Goal: Communication & Community: Answer question/provide support

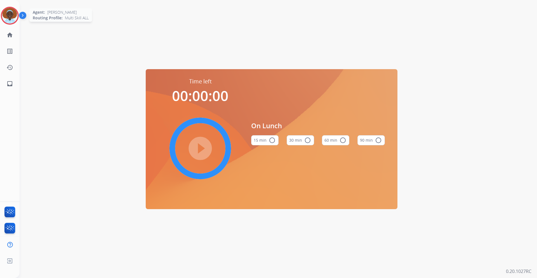
click at [13, 17] on img at bounding box center [10, 16] width 16 height 16
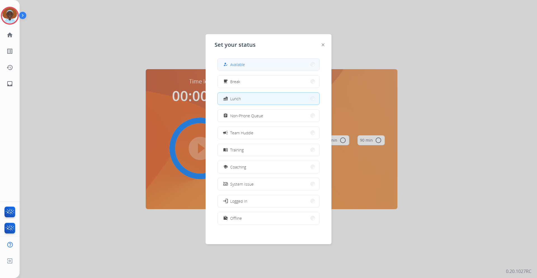
click at [259, 63] on button "how_to_reg Available" at bounding box center [268, 64] width 102 height 12
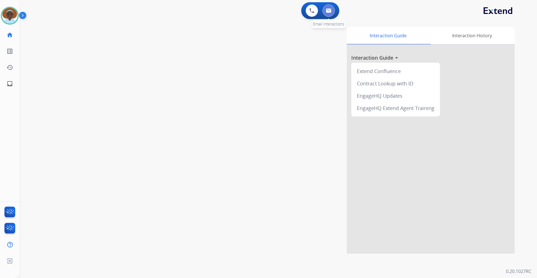
click at [327, 9] on img at bounding box center [329, 10] width 6 height 4
select select "**********"
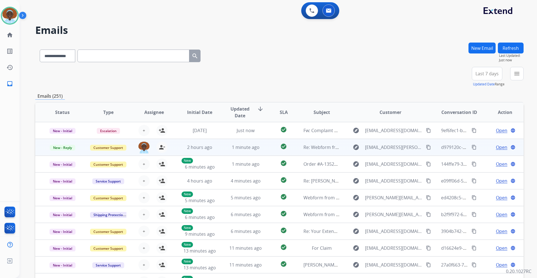
click at [496, 149] on span "Open" at bounding box center [501, 147] width 11 height 7
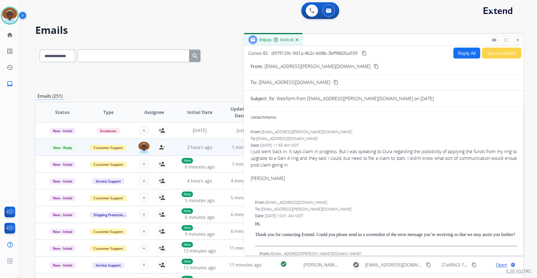
click at [373, 67] on mat-icon "content_copy" at bounding box center [375, 66] width 5 height 5
click at [453, 54] on button "Reply All" at bounding box center [466, 53] width 27 height 11
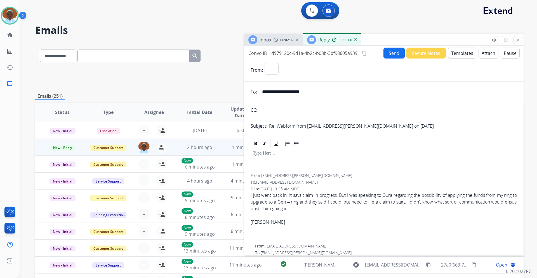
select select "**********"
click at [454, 56] on button "Templates" at bounding box center [462, 53] width 28 height 11
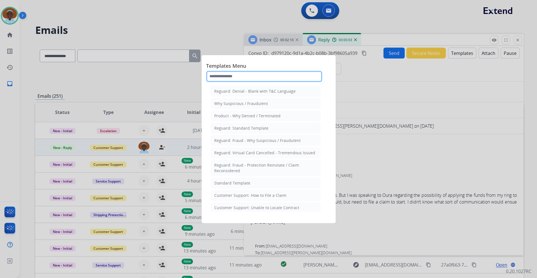
click at [256, 74] on input "text" at bounding box center [264, 76] width 116 height 11
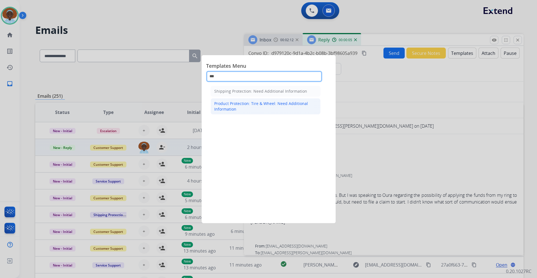
type input "***"
click at [257, 103] on div "Product Protection: Tire & Wheel: Need Additional Information" at bounding box center [265, 106] width 103 height 11
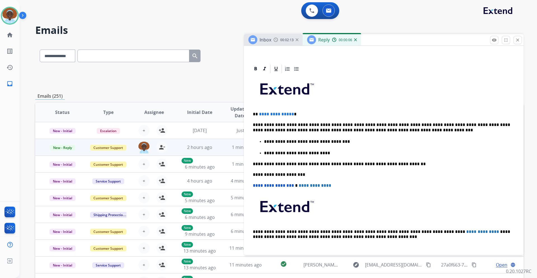
scroll to position [112, 0]
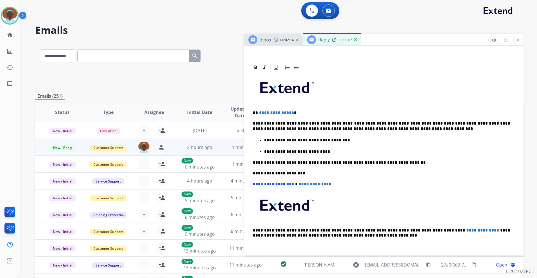
click at [291, 112] on p "**********" at bounding box center [381, 112] width 257 height 5
click at [290, 112] on span "**********" at bounding box center [276, 112] width 35 height 4
click at [361, 124] on p "**********" at bounding box center [381, 126] width 257 height 10
drag, startPoint x: 408, startPoint y: 122, endPoint x: 450, endPoint y: 124, distance: 41.4
click at [450, 124] on p "**********" at bounding box center [381, 126] width 257 height 10
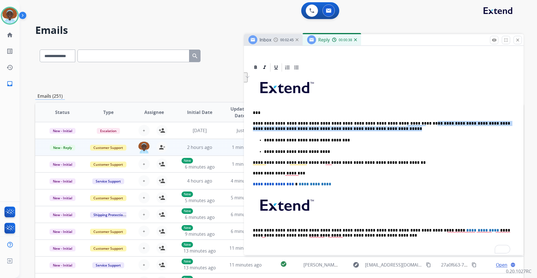
drag, startPoint x: 407, startPoint y: 122, endPoint x: 519, endPoint y: 129, distance: 112.3
click at [519, 129] on div "**********" at bounding box center [384, 150] width 280 height 209
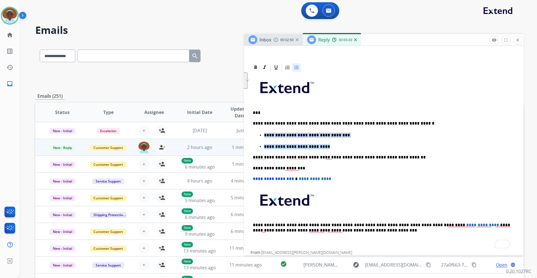
drag, startPoint x: 320, startPoint y: 147, endPoint x: 263, endPoint y: 133, distance: 58.8
click at [263, 133] on ul "**********" at bounding box center [384, 141] width 262 height 18
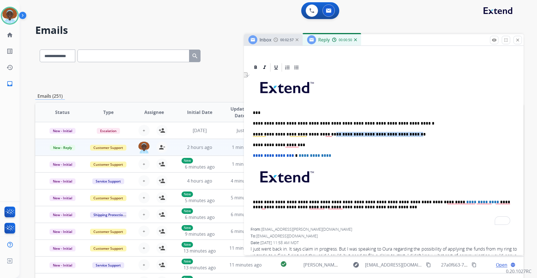
drag, startPoint x: 325, startPoint y: 134, endPoint x: 399, endPoint y: 133, distance: 74.1
click at [399, 133] on p "**********" at bounding box center [381, 134] width 257 height 5
click at [407, 123] on p "**********" at bounding box center [381, 123] width 257 height 5
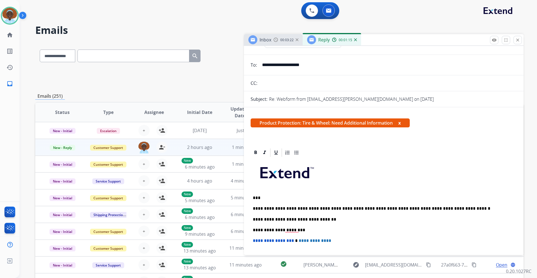
scroll to position [0, 0]
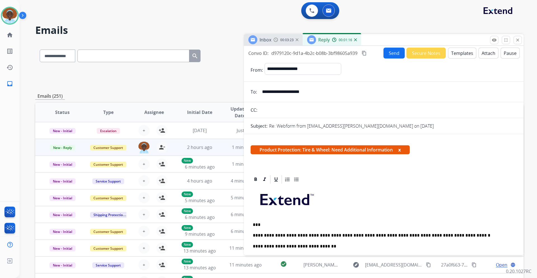
click at [390, 55] on button "Send" at bounding box center [393, 53] width 21 height 11
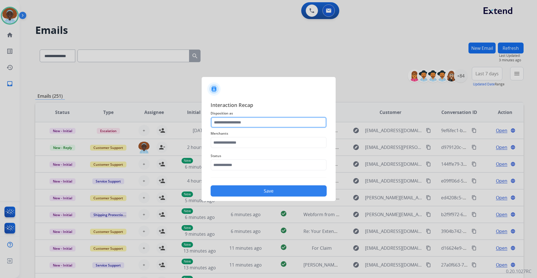
click at [250, 122] on input "text" at bounding box center [268, 122] width 116 height 11
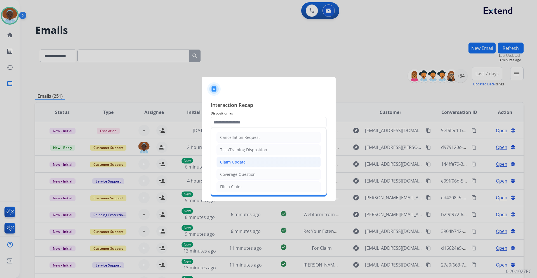
click at [253, 160] on li "Claim Update" at bounding box center [268, 162] width 104 height 11
type input "**********"
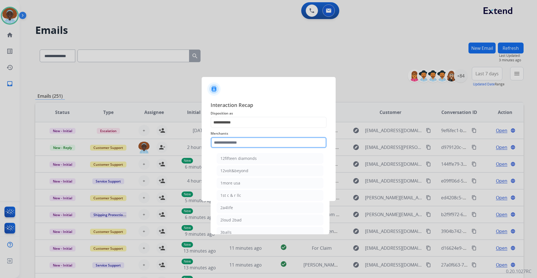
click at [252, 141] on input "text" at bounding box center [268, 142] width 116 height 11
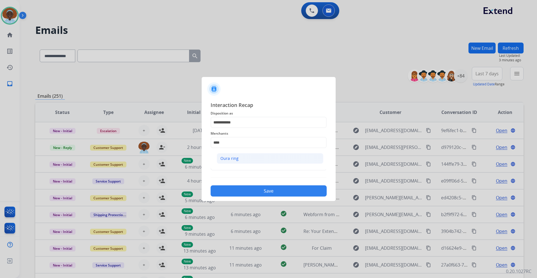
click at [249, 159] on li "Oura ring" at bounding box center [270, 158] width 107 height 11
type input "*********"
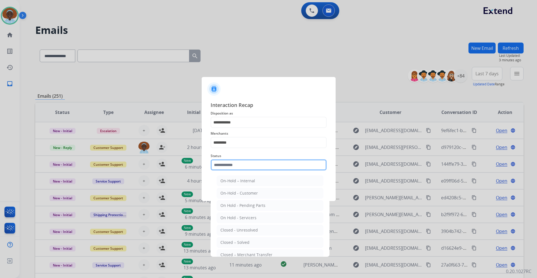
click at [249, 160] on input "text" at bounding box center [268, 164] width 116 height 11
click at [254, 239] on li "Closed – Solved" at bounding box center [270, 242] width 107 height 11
type input "**********"
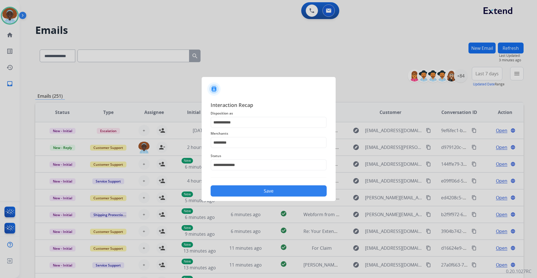
click at [268, 190] on button "Save" at bounding box center [268, 190] width 116 height 11
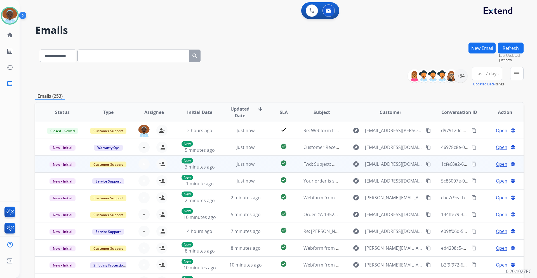
click at [496, 164] on span "Open" at bounding box center [501, 163] width 11 height 7
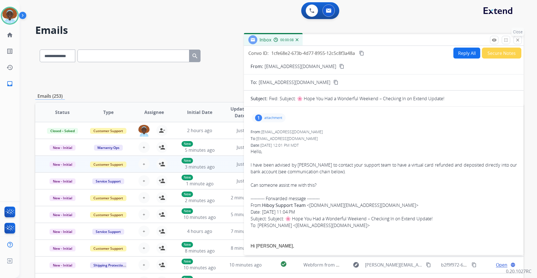
click at [515, 41] on mat-icon "close" at bounding box center [517, 39] width 5 height 5
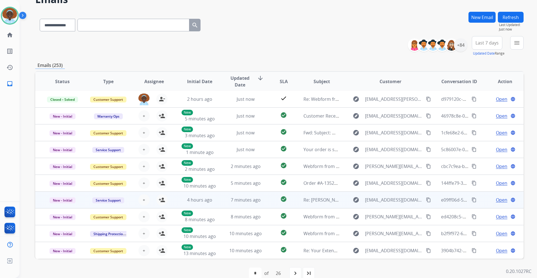
scroll to position [41, 0]
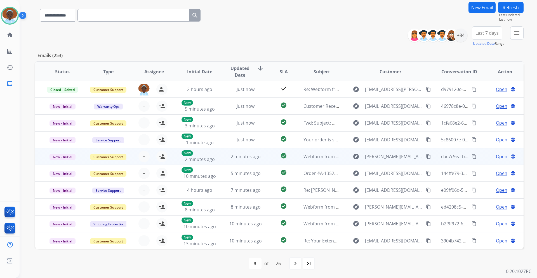
click at [496, 157] on span "Open" at bounding box center [501, 156] width 11 height 7
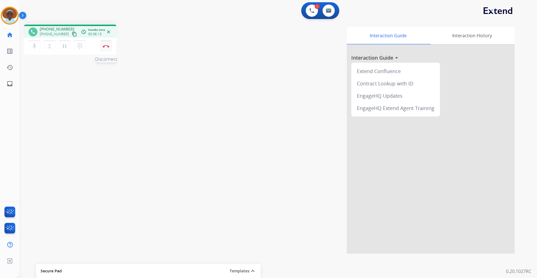
click at [106, 48] on button "Disconnect" at bounding box center [106, 46] width 12 height 12
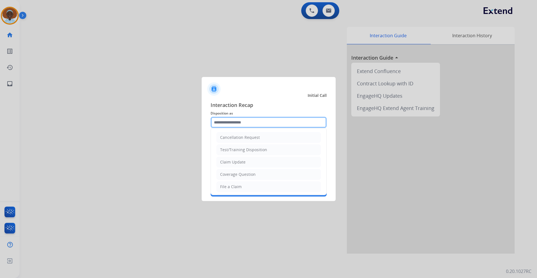
click at [250, 119] on input "text" at bounding box center [268, 122] width 116 height 11
click at [250, 138] on div "Cancellation Request" at bounding box center [240, 137] width 40 height 6
type input "**********"
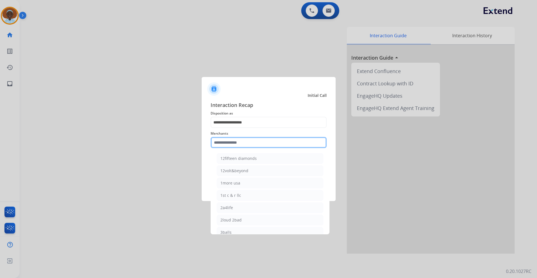
click at [243, 145] on input "text" at bounding box center [268, 142] width 116 height 11
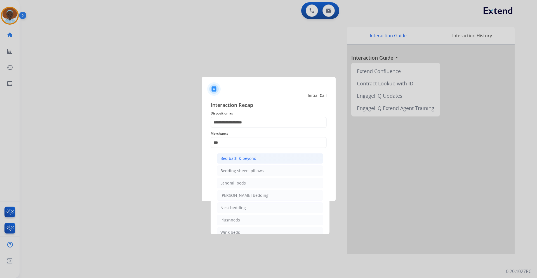
click at [243, 159] on div "Bed bath & beyond" at bounding box center [238, 158] width 36 height 6
type input "**********"
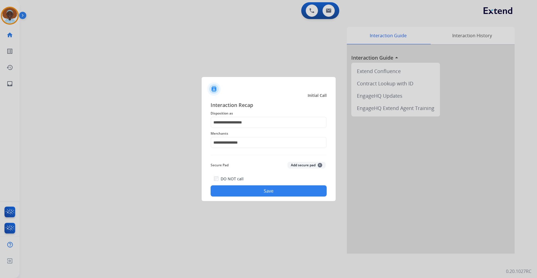
click at [265, 190] on button "Save" at bounding box center [268, 190] width 116 height 11
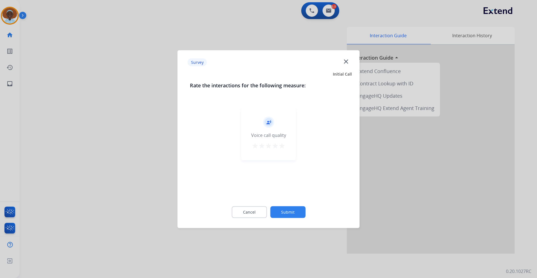
drag, startPoint x: 282, startPoint y: 144, endPoint x: 283, endPoint y: 158, distance: 14.5
click at [282, 144] on mat-icon "star" at bounding box center [281, 145] width 7 height 7
click at [294, 209] on button "Submit" at bounding box center [287, 212] width 35 height 12
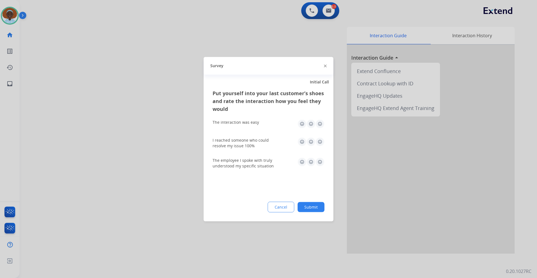
click at [319, 159] on img at bounding box center [319, 161] width 9 height 9
click at [320, 121] on img at bounding box center [319, 123] width 9 height 9
click at [318, 143] on img at bounding box center [319, 141] width 9 height 9
click at [316, 202] on button "Submit" at bounding box center [310, 207] width 27 height 10
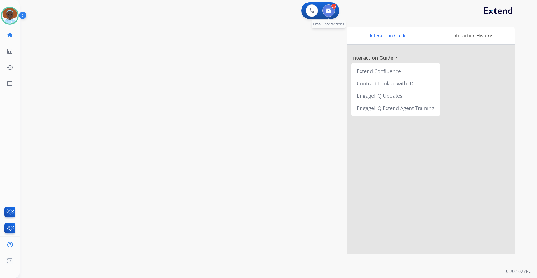
click at [327, 11] on img at bounding box center [329, 10] width 6 height 4
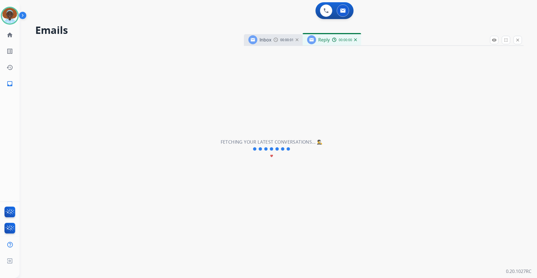
select select "**********"
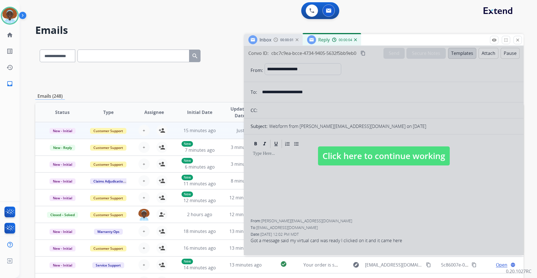
click at [364, 159] on span "Click here to continue working" at bounding box center [384, 155] width 132 height 19
select select
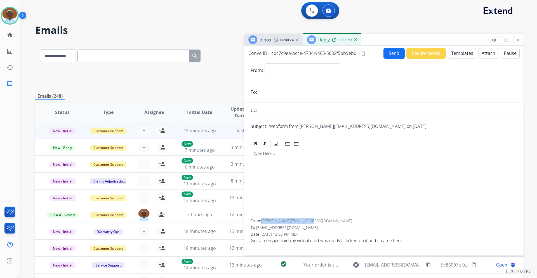
drag, startPoint x: 313, startPoint y: 221, endPoint x: 262, endPoint y: 220, distance: 50.1
click at [262, 220] on div "From: jeremy_penwell@yahoo.com" at bounding box center [383, 221] width 266 height 6
copy span "jeremy_penwell@yahoo.com"
click at [328, 203] on div "To enrich screen reader interactions, please activate Accessibility in Grammarl…" at bounding box center [383, 184] width 266 height 70
click at [293, 70] on select "**********" at bounding box center [302, 68] width 76 height 11
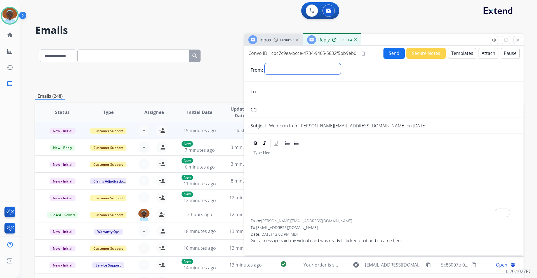
select select "**********"
click at [264, 63] on select "**********" at bounding box center [302, 68] width 76 height 11
drag, startPoint x: 312, startPoint y: 221, endPoint x: 262, endPoint y: 222, distance: 49.8
click at [262, 222] on div "From: jeremy_penwell@yahoo.com" at bounding box center [383, 221] width 266 height 6
copy span "[PERSON_NAME][EMAIL_ADDRESS][DOMAIN_NAME]"
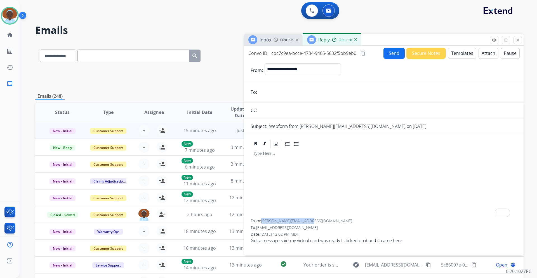
click at [300, 89] on input "email" at bounding box center [388, 91] width 258 height 11
paste input "**********"
type input "**********"
click at [460, 56] on button "Templates" at bounding box center [462, 53] width 28 height 11
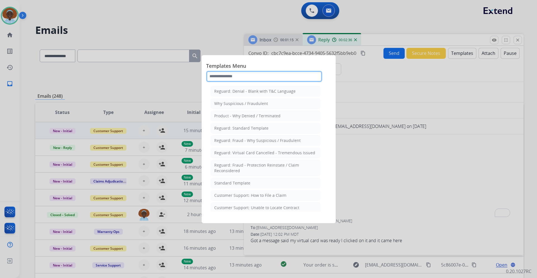
click at [252, 79] on input "text" at bounding box center [264, 76] width 116 height 11
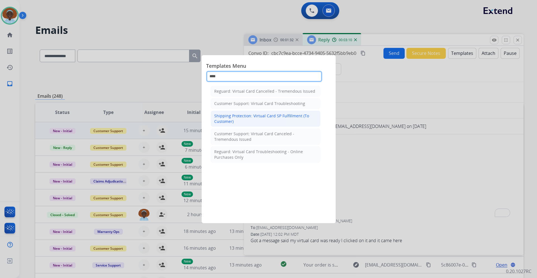
type input "****"
click at [268, 116] on div "Shipping Protection: Virtual Card SP Fulfillment (To Customer)" at bounding box center [265, 118] width 103 height 11
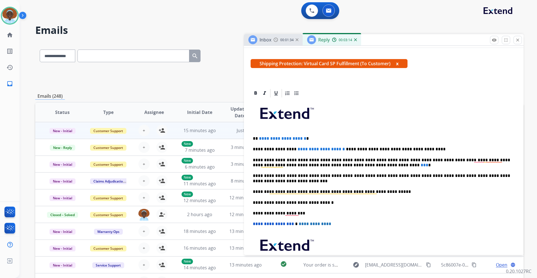
scroll to position [112, 0]
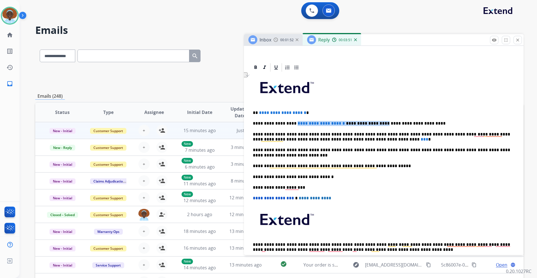
drag, startPoint x: 366, startPoint y: 123, endPoint x: 291, endPoint y: 124, distance: 74.9
click at [291, 124] on p "**********" at bounding box center [381, 123] width 257 height 5
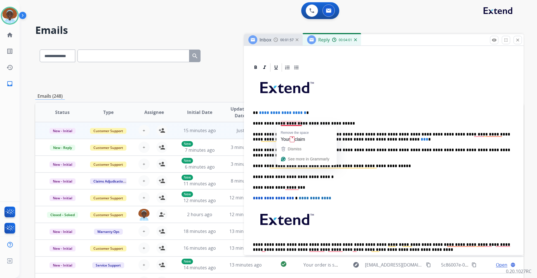
click at [291, 122] on p "**********" at bounding box center [381, 123] width 257 height 5
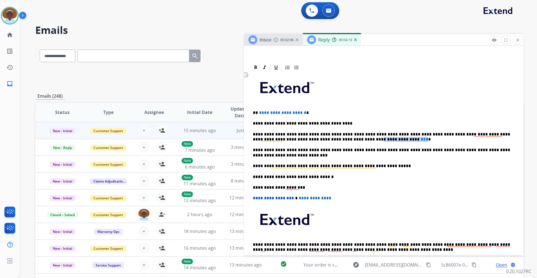
drag, startPoint x: 309, startPoint y: 138, endPoint x: 345, endPoint y: 140, distance: 36.1
click at [345, 140] on p "**********" at bounding box center [381, 137] width 257 height 10
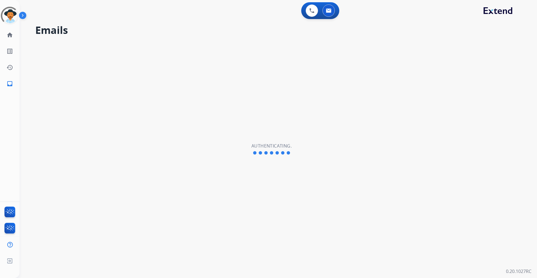
select select "**********"
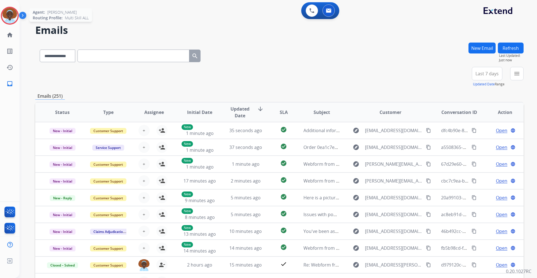
click at [11, 15] on img at bounding box center [10, 16] width 16 height 16
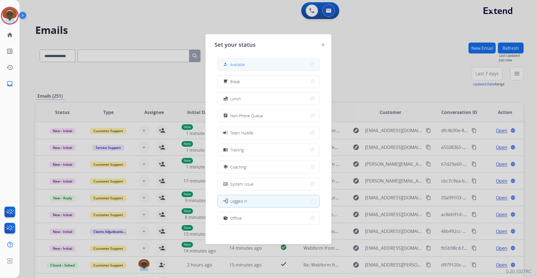
click at [247, 64] on button "how_to_reg Available" at bounding box center [268, 64] width 102 height 12
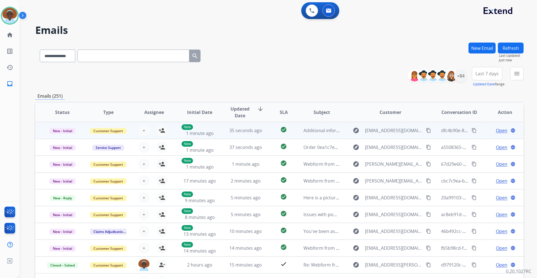
click at [500, 131] on span "Open" at bounding box center [501, 130] width 11 height 7
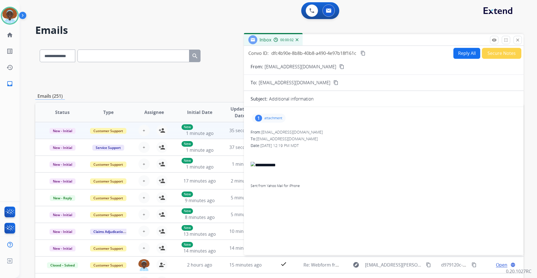
click at [258, 120] on div "1" at bounding box center [258, 118] width 7 height 7
click at [269, 132] on div at bounding box center [270, 132] width 28 height 20
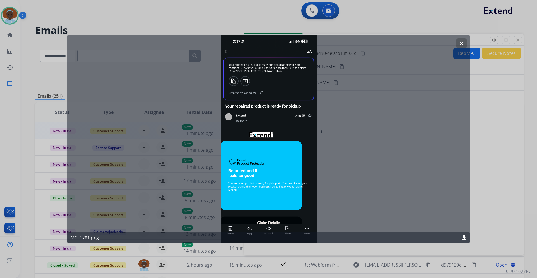
click at [463, 45] on mat-icon "clear" at bounding box center [461, 43] width 5 height 5
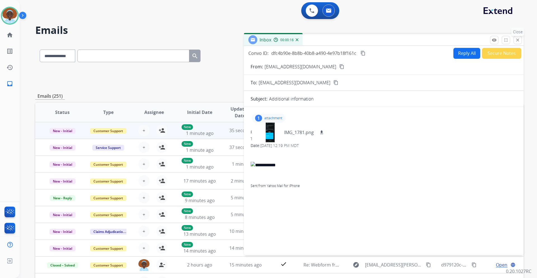
click at [517, 41] on mat-icon "close" at bounding box center [517, 39] width 5 height 5
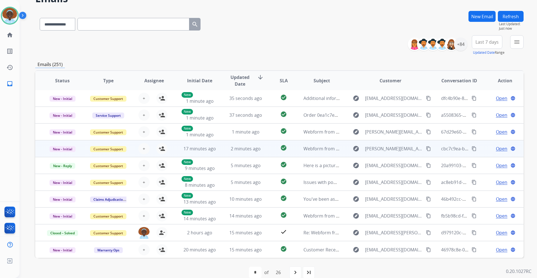
scroll to position [41, 0]
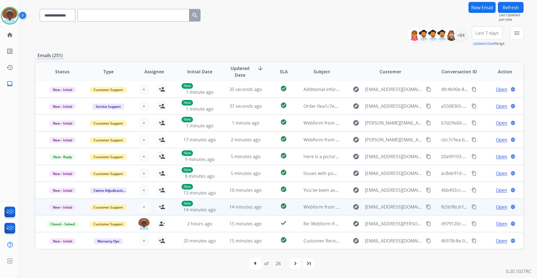
click at [496, 208] on span "Open" at bounding box center [501, 206] width 11 height 7
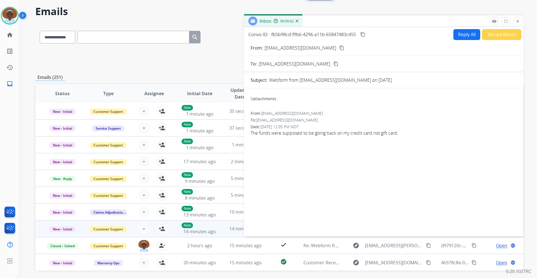
scroll to position [13, 0]
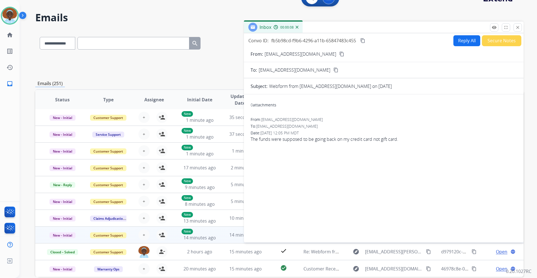
click at [490, 42] on button "Secure Notes" at bounding box center [501, 40] width 39 height 11
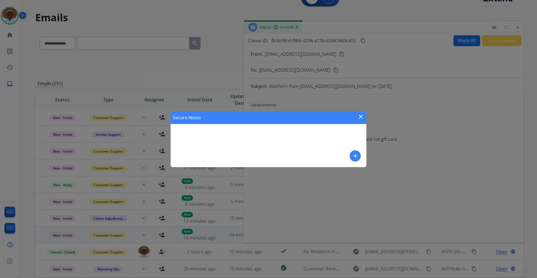
click at [353, 159] on mat-icon "add" at bounding box center [355, 155] width 7 height 7
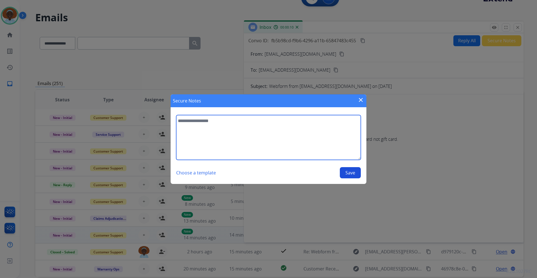
click at [208, 121] on textarea at bounding box center [268, 137] width 185 height 45
type textarea "**********"
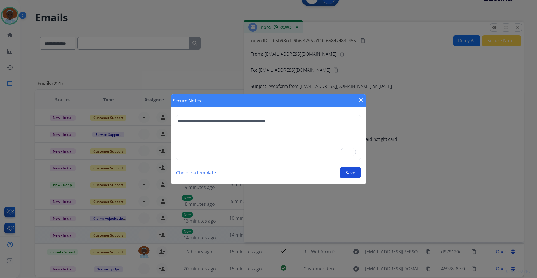
click at [351, 173] on button "Save" at bounding box center [350, 172] width 21 height 11
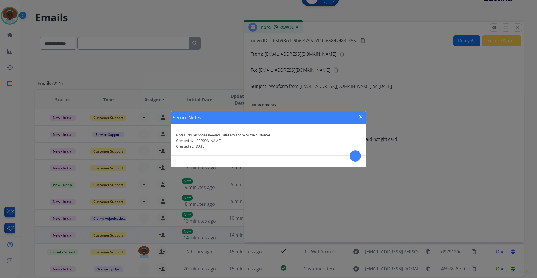
click at [359, 118] on mat-icon "close" at bounding box center [360, 116] width 7 height 7
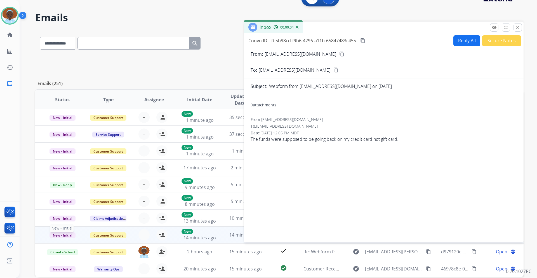
click at [63, 235] on span "New - Initial" at bounding box center [62, 235] width 26 height 6
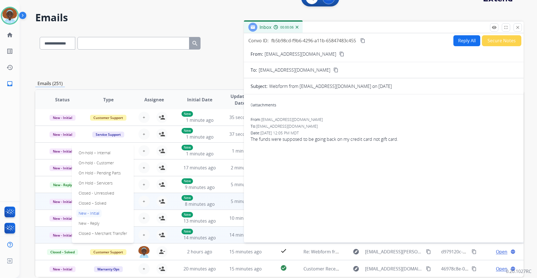
click at [94, 202] on p "Closed – Solved" at bounding box center [92, 203] width 32 height 8
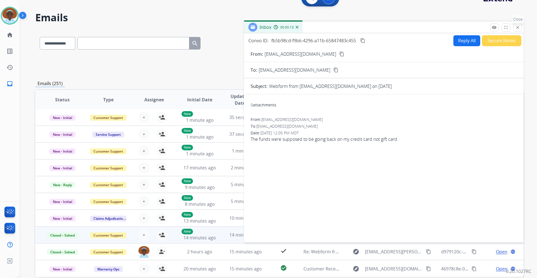
click at [519, 30] on button "close Close" at bounding box center [517, 27] width 8 height 8
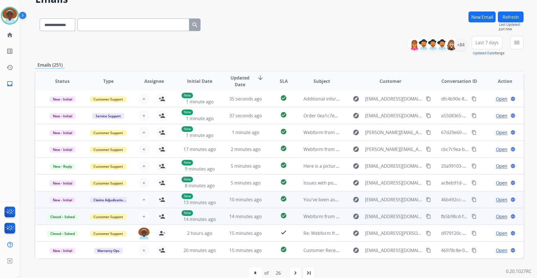
scroll to position [41, 0]
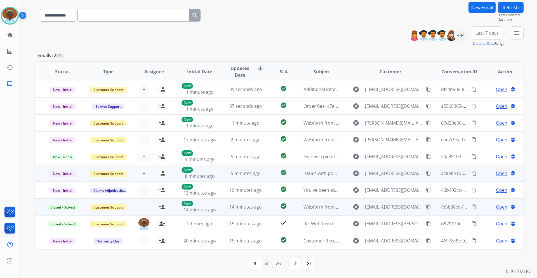
click at [496, 173] on span "Open" at bounding box center [501, 173] width 11 height 7
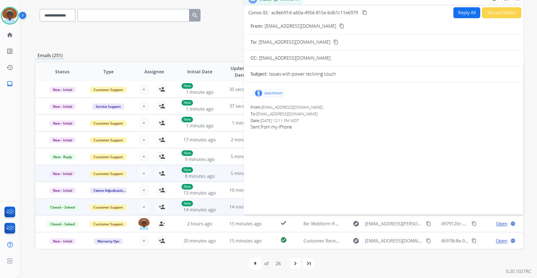
click at [258, 91] on div "1" at bounding box center [258, 93] width 7 height 7
click at [259, 94] on div "1" at bounding box center [258, 93] width 7 height 7
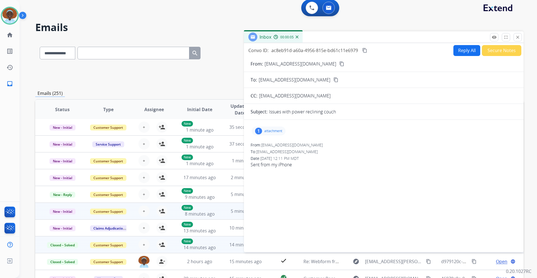
scroll to position [0, 0]
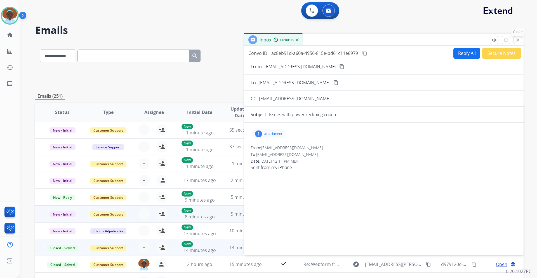
click at [517, 41] on mat-icon "close" at bounding box center [517, 39] width 5 height 5
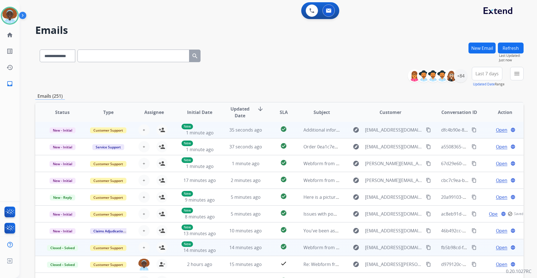
click at [498, 128] on span "Open" at bounding box center [501, 129] width 11 height 7
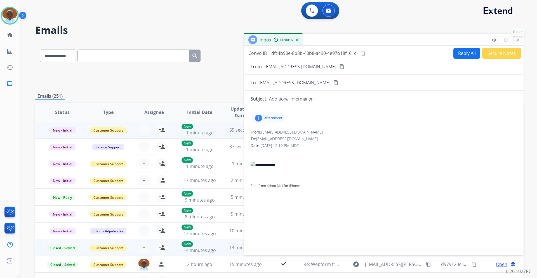
click at [515, 42] on mat-icon "close" at bounding box center [517, 39] width 5 height 5
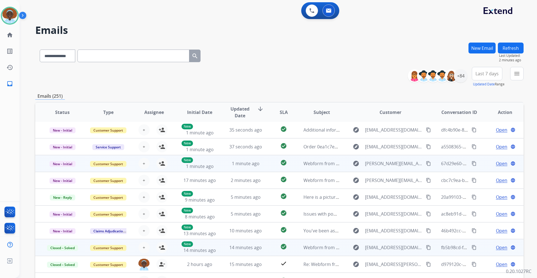
click at [496, 164] on span "Open" at bounding box center [501, 163] width 11 height 7
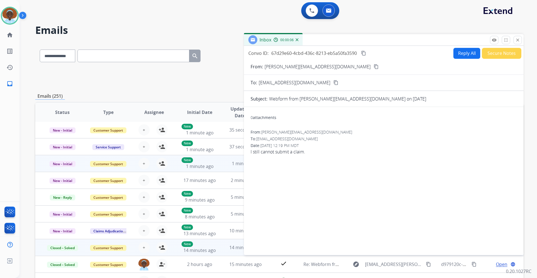
click at [373, 67] on mat-icon "content_copy" at bounding box center [375, 66] width 5 height 5
click at [515, 40] on mat-icon "close" at bounding box center [517, 39] width 5 height 5
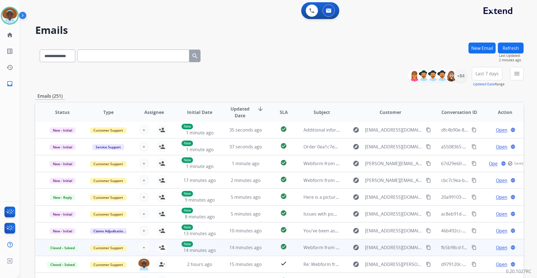
click at [484, 72] on span "Last 7 days" at bounding box center [486, 73] width 23 height 2
click at [485, 142] on div "Last 90 days" at bounding box center [485, 141] width 31 height 8
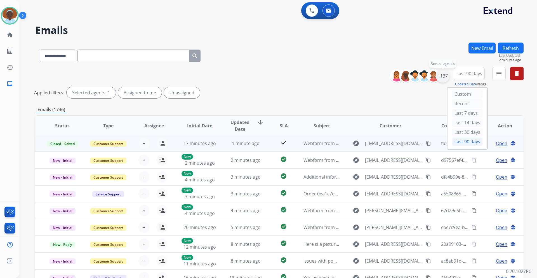
click at [440, 79] on div "+137" at bounding box center [442, 75] width 13 height 13
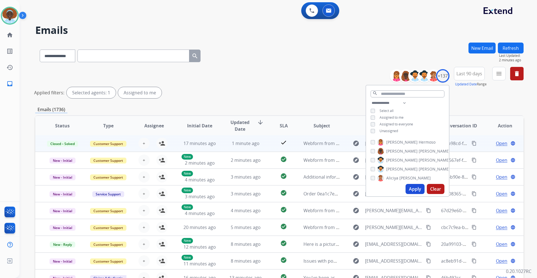
click at [412, 190] on button "Apply" at bounding box center [414, 189] width 19 height 10
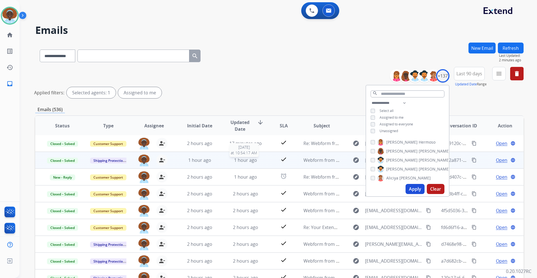
scroll to position [54, 0]
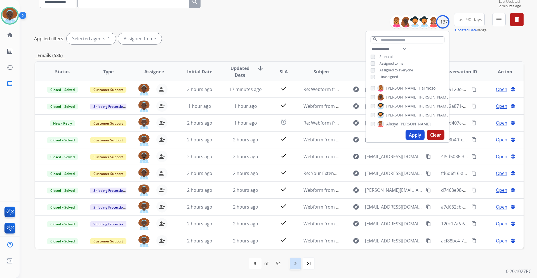
click at [295, 264] on mat-icon "navigate_next" at bounding box center [295, 263] width 7 height 7
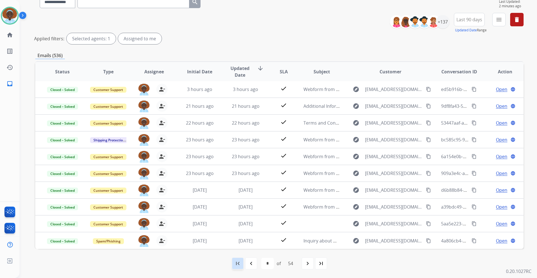
click at [240, 264] on mat-icon "first_page" at bounding box center [237, 263] width 7 height 7
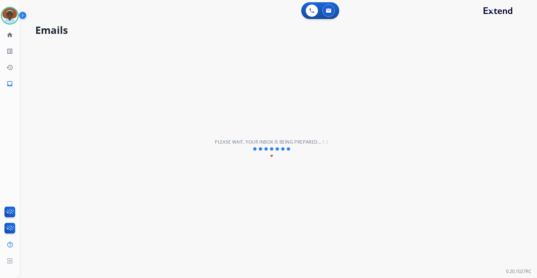
scroll to position [0, 0]
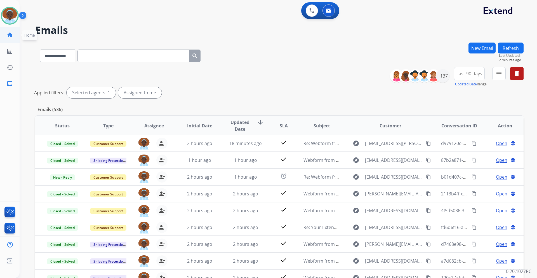
click at [9, 36] on mat-icon "home" at bounding box center [9, 35] width 7 height 7
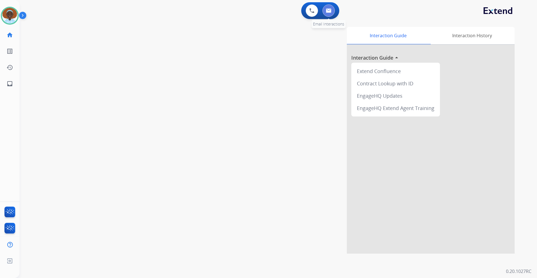
click at [327, 11] on img at bounding box center [329, 10] width 6 height 4
select select "**********"
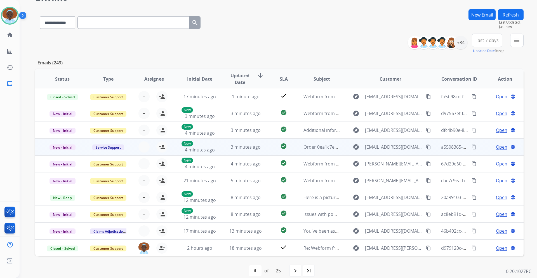
scroll to position [41, 0]
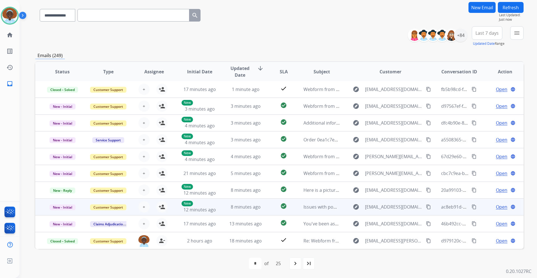
click at [500, 208] on span "Open" at bounding box center [501, 206] width 11 height 7
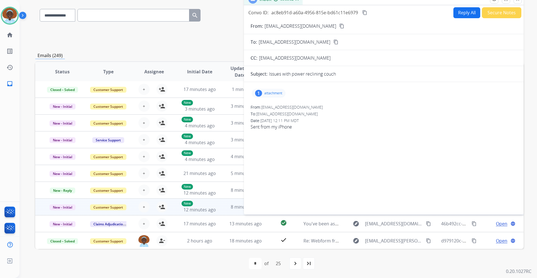
click at [259, 93] on div "1" at bounding box center [258, 93] width 7 height 7
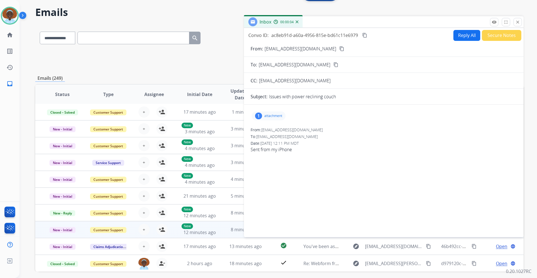
scroll to position [0, 0]
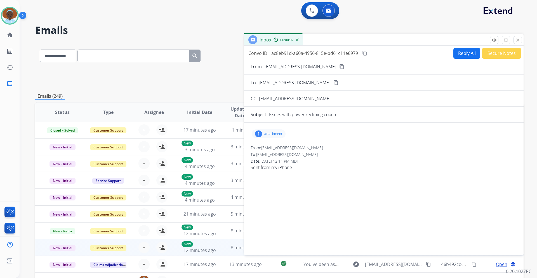
drag, startPoint x: 516, startPoint y: 41, endPoint x: 517, endPoint y: 46, distance: 4.5
click at [516, 41] on mat-icon "close" at bounding box center [517, 39] width 5 height 5
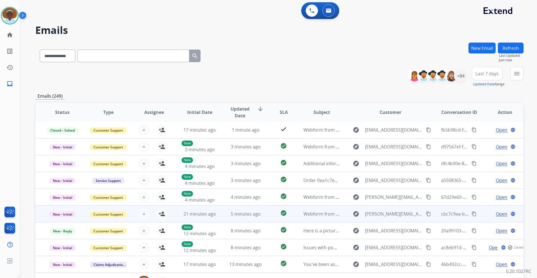
scroll to position [41, 0]
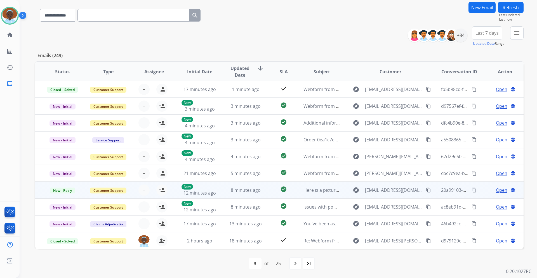
click at [496, 191] on span "Open" at bounding box center [501, 189] width 11 height 7
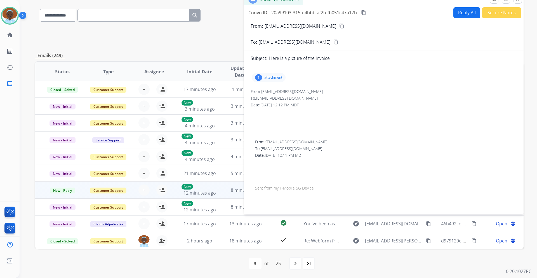
click at [260, 78] on div "1" at bounding box center [258, 77] width 7 height 7
click at [269, 90] on div at bounding box center [270, 92] width 28 height 20
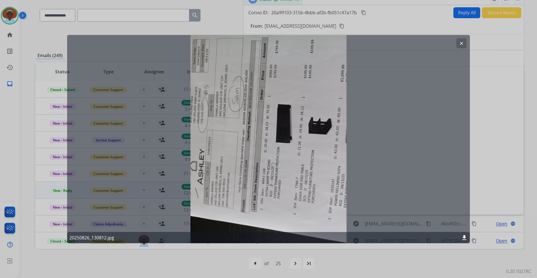
click at [463, 44] on mat-icon "clear" at bounding box center [461, 43] width 5 height 5
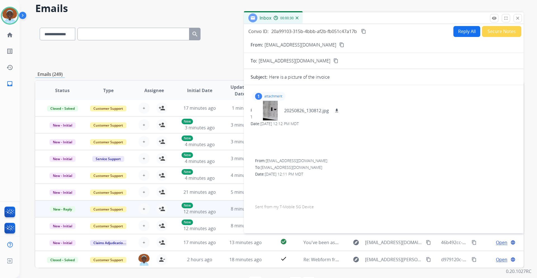
scroll to position [0, 0]
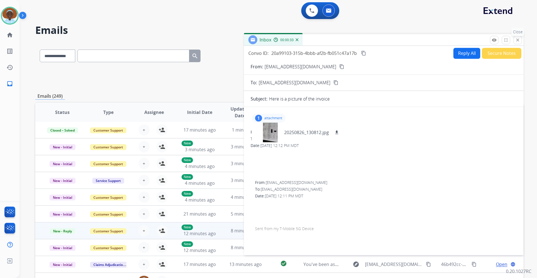
click at [515, 41] on mat-icon "close" at bounding box center [517, 39] width 5 height 5
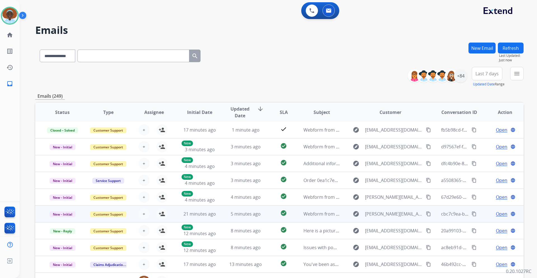
click at [497, 215] on span "Open" at bounding box center [501, 213] width 11 height 7
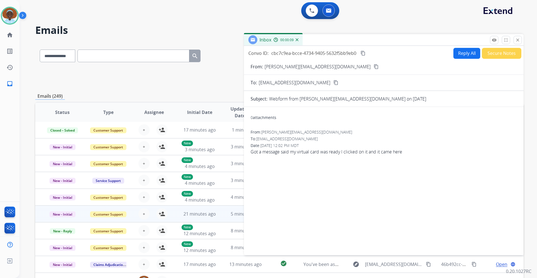
click at [462, 56] on button "Reply All" at bounding box center [466, 53] width 27 height 11
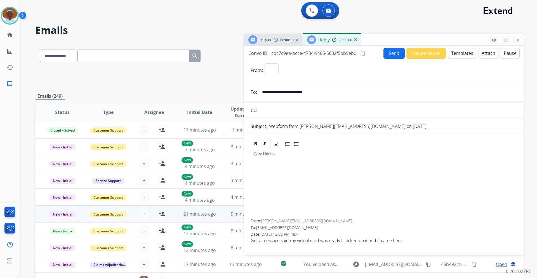
select select "**********"
click at [460, 56] on button "Templates" at bounding box center [462, 53] width 28 height 11
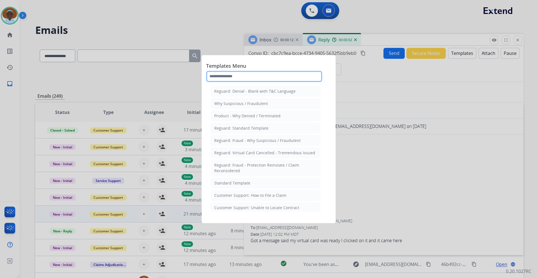
click at [240, 75] on input "text" at bounding box center [264, 76] width 116 height 11
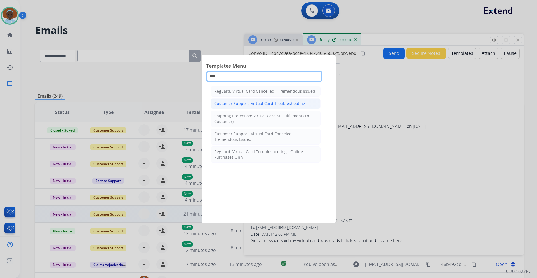
type input "****"
click at [277, 106] on li "Customer Support: Virtual Card Troubleshooting" at bounding box center [265, 103] width 110 height 11
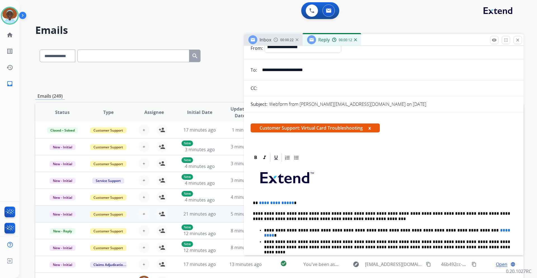
scroll to position [56, 0]
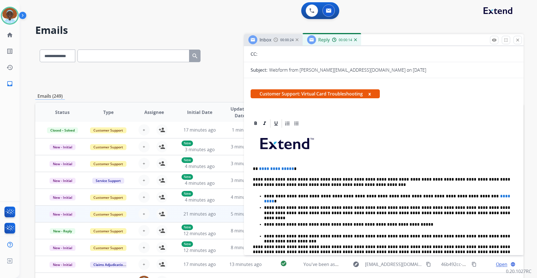
click at [290, 168] on span "**********" at bounding box center [276, 168] width 35 height 4
drag, startPoint x: 405, startPoint y: 195, endPoint x: 467, endPoint y: 195, distance: 62.1
click at [467, 195] on p "**********" at bounding box center [387, 195] width 246 height 5
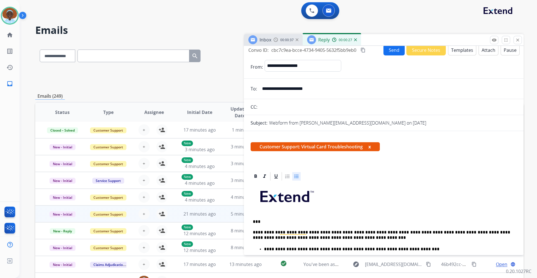
scroll to position [0, 0]
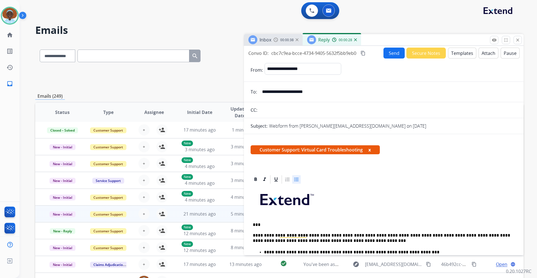
click at [388, 55] on button "Send" at bounding box center [393, 53] width 21 height 11
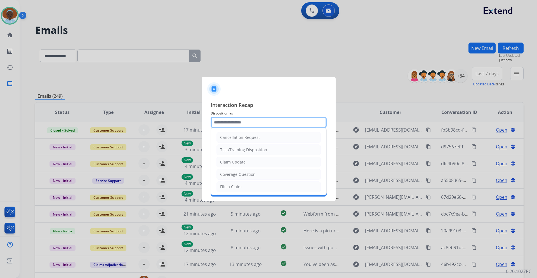
click at [243, 121] on input "text" at bounding box center [268, 122] width 116 height 11
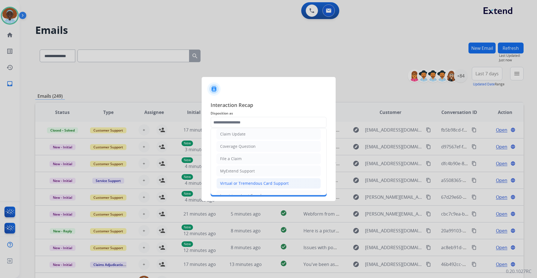
click at [244, 183] on div "Virtual or Tremendous Card Support" at bounding box center [254, 183] width 68 height 6
type input "**********"
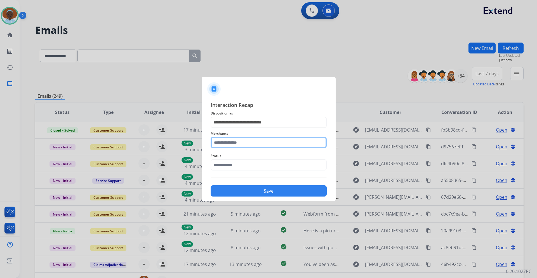
click at [257, 140] on input "text" at bounding box center [268, 142] width 116 height 11
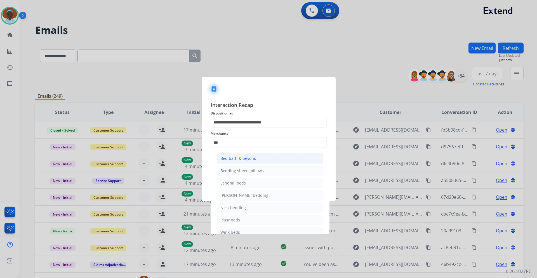
click at [250, 157] on div "Bed bath & beyond" at bounding box center [238, 158] width 36 height 6
type input "**********"
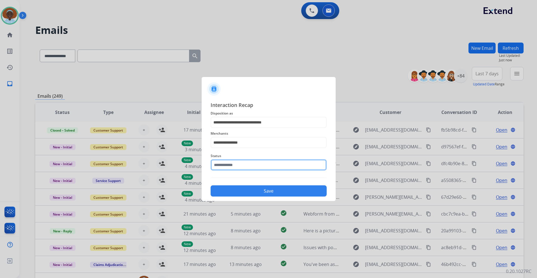
click at [246, 165] on input "text" at bounding box center [268, 164] width 116 height 11
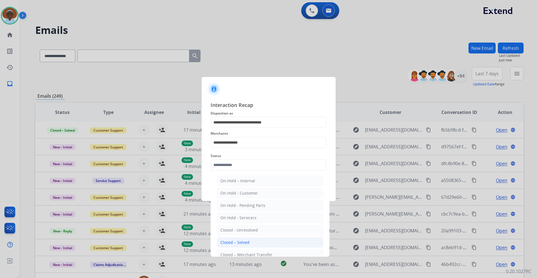
drag, startPoint x: 250, startPoint y: 242, endPoint x: 251, endPoint y: 238, distance: 4.1
click at [250, 242] on li "Closed – Solved" at bounding box center [270, 242] width 107 height 11
type input "**********"
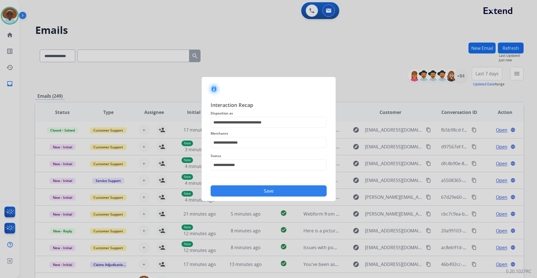
click at [264, 191] on button "Save" at bounding box center [268, 190] width 116 height 11
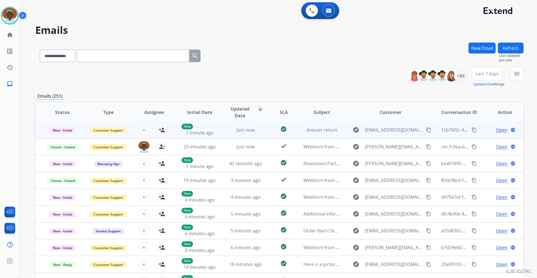
click at [496, 131] on span "Open" at bounding box center [501, 129] width 11 height 7
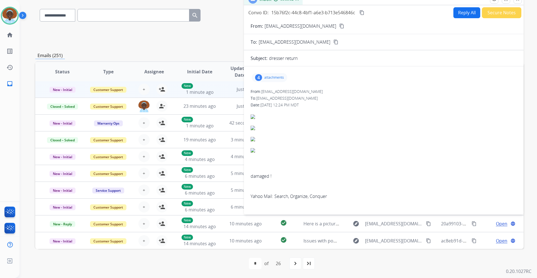
scroll to position [0, 0]
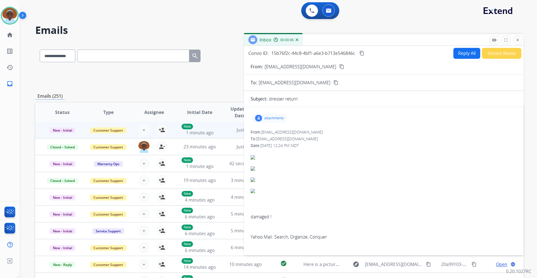
click at [339, 66] on mat-icon "content_copy" at bounding box center [341, 66] width 5 height 5
click at [257, 116] on div "4" at bounding box center [258, 118] width 7 height 7
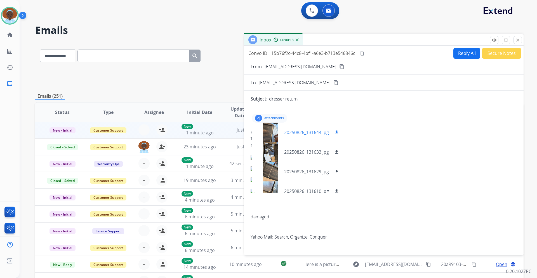
click at [269, 133] on div at bounding box center [270, 132] width 28 height 20
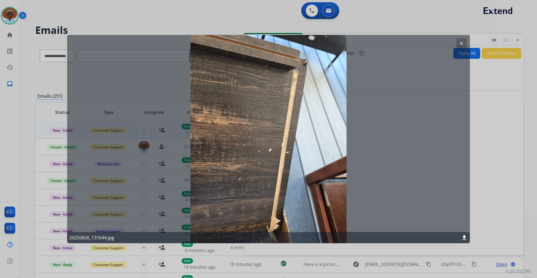
click at [462, 45] on mat-icon "clear" at bounding box center [461, 43] width 5 height 5
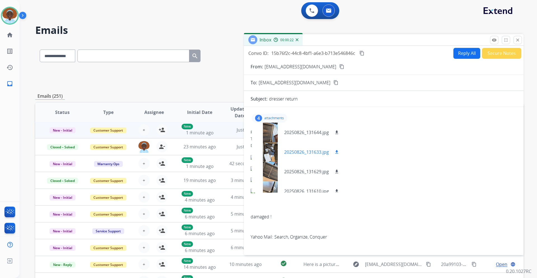
click at [271, 155] on div at bounding box center [270, 152] width 28 height 20
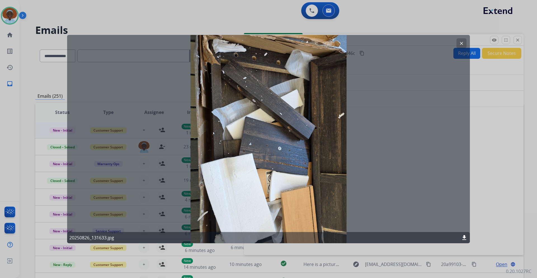
click at [462, 45] on mat-icon "clear" at bounding box center [461, 43] width 5 height 5
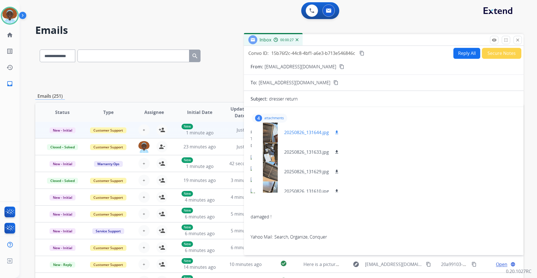
click at [271, 133] on div at bounding box center [270, 132] width 28 height 20
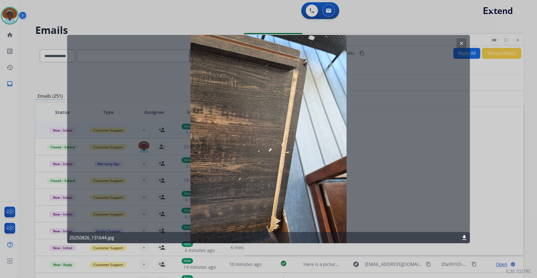
click at [461, 44] on mat-icon "clear" at bounding box center [461, 43] width 5 height 5
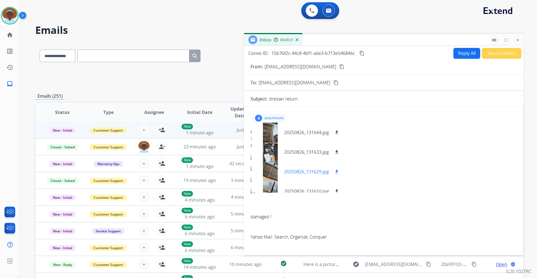
click at [270, 170] on div at bounding box center [270, 172] width 28 height 20
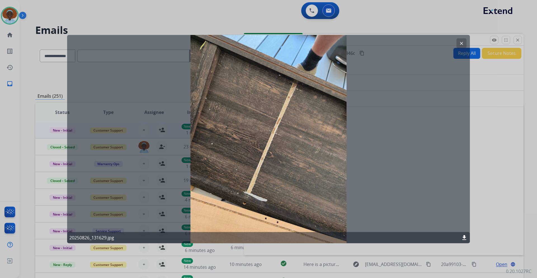
click at [462, 44] on mat-icon "clear" at bounding box center [461, 43] width 5 height 5
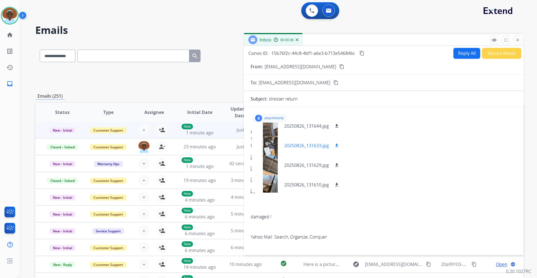
scroll to position [8, 0]
click at [270, 181] on div at bounding box center [270, 183] width 28 height 20
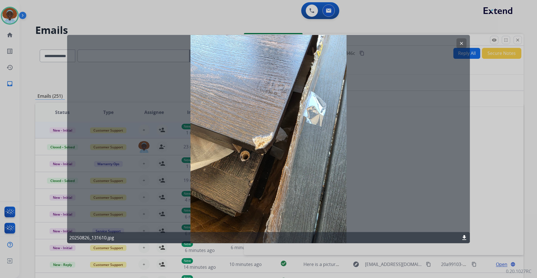
click at [460, 44] on mat-icon "clear" at bounding box center [461, 43] width 5 height 5
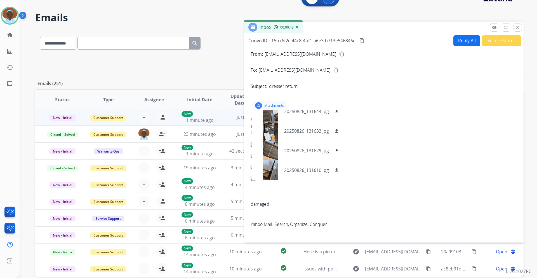
scroll to position [0, 0]
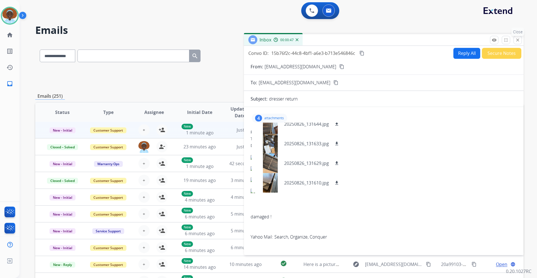
click at [517, 39] on mat-icon "close" at bounding box center [517, 39] width 5 height 5
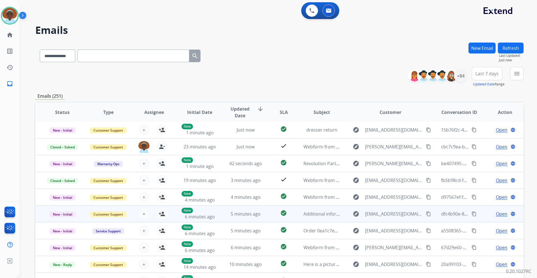
scroll to position [41, 0]
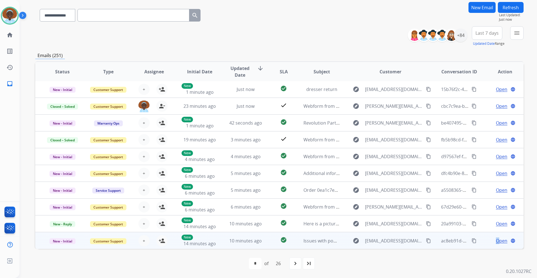
click at [493, 244] on td "Open language" at bounding box center [500, 240] width 46 height 17
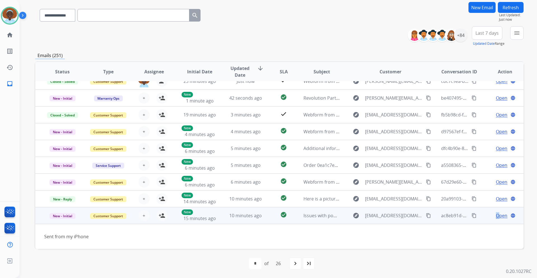
click at [481, 216] on td "Open language" at bounding box center [500, 215] width 46 height 17
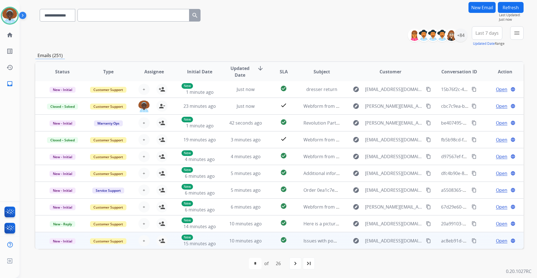
scroll to position [1, 0]
click at [498, 240] on span "Open" at bounding box center [501, 240] width 11 height 7
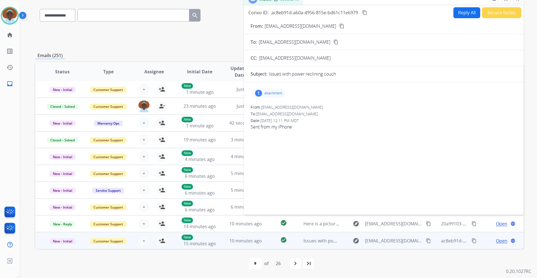
scroll to position [13, 0]
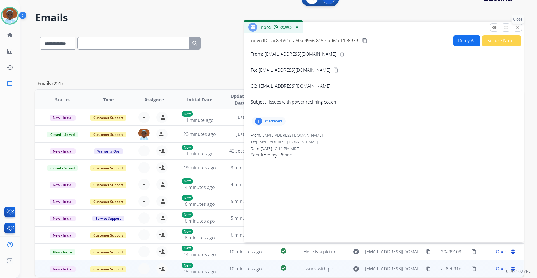
click at [515, 27] on mat-icon "close" at bounding box center [517, 27] width 5 height 5
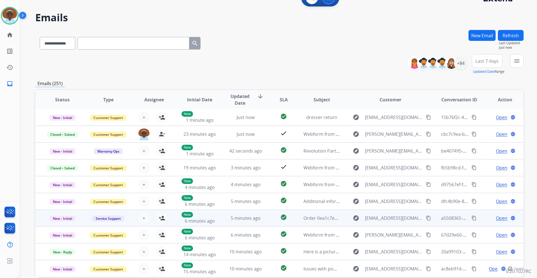
scroll to position [41, 0]
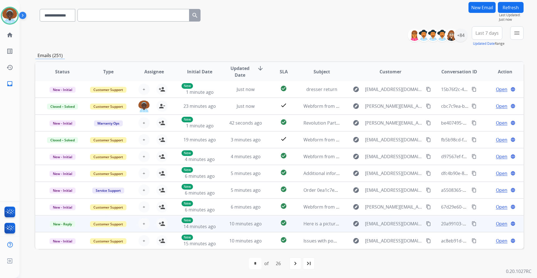
click at [498, 224] on span "Open" at bounding box center [501, 223] width 11 height 7
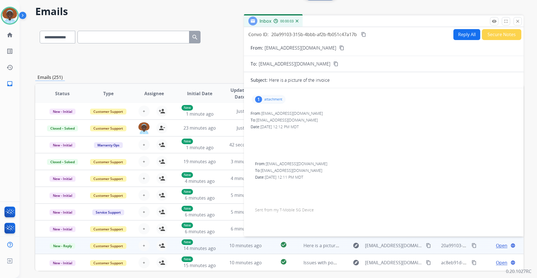
scroll to position [0, 0]
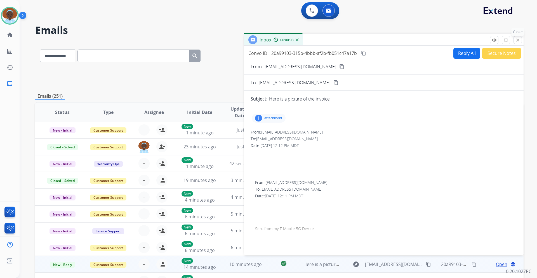
click at [518, 42] on mat-icon "close" at bounding box center [517, 39] width 5 height 5
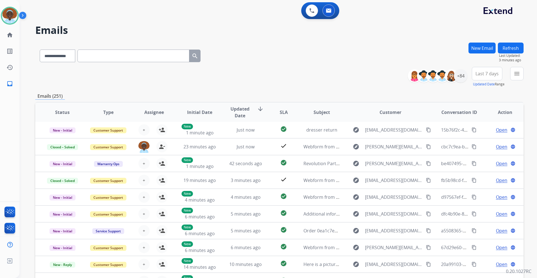
click at [509, 47] on button "Refresh" at bounding box center [511, 47] width 26 height 11
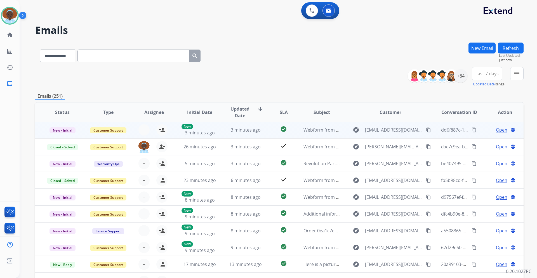
click at [498, 131] on span "Open" at bounding box center [501, 129] width 11 height 7
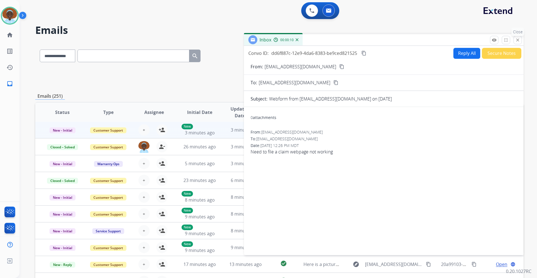
click at [519, 41] on mat-icon "close" at bounding box center [517, 39] width 5 height 5
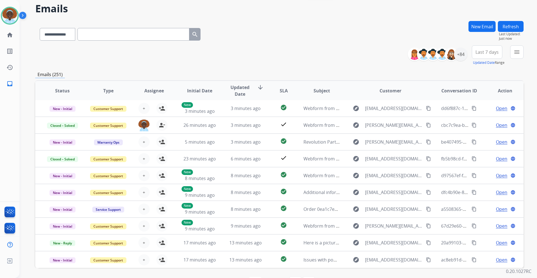
scroll to position [28, 0]
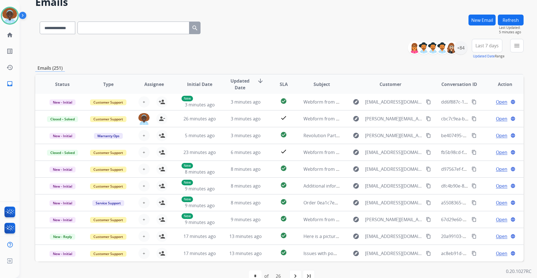
click at [510, 23] on button "Refresh" at bounding box center [511, 20] width 26 height 11
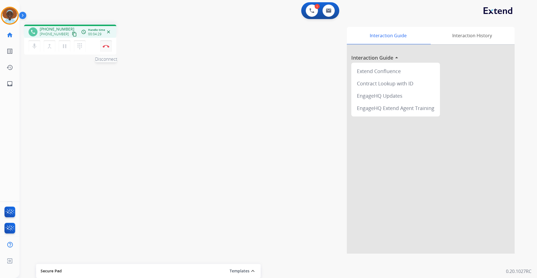
click at [107, 50] on button "Disconnect" at bounding box center [106, 46] width 12 height 12
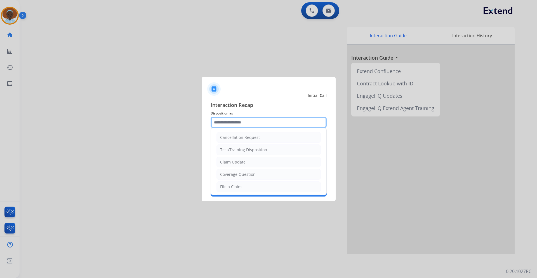
click at [247, 119] on input "text" at bounding box center [268, 122] width 116 height 11
click at [253, 162] on li "Claim Update" at bounding box center [268, 162] width 104 height 11
type input "**********"
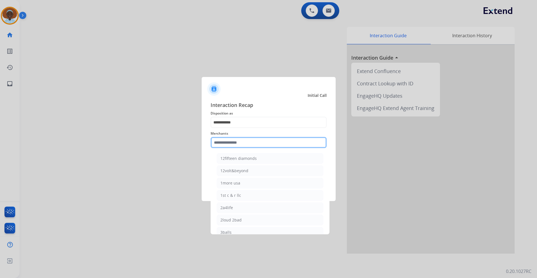
click at [234, 144] on input "text" at bounding box center [268, 142] width 116 height 11
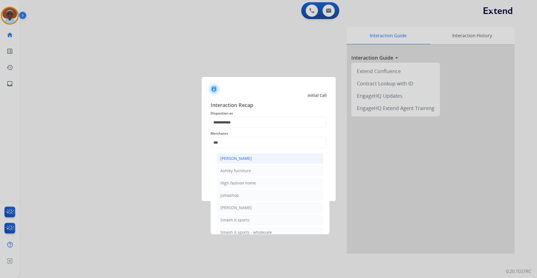
click at [242, 159] on div "[PERSON_NAME]" at bounding box center [235, 158] width 31 height 6
type input "**********"
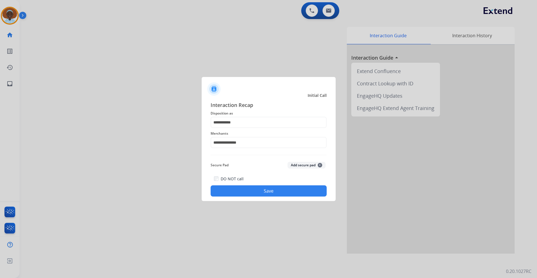
click at [273, 191] on button "Save" at bounding box center [268, 190] width 116 height 11
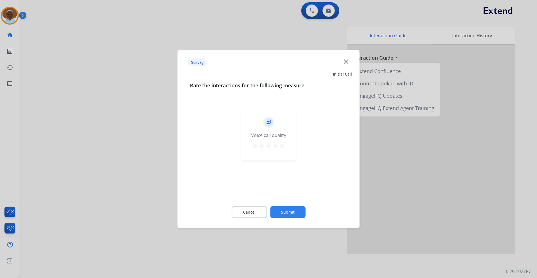
click at [284, 146] on mat-icon "star" at bounding box center [281, 145] width 7 height 7
click at [287, 216] on button "Submit" at bounding box center [287, 212] width 35 height 12
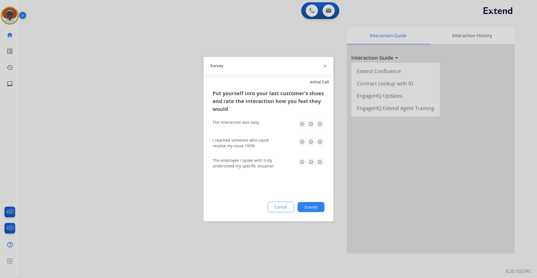
drag, startPoint x: 318, startPoint y: 161, endPoint x: 318, endPoint y: 154, distance: 7.0
click at [319, 161] on img at bounding box center [319, 161] width 9 height 9
click at [320, 126] on img at bounding box center [319, 123] width 9 height 9
click at [321, 141] on img at bounding box center [319, 141] width 9 height 9
click at [316, 207] on button "Submit" at bounding box center [310, 207] width 27 height 10
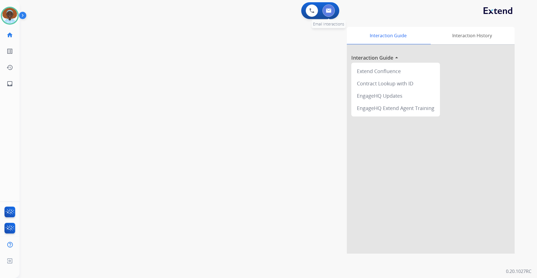
click at [330, 14] on button at bounding box center [328, 10] width 12 height 12
select select "**********"
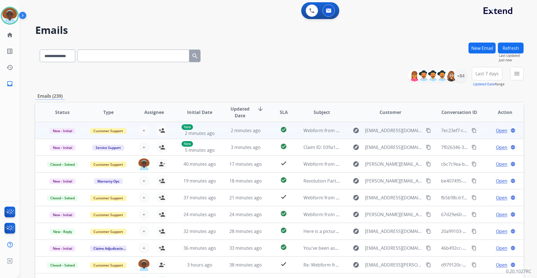
click at [496, 132] on span "Open" at bounding box center [501, 130] width 11 height 7
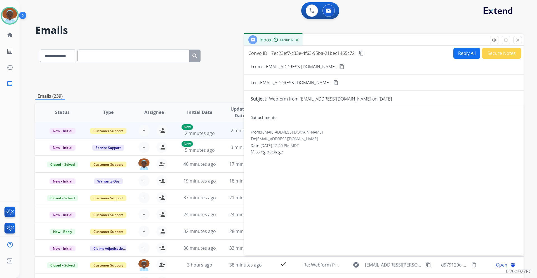
click at [339, 67] on mat-icon "content_copy" at bounding box center [341, 66] width 5 height 5
click at [462, 55] on button "Reply All" at bounding box center [466, 53] width 27 height 11
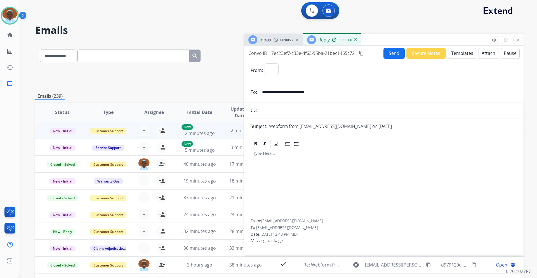
select select "**********"
click at [263, 154] on p "To enrich screen reader interactions, please activate Accessibility in Grammarl…" at bounding box center [384, 153] width 262 height 5
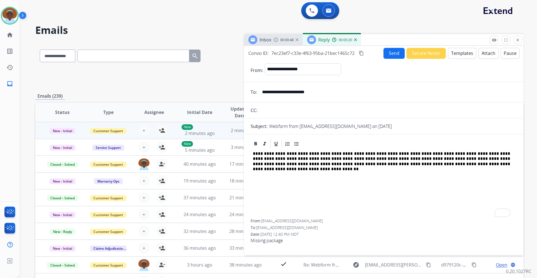
click at [253, 152] on p "**********" at bounding box center [381, 158] width 257 height 15
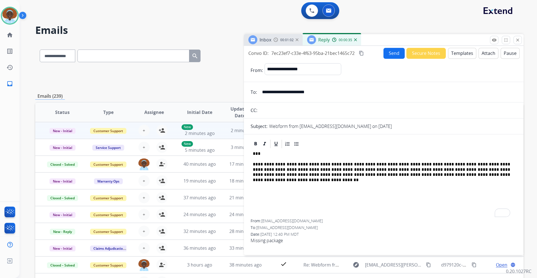
click at [395, 55] on button "Send" at bounding box center [393, 53] width 21 height 11
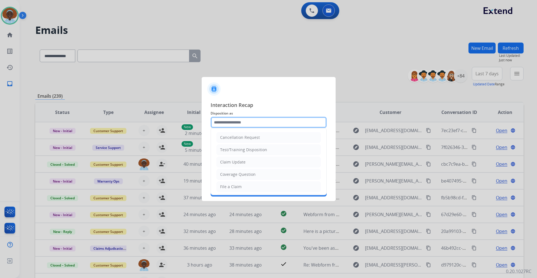
click at [239, 124] on input "text" at bounding box center [268, 122] width 116 height 11
click at [235, 164] on div "Claim Update" at bounding box center [232, 162] width 25 height 6
type input "**********"
drag, startPoint x: 242, startPoint y: 122, endPoint x: 199, endPoint y: 120, distance: 43.1
click at [0, 120] on app-contact-recap-modal "**********" at bounding box center [0, 139] width 0 height 278
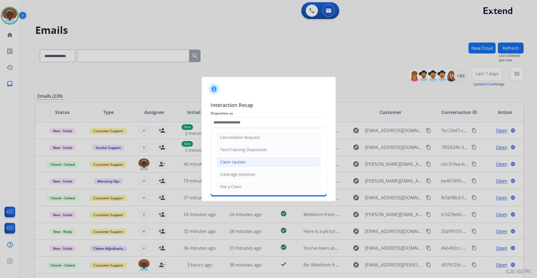
click at [248, 165] on li "Claim Update" at bounding box center [268, 162] width 104 height 11
type input "**********"
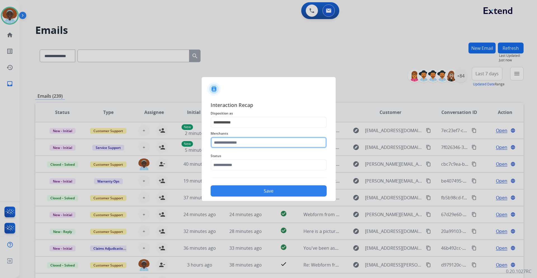
click at [230, 144] on input "text" at bounding box center [268, 142] width 116 height 11
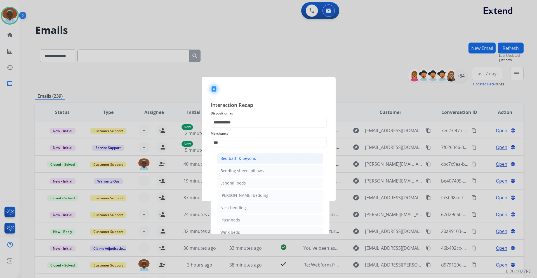
click at [232, 162] on li "Bed bath & beyond" at bounding box center [270, 158] width 107 height 11
type input "**********"
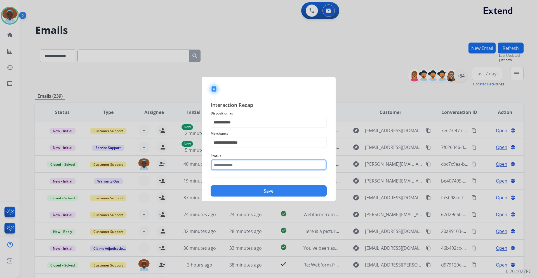
click at [246, 163] on input "text" at bounding box center [268, 164] width 116 height 11
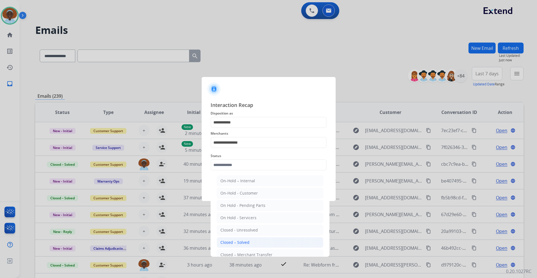
click at [264, 241] on li "Closed – Solved" at bounding box center [270, 242] width 107 height 11
type input "**********"
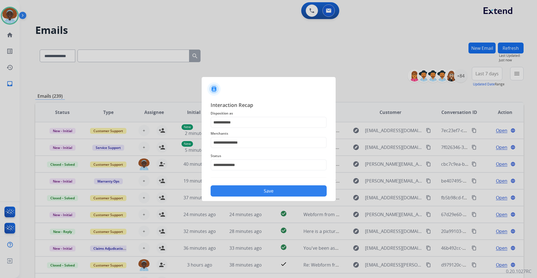
click at [273, 190] on button "Save" at bounding box center [268, 190] width 116 height 11
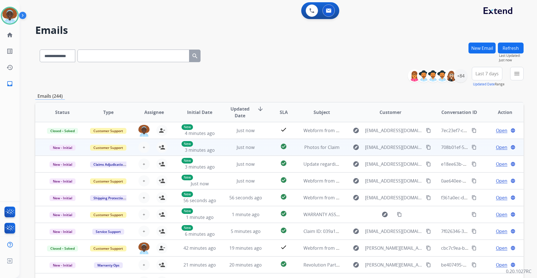
click at [498, 146] on span "Open" at bounding box center [501, 147] width 11 height 7
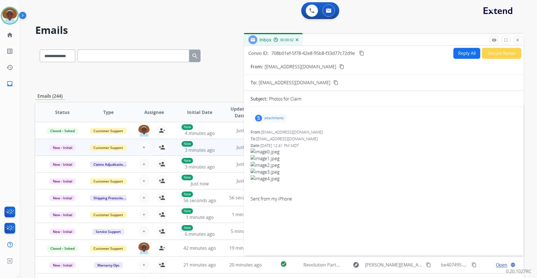
click at [519, 39] on mat-icon "close" at bounding box center [517, 39] width 5 height 5
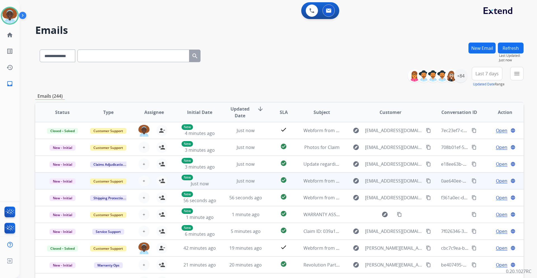
click at [499, 182] on span "Open" at bounding box center [501, 180] width 11 height 7
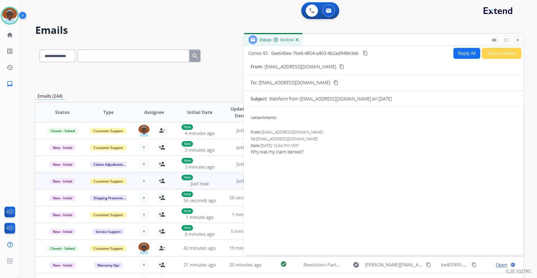
click at [339, 67] on mat-icon "content_copy" at bounding box center [341, 66] width 5 height 5
click at [463, 54] on button "Reply All" at bounding box center [466, 53] width 27 height 11
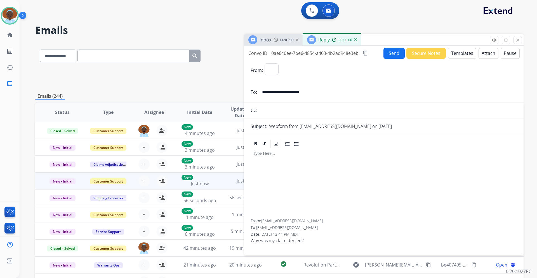
select select "**********"
click at [451, 55] on button "Templates" at bounding box center [462, 53] width 28 height 11
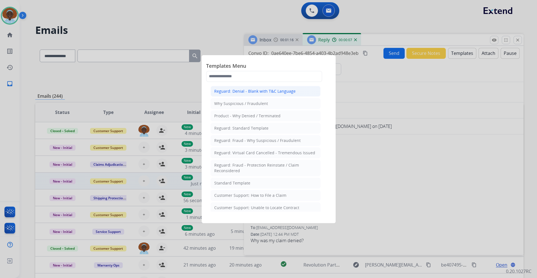
click at [263, 93] on div "Reguard: Denial - Blank with T&C Language" at bounding box center [254, 91] width 81 height 6
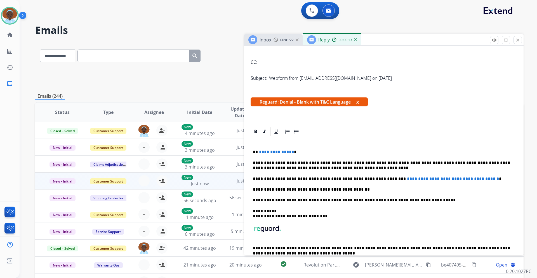
scroll to position [84, 0]
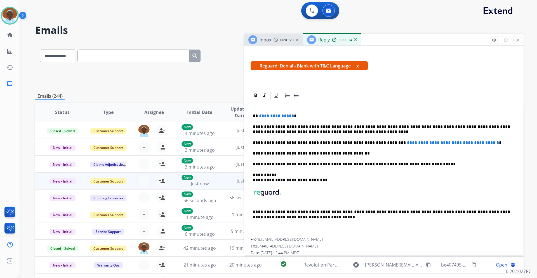
click at [290, 117] on span "**********" at bounding box center [276, 115] width 35 height 4
drag, startPoint x: 376, startPoint y: 143, endPoint x: 485, endPoint y: 142, distance: 109.3
click at [485, 142] on p "**********" at bounding box center [381, 142] width 257 height 5
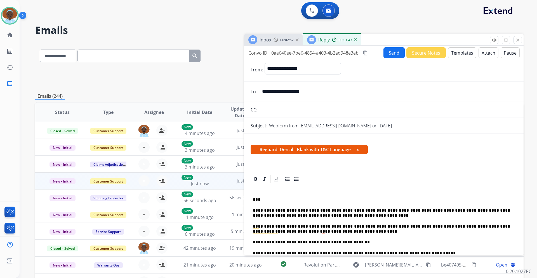
scroll to position [0, 0]
click at [389, 54] on button "Send" at bounding box center [393, 53] width 21 height 11
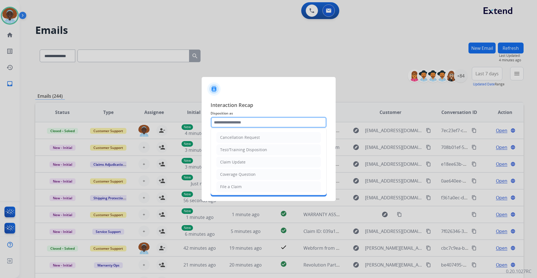
click at [257, 120] on input "text" at bounding box center [268, 122] width 116 height 11
click at [248, 163] on li "Claim Update" at bounding box center [268, 162] width 104 height 11
type input "**********"
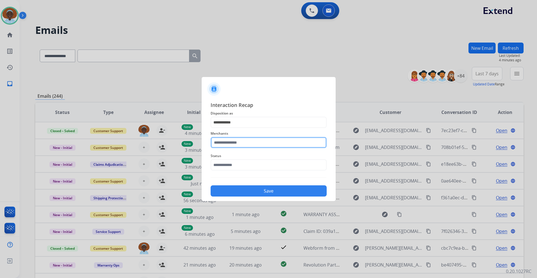
click at [245, 144] on input "text" at bounding box center [268, 142] width 116 height 11
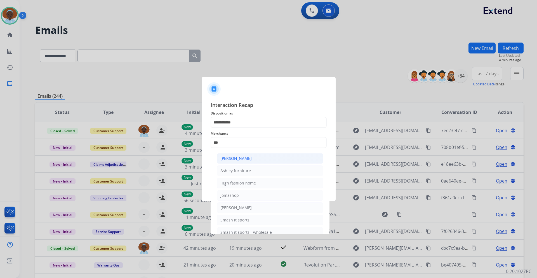
click at [245, 159] on div "[PERSON_NAME]" at bounding box center [235, 158] width 31 height 6
type input "**********"
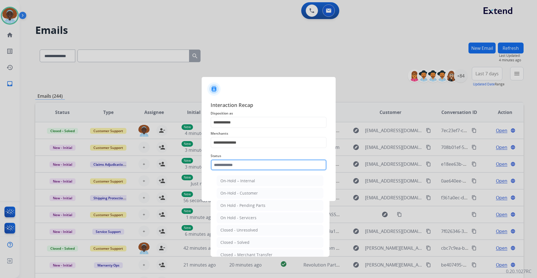
click at [245, 167] on input "text" at bounding box center [268, 164] width 116 height 11
click at [245, 240] on div "Closed – Solved" at bounding box center [234, 242] width 29 height 6
type input "**********"
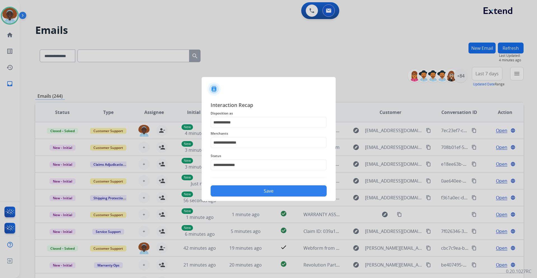
click at [254, 194] on button "Save" at bounding box center [268, 190] width 116 height 11
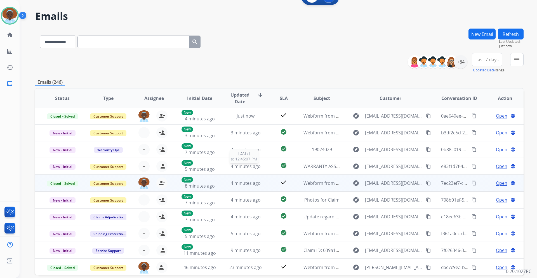
scroll to position [41, 0]
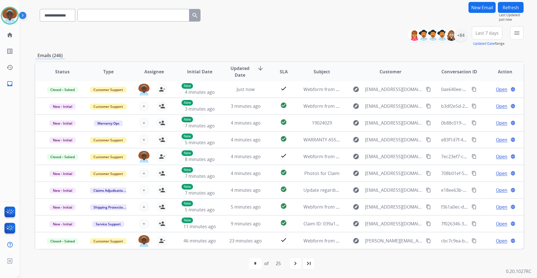
click at [482, 34] on span "Last 7 days" at bounding box center [486, 33] width 23 height 2
click at [481, 98] on div "Last 90 days" at bounding box center [485, 101] width 31 height 8
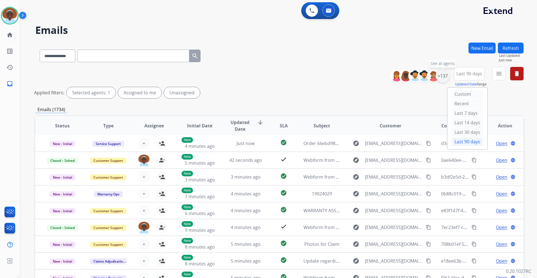
click at [441, 77] on div "+137" at bounding box center [442, 75] width 13 height 13
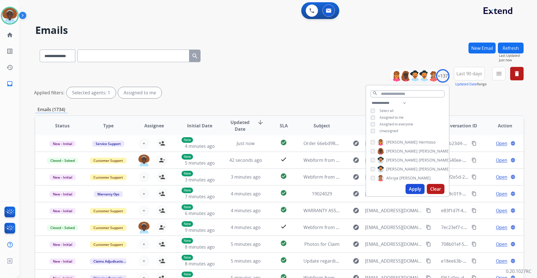
click at [411, 188] on button "Apply" at bounding box center [414, 189] width 19 height 10
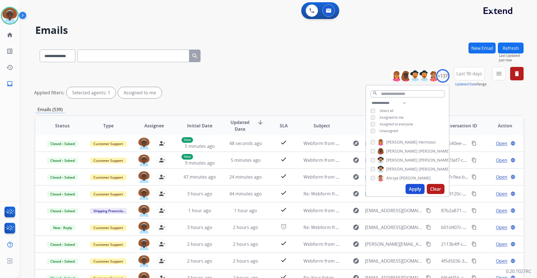
click at [293, 78] on div "**********" at bounding box center [279, 84] width 488 height 34
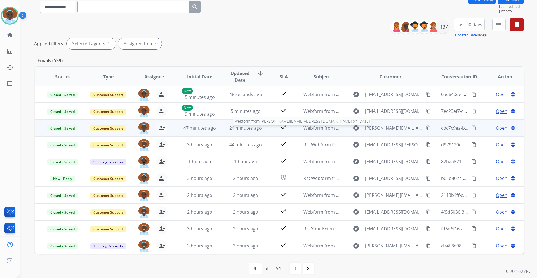
scroll to position [54, 0]
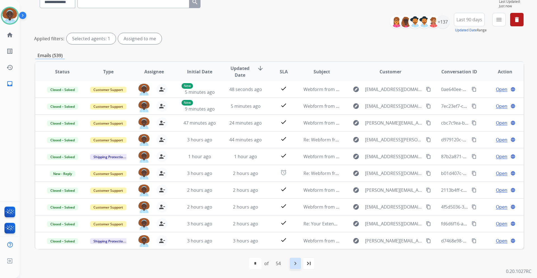
click at [295, 262] on mat-icon "navigate_next" at bounding box center [295, 263] width 7 height 7
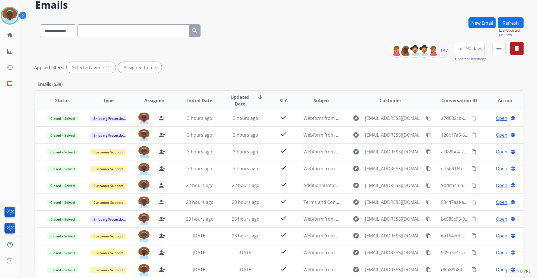
scroll to position [28, 0]
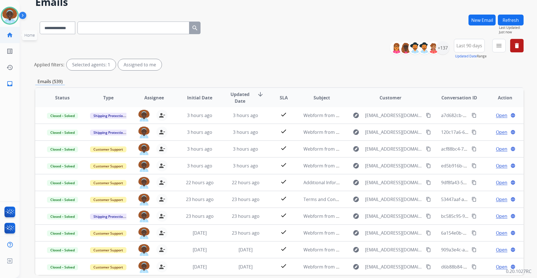
click at [10, 36] on mat-icon "home" at bounding box center [9, 35] width 7 height 7
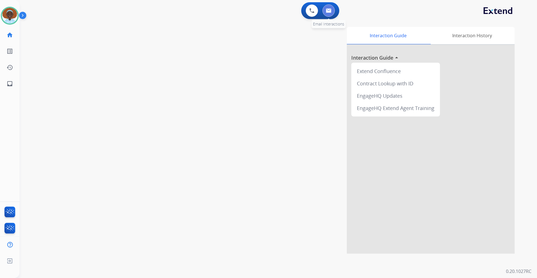
click at [329, 11] on img at bounding box center [329, 10] width 6 height 4
select select "**********"
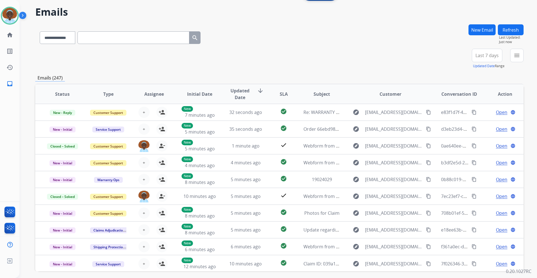
scroll to position [28, 0]
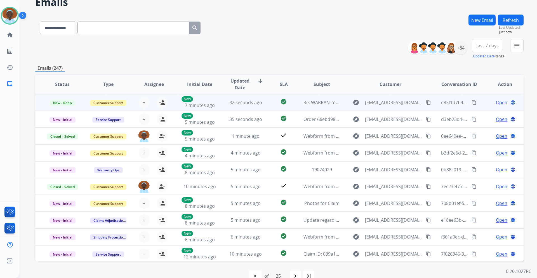
click at [497, 103] on span "Open" at bounding box center [501, 102] width 11 height 7
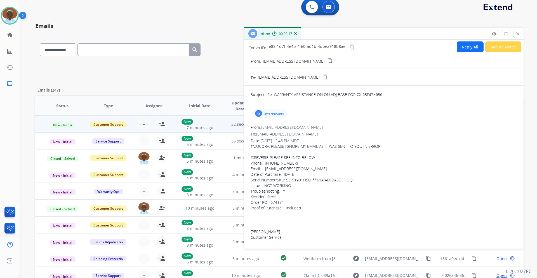
scroll to position [0, 0]
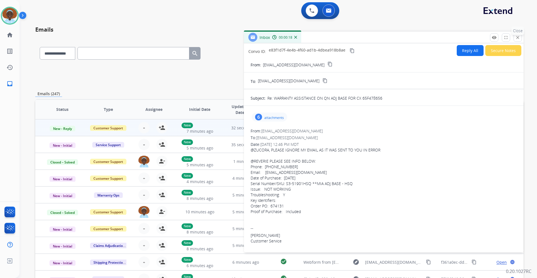
click at [519, 36] on mat-icon "close" at bounding box center [517, 37] width 5 height 5
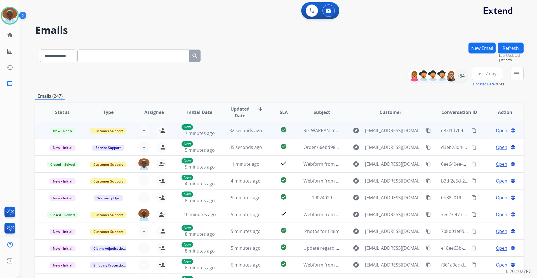
click at [500, 131] on span "Open" at bounding box center [501, 130] width 11 height 7
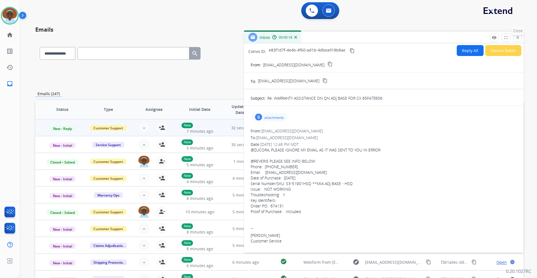
click at [518, 39] on mat-icon "close" at bounding box center [517, 37] width 5 height 5
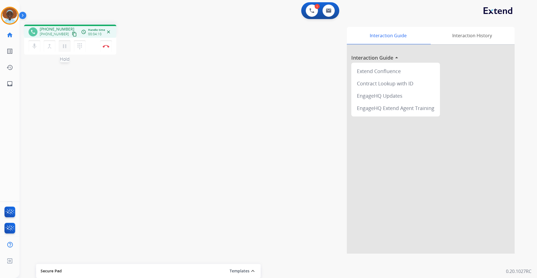
click at [66, 45] on mat-icon "pause" at bounding box center [64, 46] width 7 height 7
click at [62, 49] on mat-icon "play_arrow" at bounding box center [64, 46] width 7 height 7
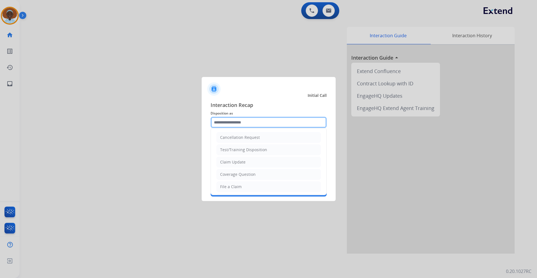
click at [245, 123] on input "text" at bounding box center [268, 122] width 116 height 11
click at [233, 122] on input "text" at bounding box center [268, 122] width 116 height 11
click at [237, 164] on div "Claim Update" at bounding box center [232, 162] width 25 height 6
type input "**********"
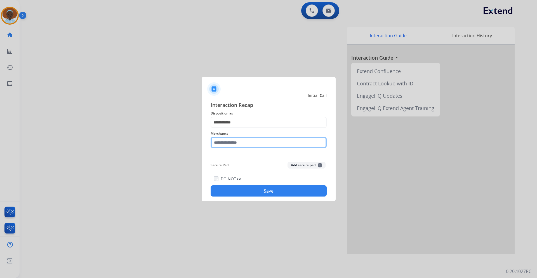
click at [237, 142] on input "text" at bounding box center [268, 142] width 116 height 11
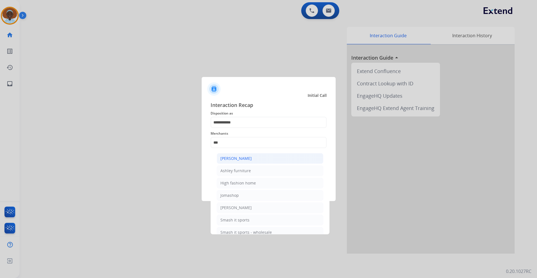
click at [240, 159] on div "[PERSON_NAME]" at bounding box center [235, 158] width 31 height 6
type input "**********"
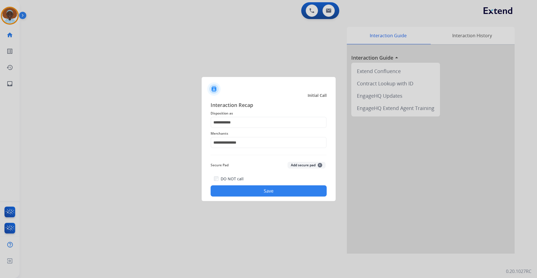
click at [267, 193] on button "Save" at bounding box center [268, 190] width 116 height 11
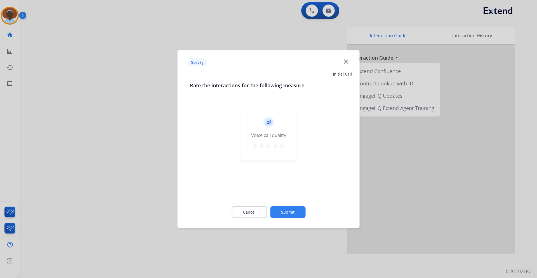
click at [282, 146] on mat-icon "star" at bounding box center [281, 145] width 7 height 7
click at [291, 210] on button "Submit" at bounding box center [287, 212] width 35 height 12
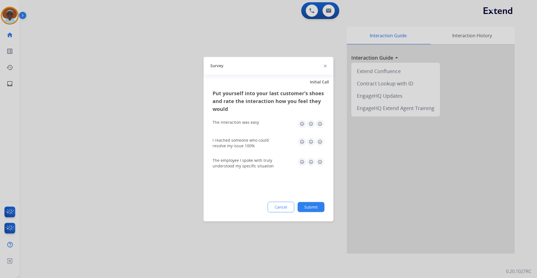
click at [313, 210] on button "Submit" at bounding box center [310, 207] width 27 height 10
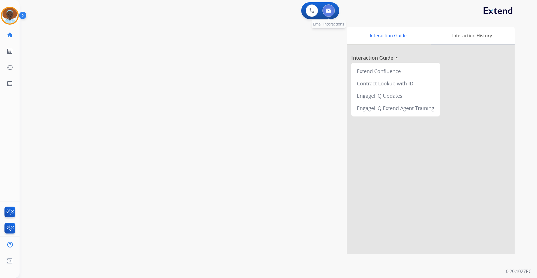
click at [330, 15] on button at bounding box center [328, 10] width 12 height 12
click at [9, 13] on img at bounding box center [10, 16] width 16 height 16
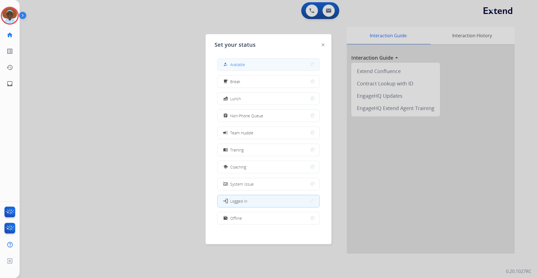
click at [242, 64] on span "Available" at bounding box center [237, 65] width 15 height 6
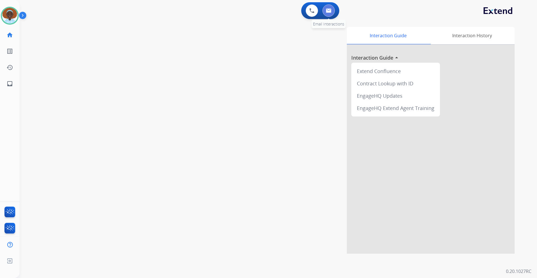
click at [326, 12] on img at bounding box center [329, 10] width 6 height 4
select select "**********"
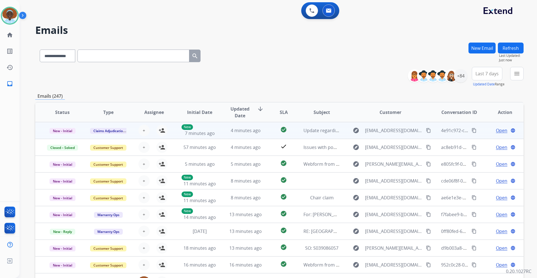
scroll to position [1, 0]
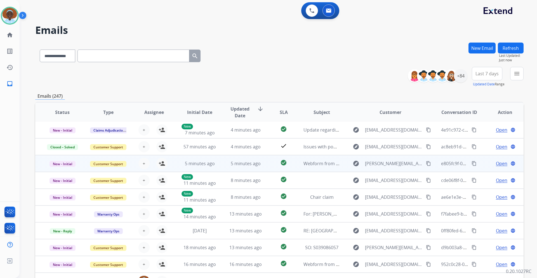
click at [498, 165] on span "Open" at bounding box center [501, 163] width 11 height 7
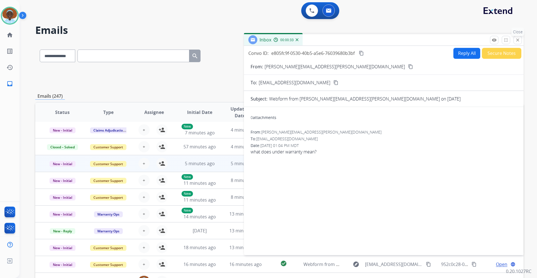
click at [517, 42] on mat-icon "close" at bounding box center [517, 39] width 5 height 5
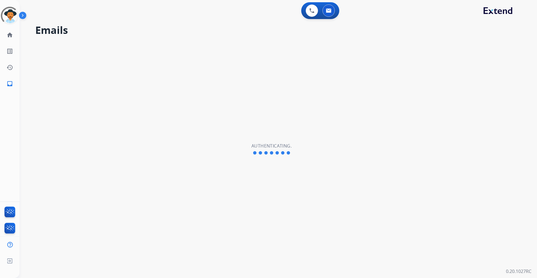
select select "**********"
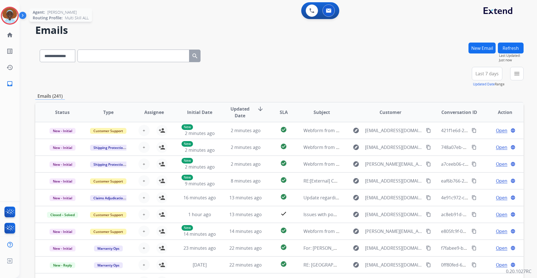
click at [7, 17] on img at bounding box center [10, 16] width 16 height 16
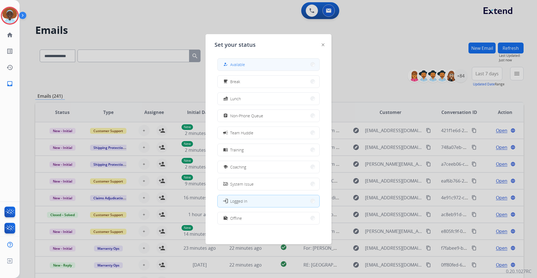
click at [247, 68] on button "how_to_reg Available" at bounding box center [268, 64] width 102 height 12
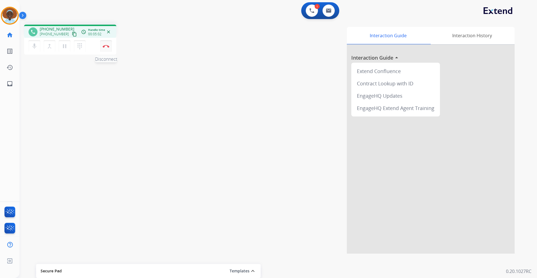
click at [108, 48] on button "Disconnect" at bounding box center [106, 46] width 12 height 12
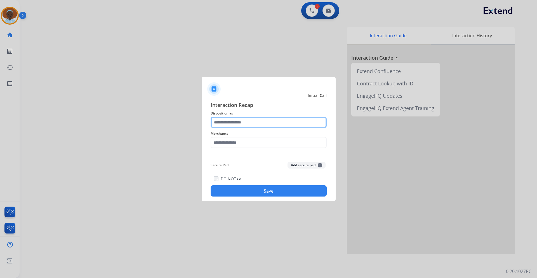
click at [254, 120] on input "text" at bounding box center [268, 122] width 116 height 11
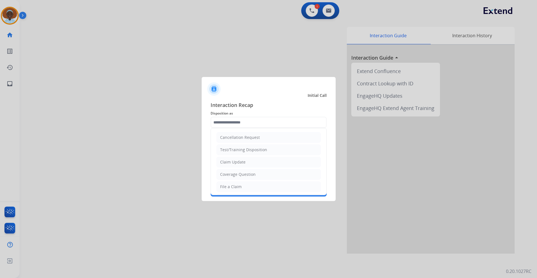
click at [246, 161] on li "Claim Update" at bounding box center [268, 162] width 104 height 11
type input "**********"
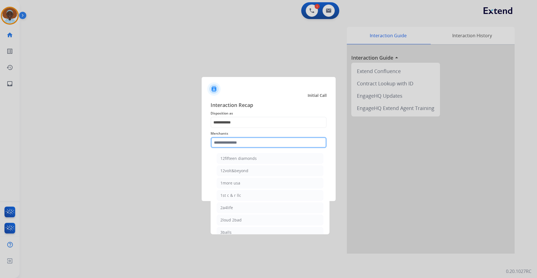
click at [248, 140] on input "text" at bounding box center [268, 142] width 116 height 11
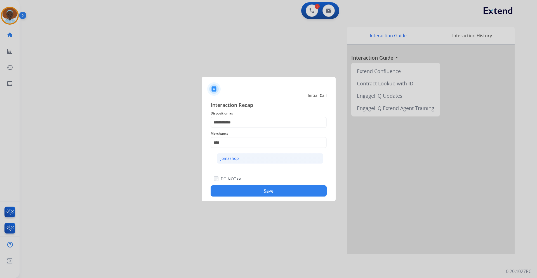
click at [251, 157] on li "Jomashop" at bounding box center [270, 158] width 107 height 11
type input "********"
click at [265, 193] on button "Save" at bounding box center [268, 190] width 116 height 11
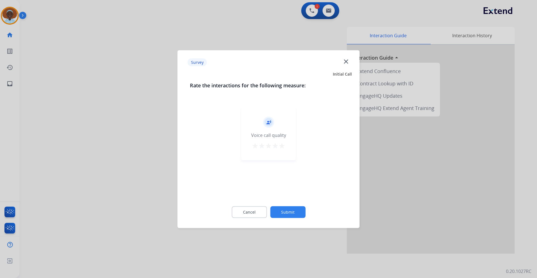
click at [283, 145] on mat-icon "star" at bounding box center [281, 145] width 7 height 7
click at [292, 212] on button "Submit" at bounding box center [287, 212] width 35 height 12
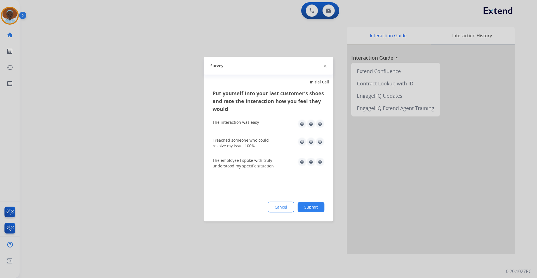
click at [320, 143] on img at bounding box center [319, 141] width 9 height 9
click at [320, 164] on img at bounding box center [319, 161] width 9 height 9
click at [322, 125] on img at bounding box center [319, 123] width 9 height 9
click at [319, 209] on button "Submit" at bounding box center [310, 207] width 27 height 10
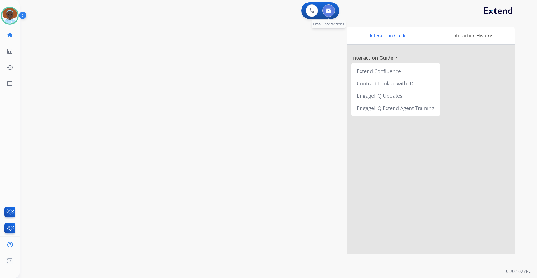
click at [334, 11] on button at bounding box center [328, 10] width 12 height 12
select select "**********"
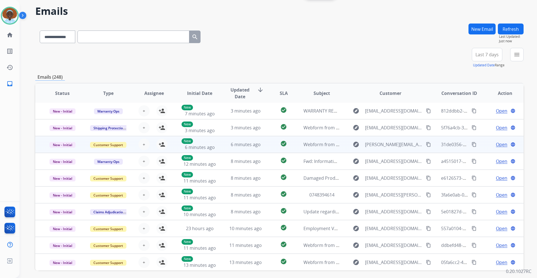
scroll to position [41, 0]
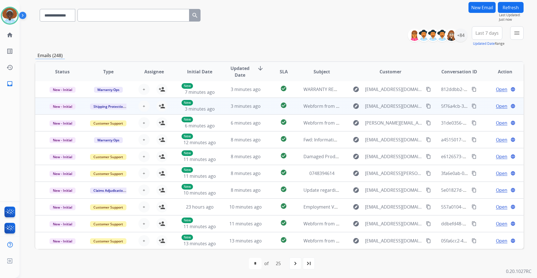
click at [498, 108] on span "Open" at bounding box center [501, 106] width 11 height 7
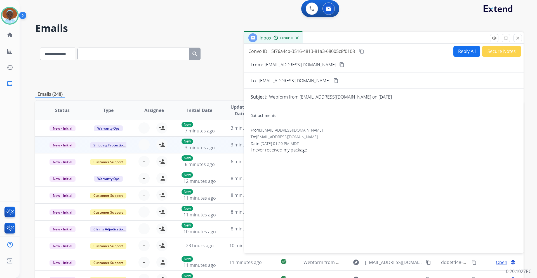
scroll to position [0, 0]
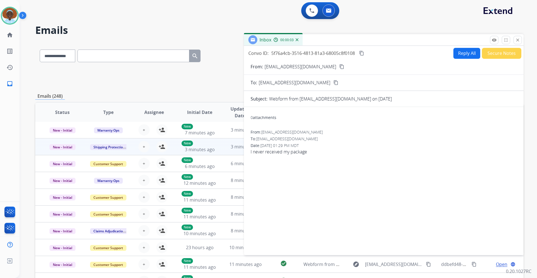
click at [339, 66] on mat-icon "content_copy" at bounding box center [341, 66] width 5 height 5
click at [463, 55] on button "Reply All" at bounding box center [466, 53] width 27 height 11
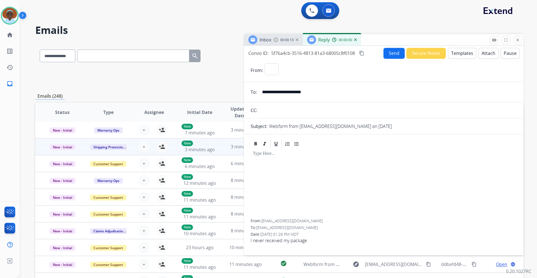
select select "**********"
click at [454, 56] on button "Templates" at bounding box center [462, 53] width 28 height 11
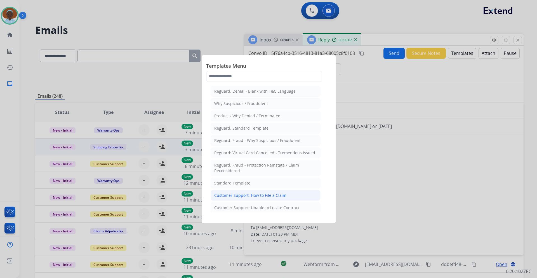
click at [259, 197] on div "Customer Support: How to File a Claim" at bounding box center [250, 195] width 72 height 6
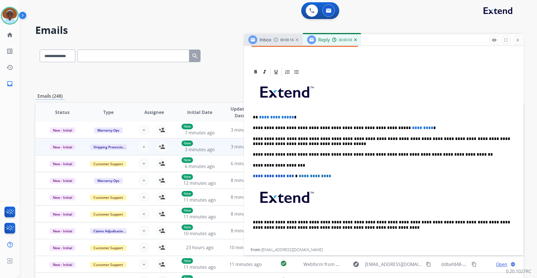
scroll to position [112, 0]
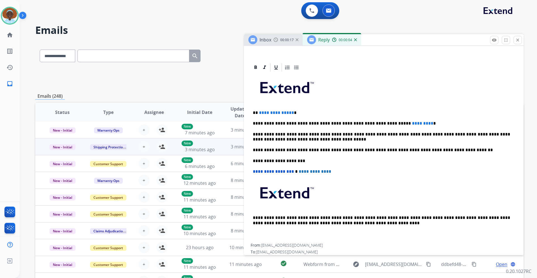
click at [290, 112] on p "**********" at bounding box center [381, 112] width 257 height 5
click at [412, 124] on span "*********" at bounding box center [422, 123] width 21 height 4
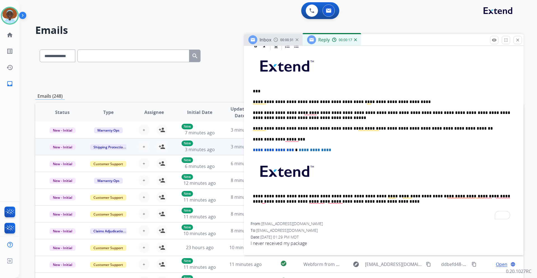
scroll to position [0, 0]
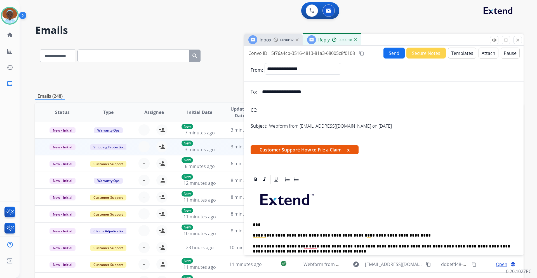
click at [387, 56] on button "Send" at bounding box center [393, 53] width 21 height 11
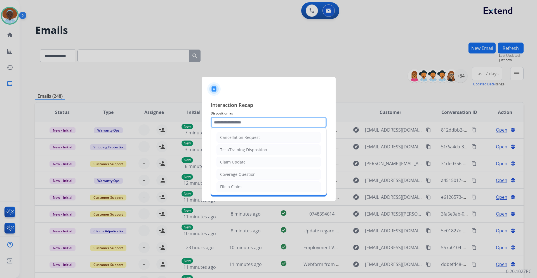
click at [261, 122] on input "text" at bounding box center [268, 122] width 116 height 11
click at [253, 188] on li "File a Claim" at bounding box center [268, 186] width 104 height 11
type input "**********"
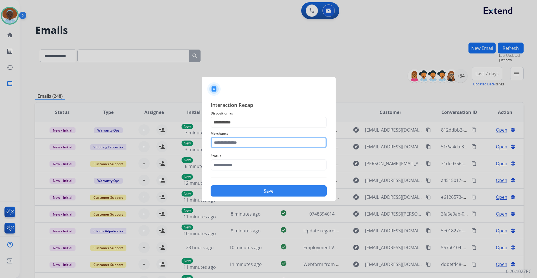
click at [252, 141] on input "text" at bounding box center [268, 142] width 116 height 11
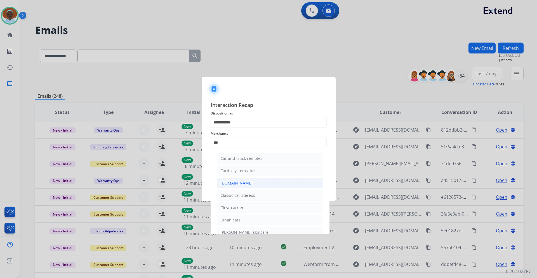
click at [240, 181] on div "Carparts.com" at bounding box center [236, 183] width 32 height 6
type input "**********"
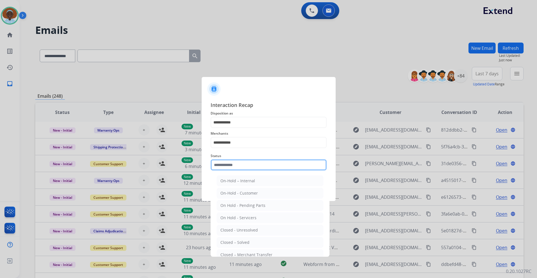
click at [248, 163] on input "text" at bounding box center [268, 164] width 116 height 11
click at [244, 242] on div "Closed – Solved" at bounding box center [234, 242] width 29 height 6
type input "**********"
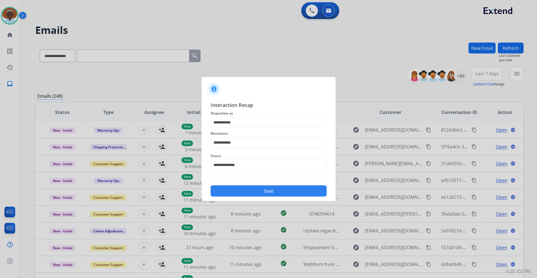
click at [261, 191] on button "Save" at bounding box center [268, 190] width 116 height 11
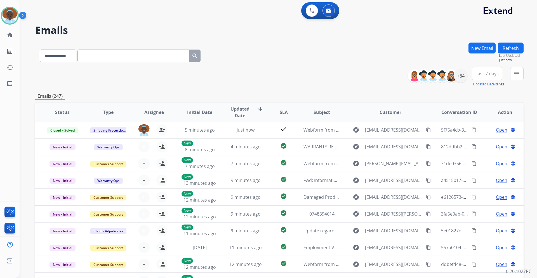
click at [489, 72] on span "Last 7 days" at bounding box center [486, 73] width 23 height 2
click at [475, 143] on div "Last 90 days" at bounding box center [485, 141] width 31 height 8
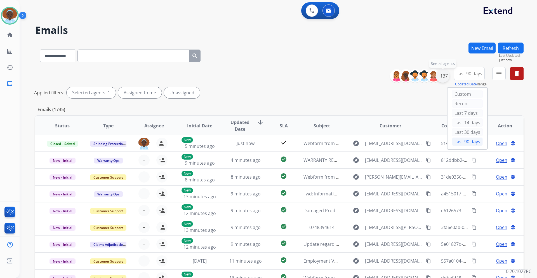
click at [442, 78] on div "+137" at bounding box center [442, 75] width 13 height 13
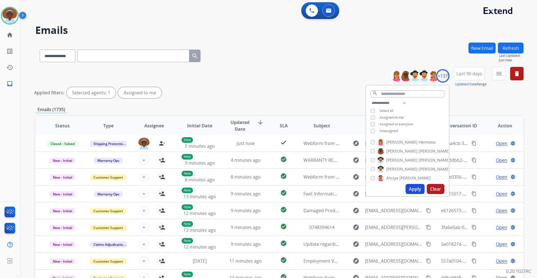
click at [411, 188] on button "Apply" at bounding box center [414, 189] width 19 height 10
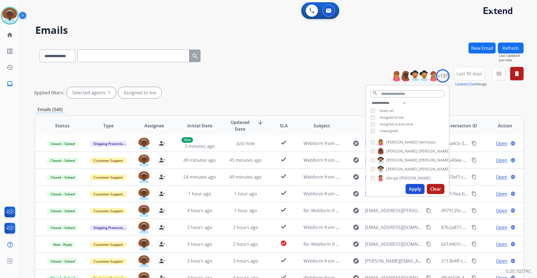
click at [324, 89] on div "Applied filters: Selected agents: 1 Assigned to me" at bounding box center [278, 92] width 488 height 11
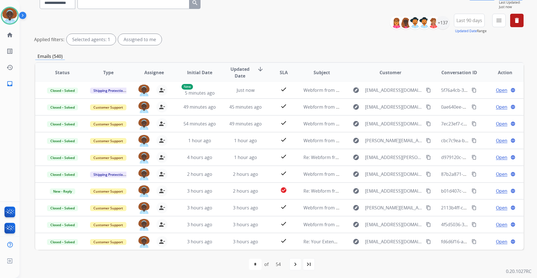
scroll to position [54, 0]
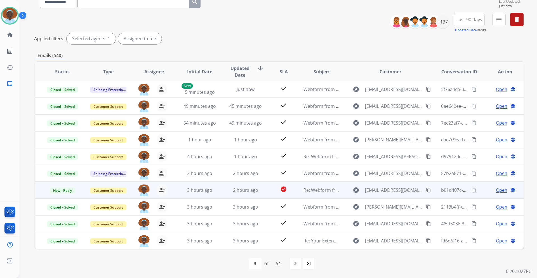
click at [496, 191] on span "Open" at bounding box center [501, 189] width 11 height 7
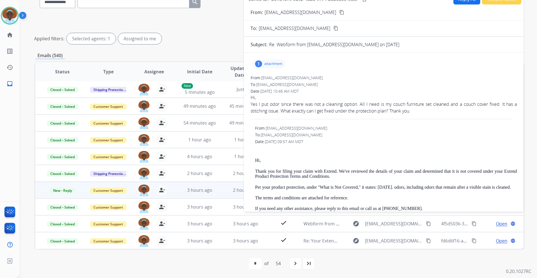
scroll to position [0, 0]
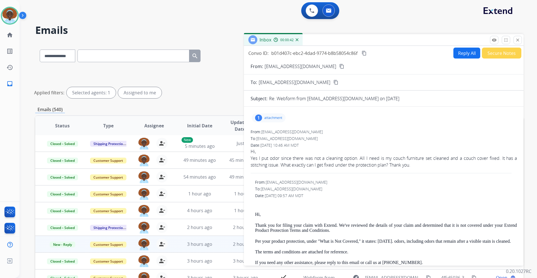
click at [462, 56] on button "Reply All" at bounding box center [466, 53] width 27 height 11
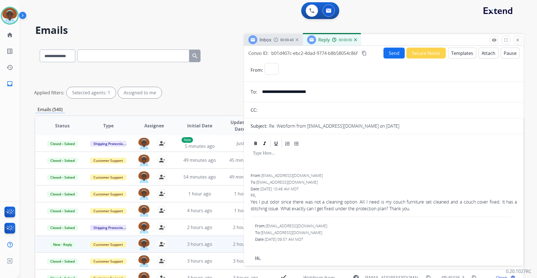
select select "**********"
click at [459, 54] on button "Templates" at bounding box center [462, 53] width 28 height 11
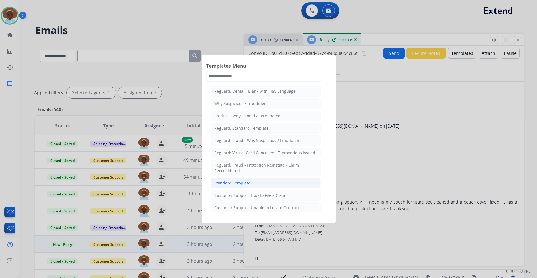
click at [255, 183] on li "Standard Template" at bounding box center [265, 183] width 110 height 11
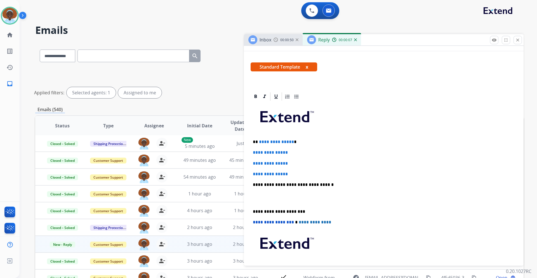
scroll to position [84, 0]
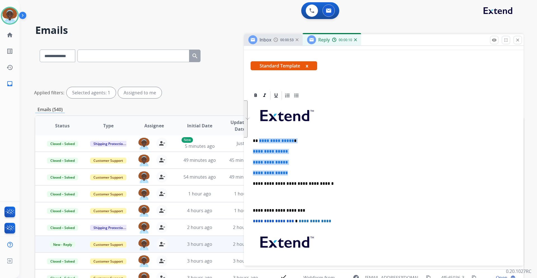
drag, startPoint x: 290, startPoint y: 172, endPoint x: 258, endPoint y: 139, distance: 46.1
click at [258, 139] on div "**********" at bounding box center [383, 196] width 266 height 192
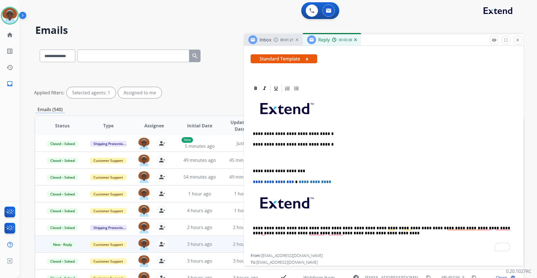
scroll to position [112, 0]
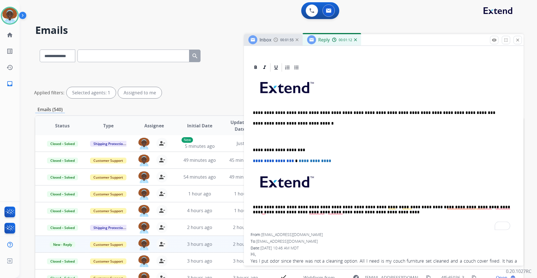
click at [457, 112] on p "**********" at bounding box center [381, 112] width 257 height 5
click at [260, 111] on p "**********" at bounding box center [381, 112] width 257 height 5
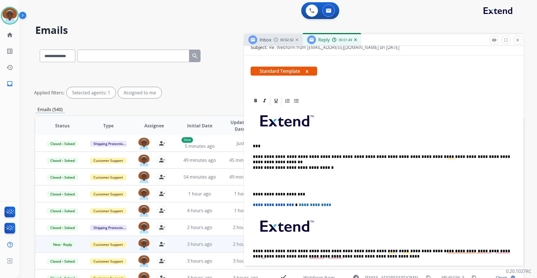
scroll to position [56, 0]
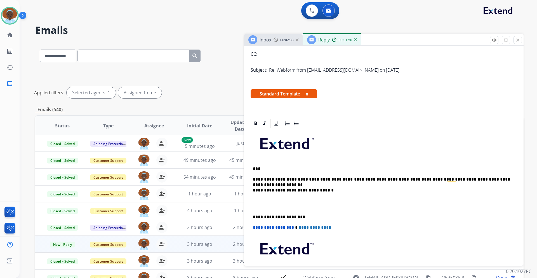
click at [507, 179] on p "**********" at bounding box center [381, 179] width 257 height 5
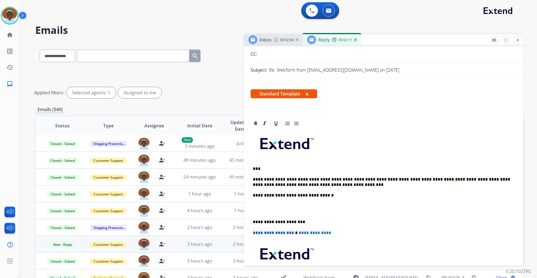
click at [276, 184] on p "**********" at bounding box center [381, 182] width 257 height 10
click at [324, 184] on p "**********" at bounding box center [381, 182] width 257 height 10
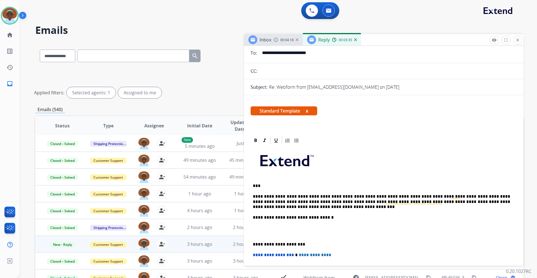
scroll to position [0, 0]
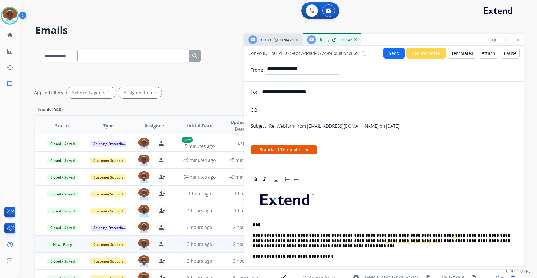
click at [391, 54] on button "Send" at bounding box center [393, 53] width 21 height 11
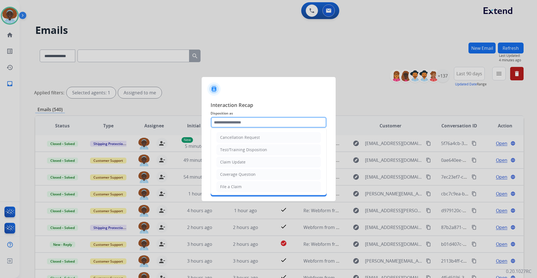
click at [242, 120] on input "text" at bounding box center [268, 122] width 116 height 11
click at [242, 162] on div "Claim Update" at bounding box center [232, 162] width 25 height 6
type input "**********"
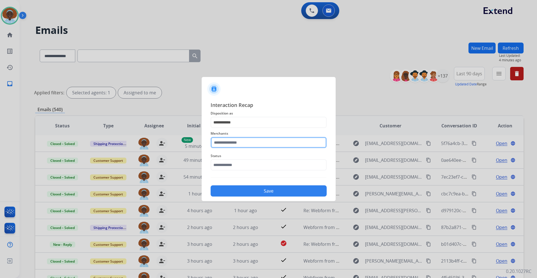
click at [244, 140] on input "text" at bounding box center [268, 142] width 116 height 11
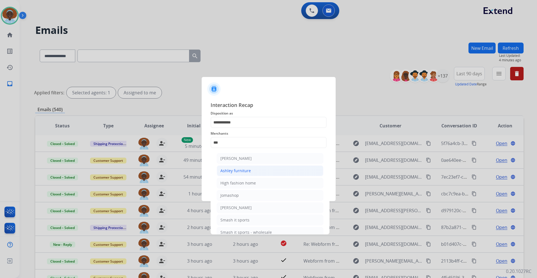
click at [240, 171] on div "Ashley furniture" at bounding box center [235, 171] width 30 height 6
type input "**********"
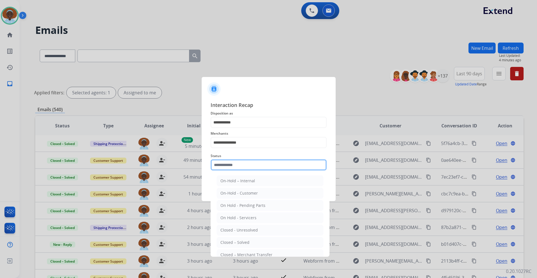
click at [247, 162] on input "text" at bounding box center [268, 164] width 116 height 11
click at [241, 243] on div "Closed – Solved" at bounding box center [234, 242] width 29 height 6
type input "**********"
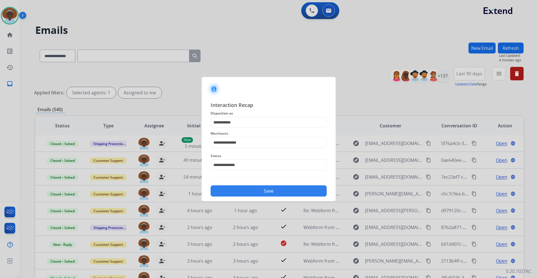
click at [268, 188] on button "Save" at bounding box center [268, 190] width 116 height 11
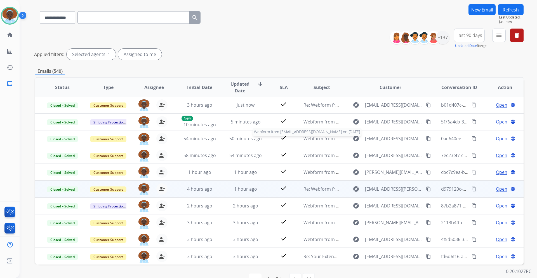
scroll to position [54, 0]
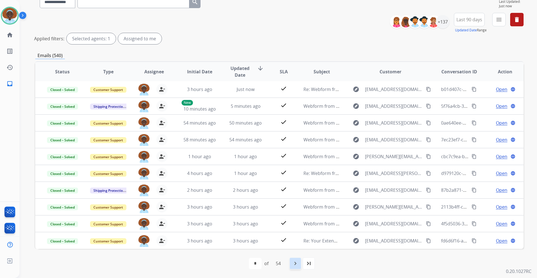
click at [294, 263] on mat-icon "navigate_next" at bounding box center [295, 263] width 7 height 7
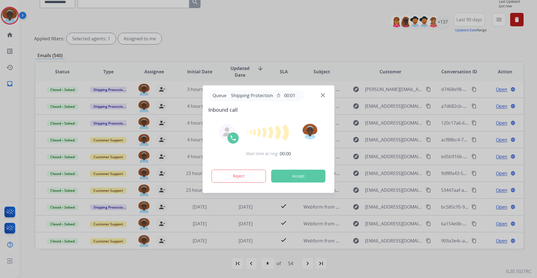
click at [235, 262] on div at bounding box center [268, 139] width 537 height 278
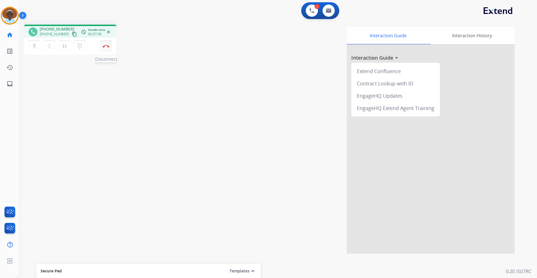
click at [108, 48] on button "Disconnect" at bounding box center [106, 46] width 12 height 12
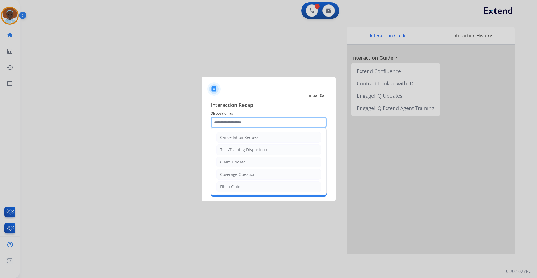
click at [254, 122] on input "text" at bounding box center [268, 122] width 116 height 11
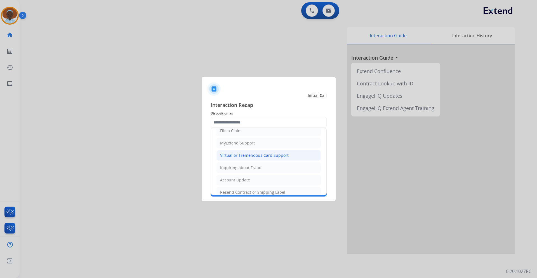
click at [250, 154] on div "Virtual or Tremendous Card Support" at bounding box center [254, 155] width 68 height 6
type input "**********"
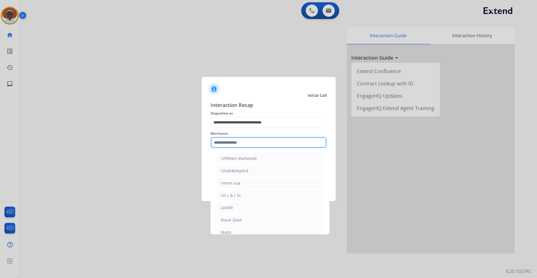
click at [246, 143] on input "text" at bounding box center [268, 142] width 116 height 11
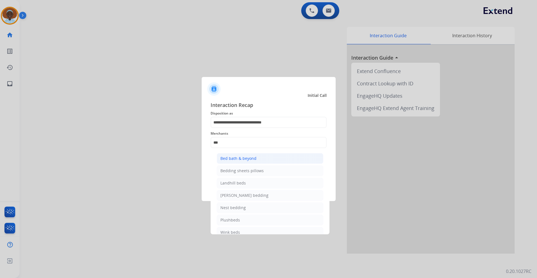
click at [245, 163] on li "Bed bath & beyond" at bounding box center [270, 158] width 107 height 11
type input "**********"
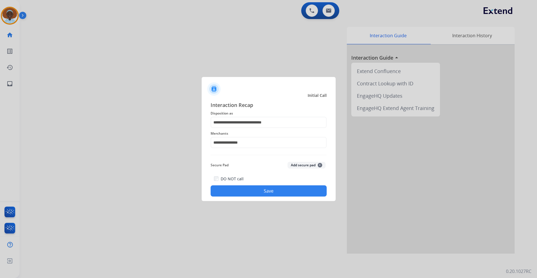
click at [264, 192] on button "Save" at bounding box center [268, 190] width 116 height 11
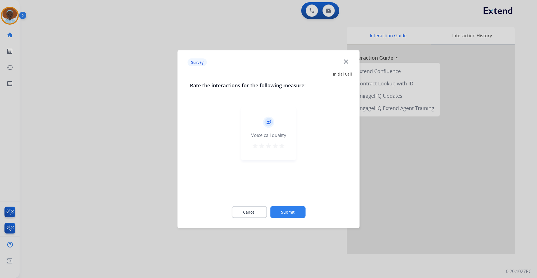
click at [283, 147] on mat-icon "star" at bounding box center [281, 145] width 7 height 7
click at [297, 211] on button "Submit" at bounding box center [287, 212] width 35 height 12
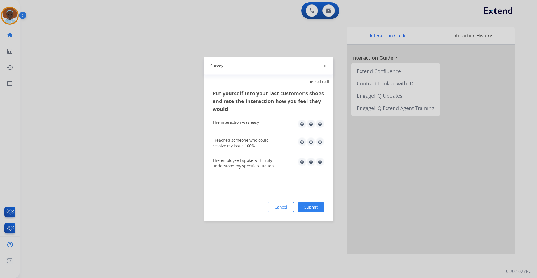
click at [320, 162] on img at bounding box center [319, 161] width 9 height 9
click at [320, 141] on img at bounding box center [319, 141] width 9 height 9
click at [321, 123] on img at bounding box center [319, 123] width 9 height 9
click at [313, 205] on button "Submit" at bounding box center [310, 207] width 27 height 10
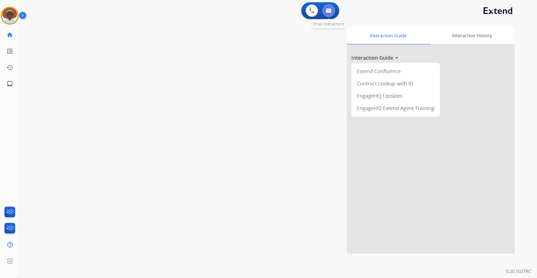
click at [327, 14] on button at bounding box center [328, 10] width 12 height 12
select select "**********"
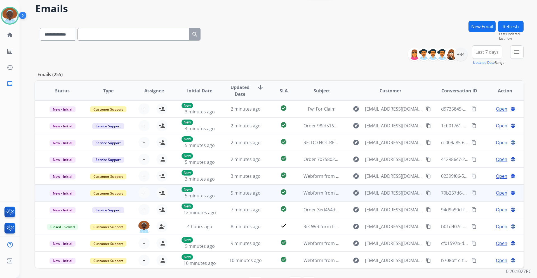
scroll to position [13, 0]
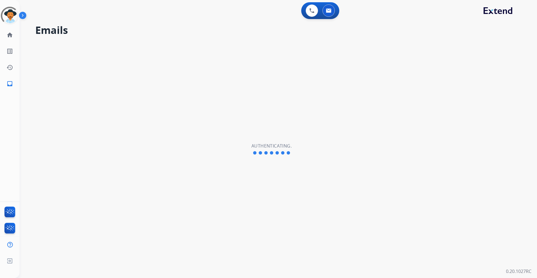
select select "**********"
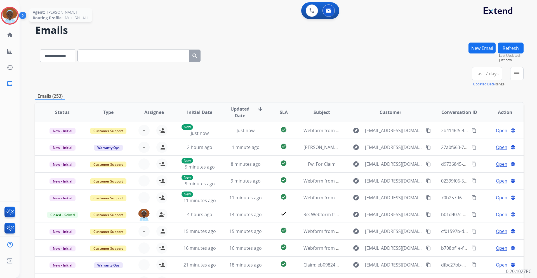
click at [11, 16] on img at bounding box center [10, 16] width 16 height 16
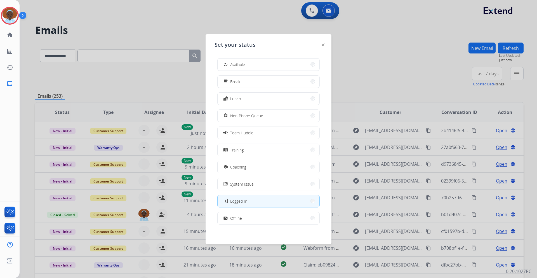
drag, startPoint x: 247, startPoint y: 60, endPoint x: 247, endPoint y: 56, distance: 4.2
click at [247, 58] on div "how_to_reg Available" at bounding box center [268, 64] width 102 height 13
click at [245, 63] on span "Available" at bounding box center [237, 65] width 15 height 6
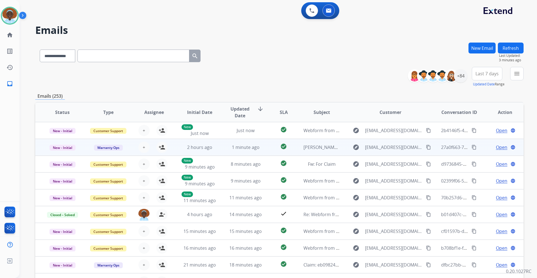
scroll to position [1, 0]
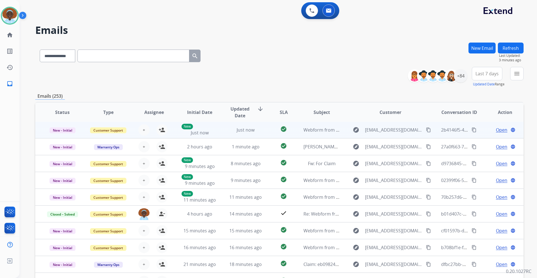
click at [497, 131] on span "Open" at bounding box center [501, 129] width 11 height 7
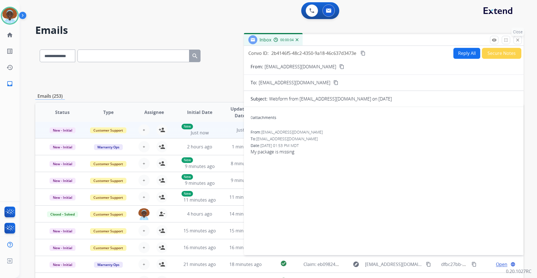
click at [519, 39] on mat-icon "close" at bounding box center [517, 39] width 5 height 5
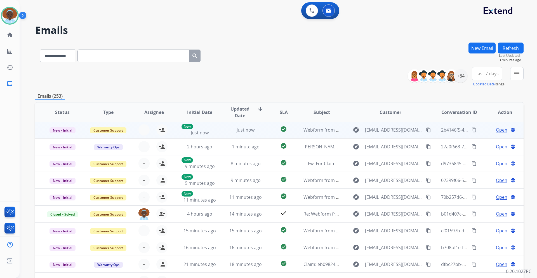
click at [496, 128] on span "Open" at bounding box center [501, 129] width 11 height 7
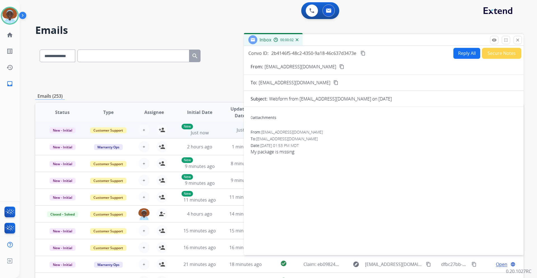
click at [339, 68] on mat-icon "content_copy" at bounding box center [341, 66] width 5 height 5
click at [516, 41] on mat-icon "close" at bounding box center [517, 39] width 5 height 5
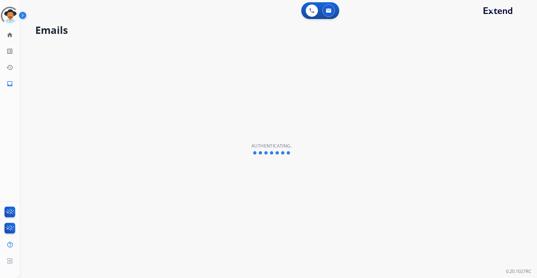
select select "**********"
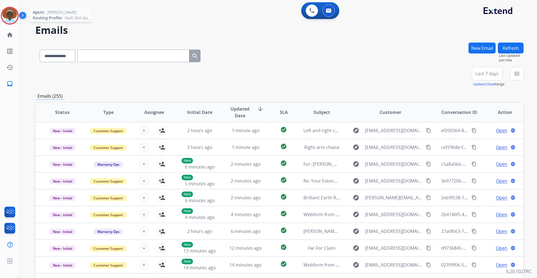
click at [10, 17] on img at bounding box center [10, 16] width 16 height 16
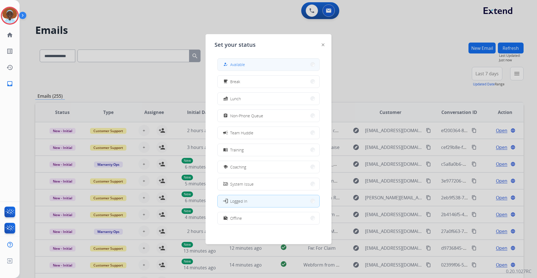
click at [254, 62] on button "how_to_reg Available" at bounding box center [268, 64] width 102 height 12
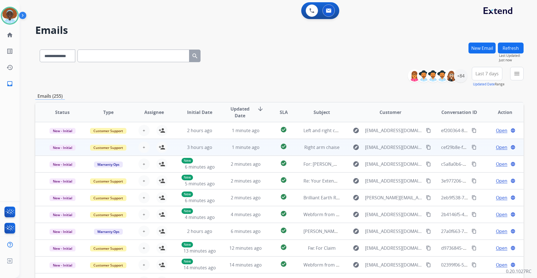
click at [500, 148] on span "Open" at bounding box center [501, 147] width 11 height 7
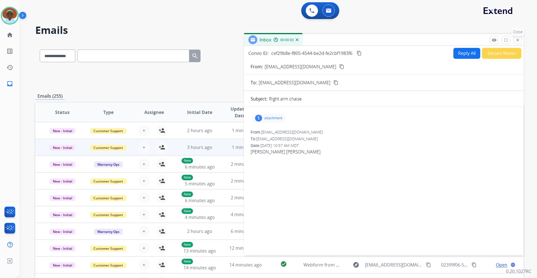
click at [518, 39] on mat-icon "close" at bounding box center [517, 39] width 5 height 5
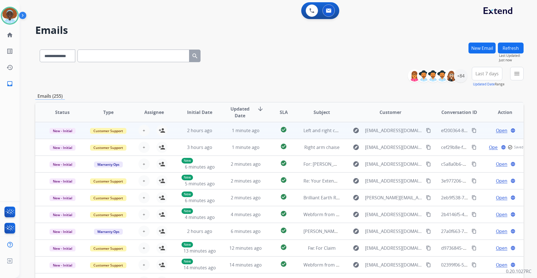
click at [498, 132] on span "Open" at bounding box center [501, 130] width 11 height 7
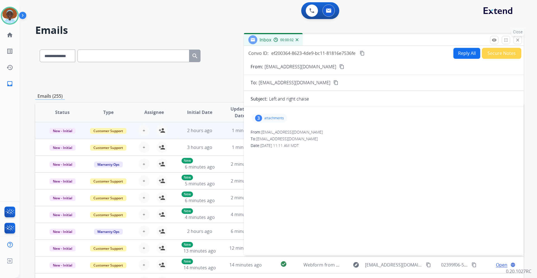
click at [519, 42] on mat-icon "close" at bounding box center [517, 39] width 5 height 5
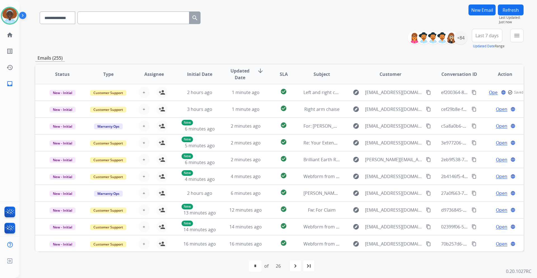
scroll to position [41, 0]
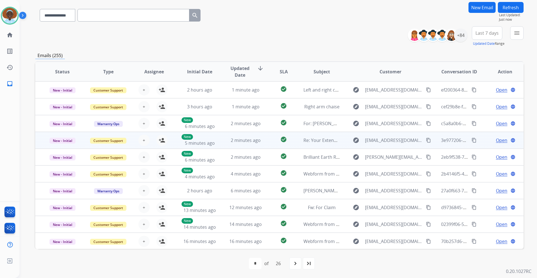
click at [496, 140] on span "Open" at bounding box center [501, 140] width 11 height 7
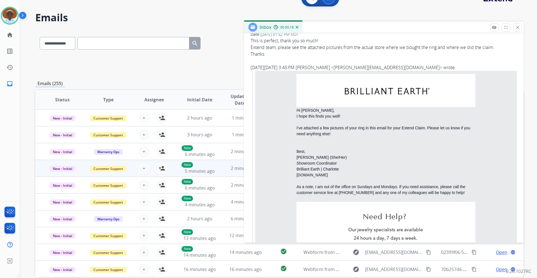
scroll to position [0, 0]
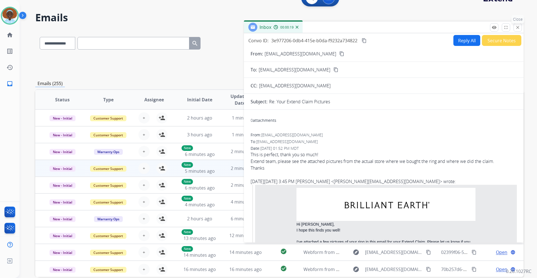
click at [519, 29] on mat-icon "close" at bounding box center [517, 27] width 5 height 5
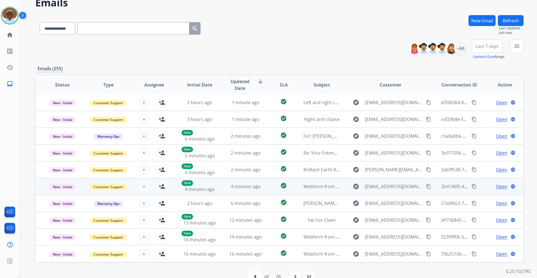
scroll to position [41, 0]
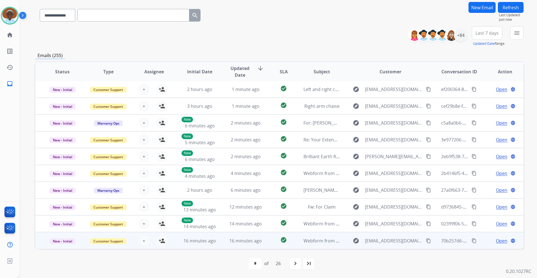
click at [500, 242] on span "Open" at bounding box center [501, 240] width 11 height 7
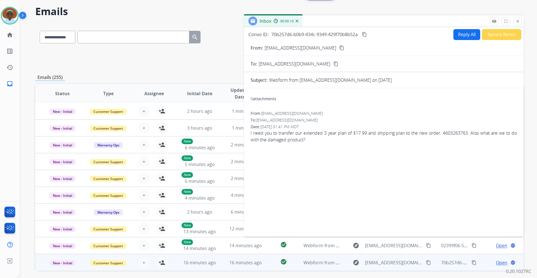
scroll to position [0, 0]
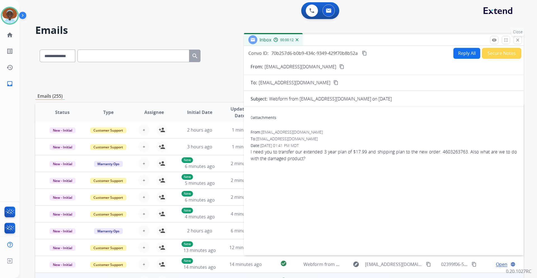
click at [516, 40] on mat-icon "close" at bounding box center [517, 39] width 5 height 5
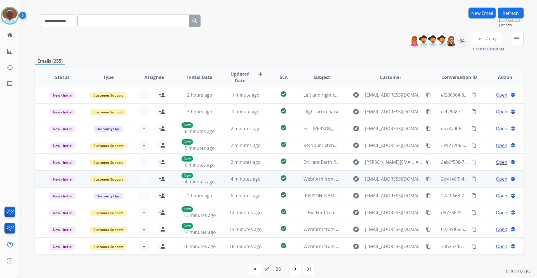
scroll to position [41, 0]
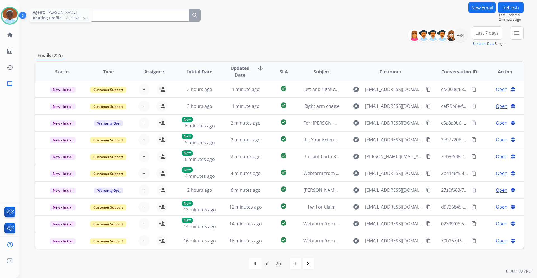
click at [8, 16] on img at bounding box center [10, 16] width 16 height 16
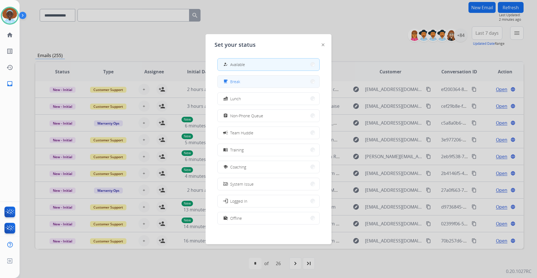
click at [248, 84] on button "free_breakfast Break" at bounding box center [268, 81] width 102 height 12
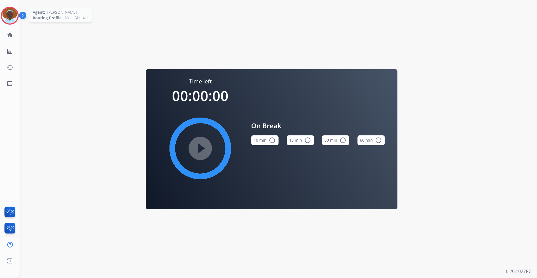
click at [11, 14] on img at bounding box center [10, 16] width 16 height 16
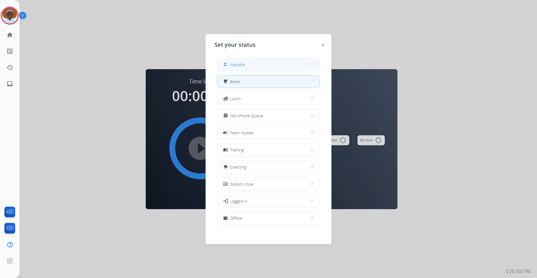
click at [239, 64] on span "Available" at bounding box center [237, 65] width 15 height 6
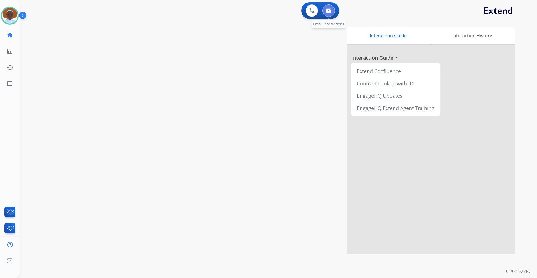
click at [327, 12] on img at bounding box center [329, 10] width 6 height 4
select select "**********"
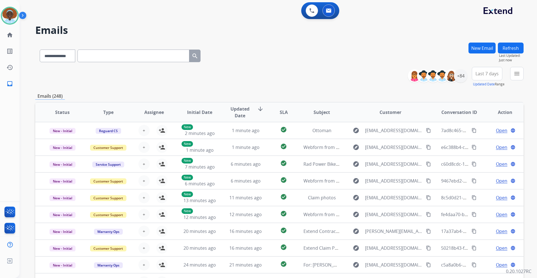
click at [477, 75] on span "Last 7 days" at bounding box center [486, 73] width 23 height 2
click at [475, 141] on div "Last 90 days" at bounding box center [485, 141] width 31 height 8
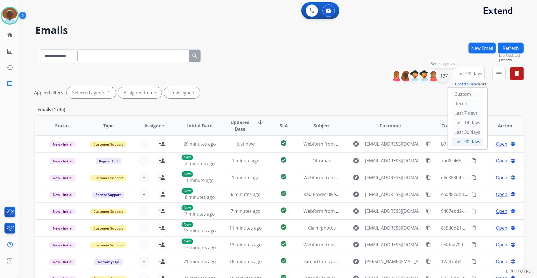
click at [443, 75] on div "+137" at bounding box center [442, 75] width 13 height 13
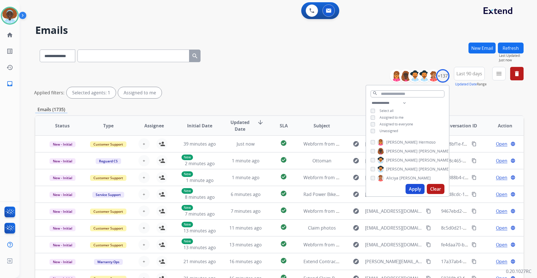
click at [409, 188] on button "Apply" at bounding box center [414, 189] width 19 height 10
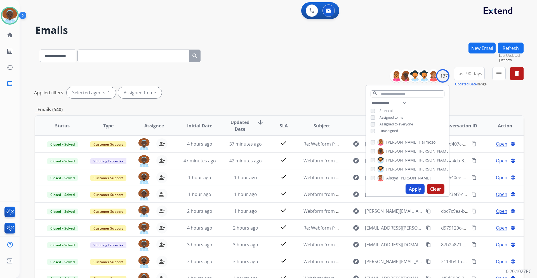
click at [302, 80] on div "**********" at bounding box center [279, 84] width 488 height 34
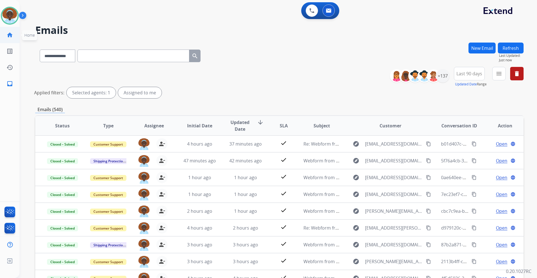
click at [11, 36] on mat-icon "home" at bounding box center [9, 35] width 7 height 7
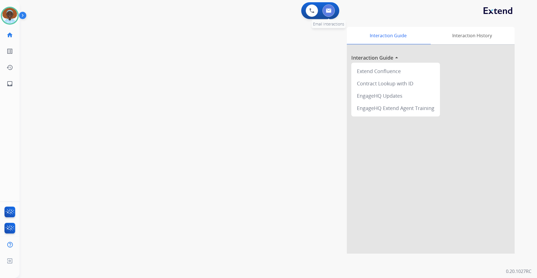
click at [331, 11] on img at bounding box center [329, 10] width 6 height 4
select select "**********"
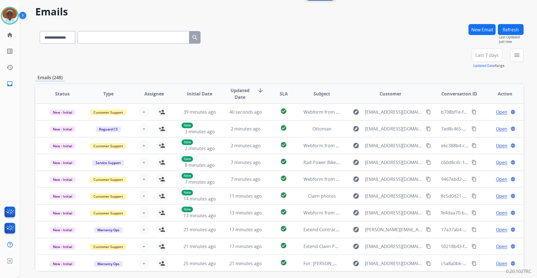
scroll to position [28, 0]
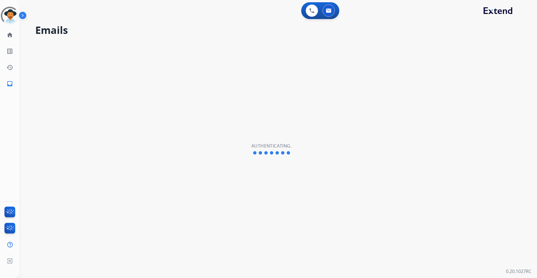
select select "**********"
click at [12, 17] on img at bounding box center [10, 16] width 16 height 16
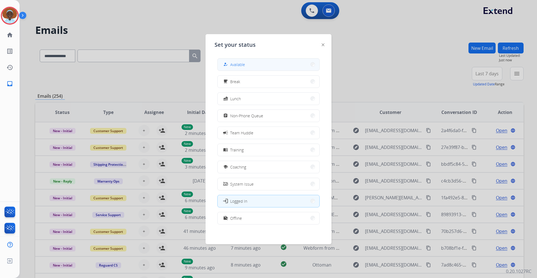
click at [251, 67] on button "how_to_reg Available" at bounding box center [268, 64] width 102 height 12
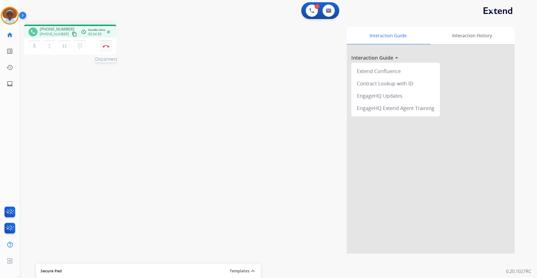
click at [107, 46] on img at bounding box center [106, 46] width 7 height 3
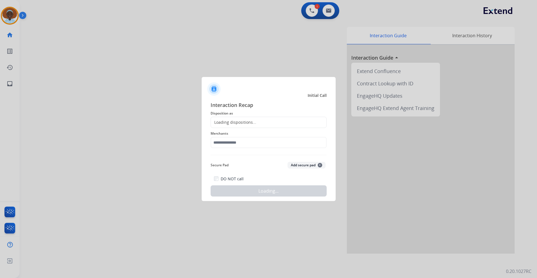
click at [241, 118] on div "Loading dispositions..." at bounding box center [268, 122] width 116 height 11
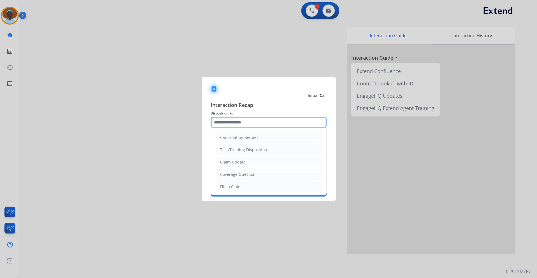
click at [243, 122] on input "text" at bounding box center [268, 122] width 116 height 11
click at [252, 185] on li "File a Claim" at bounding box center [268, 186] width 104 height 11
type input "**********"
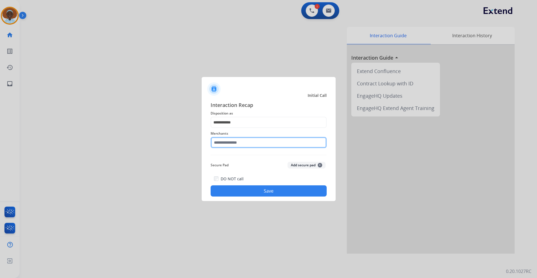
click at [247, 141] on input "text" at bounding box center [268, 142] width 116 height 11
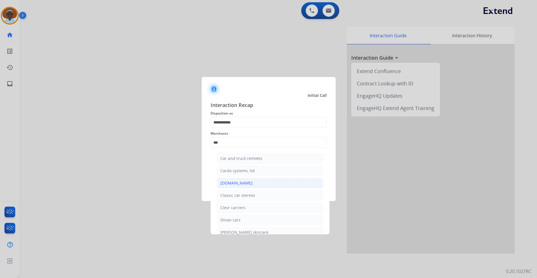
click at [255, 184] on li "[DOMAIN_NAME]" at bounding box center [270, 183] width 107 height 11
type input "**********"
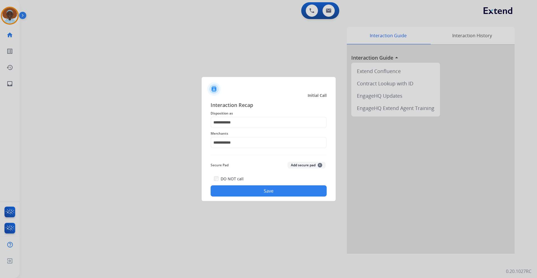
click at [268, 191] on button "Save" at bounding box center [268, 190] width 116 height 11
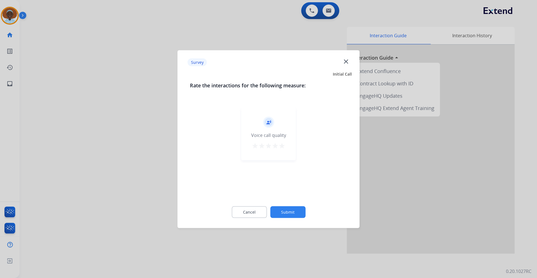
click at [281, 145] on mat-icon "star" at bounding box center [281, 145] width 7 height 7
click at [295, 210] on button "Submit" at bounding box center [287, 212] width 35 height 12
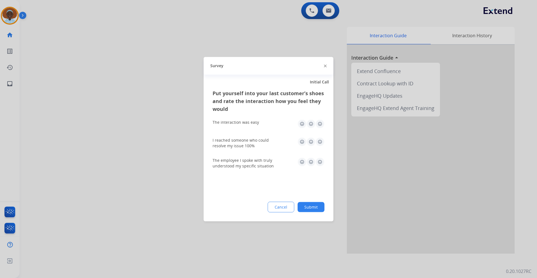
click at [319, 161] on img at bounding box center [319, 161] width 9 height 9
drag, startPoint x: 319, startPoint y: 142, endPoint x: 317, endPoint y: 136, distance: 6.5
click at [319, 141] on img at bounding box center [319, 141] width 9 height 9
click at [320, 121] on img at bounding box center [319, 123] width 9 height 9
click at [313, 206] on button "Submit" at bounding box center [310, 207] width 27 height 10
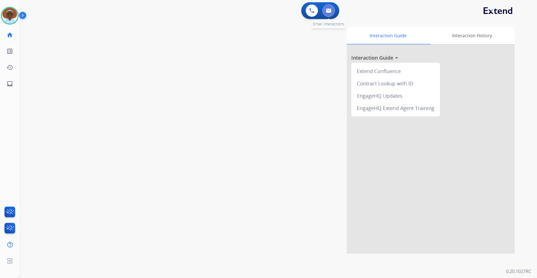
click at [328, 16] on button at bounding box center [328, 10] width 12 height 12
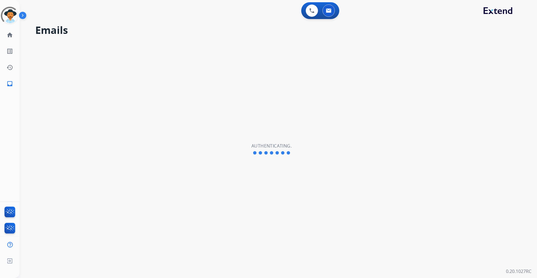
select select "**********"
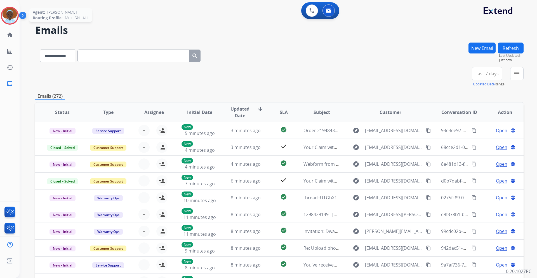
click at [9, 16] on img at bounding box center [10, 16] width 16 height 16
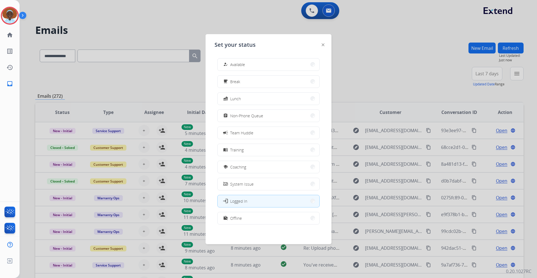
click at [248, 65] on button "how_to_reg Available" at bounding box center [268, 64] width 102 height 12
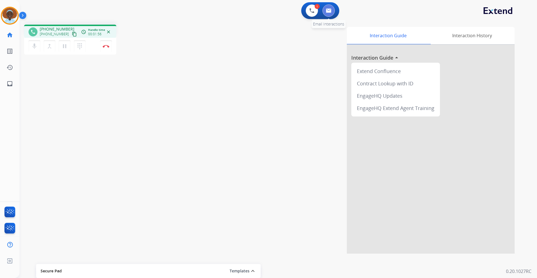
click at [327, 11] on img at bounding box center [329, 10] width 6 height 4
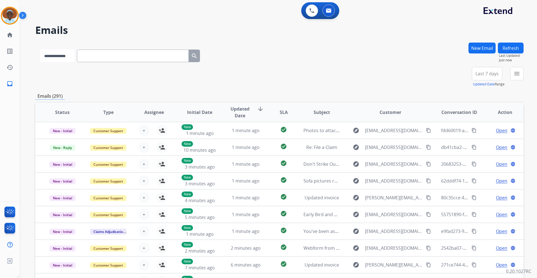
click at [75, 56] on select "**********" at bounding box center [57, 55] width 35 height 13
select select "**********"
click at [40, 49] on select "**********" at bounding box center [57, 55] width 35 height 13
click at [99, 56] on input "text" at bounding box center [133, 55] width 112 height 13
paste input "**********"
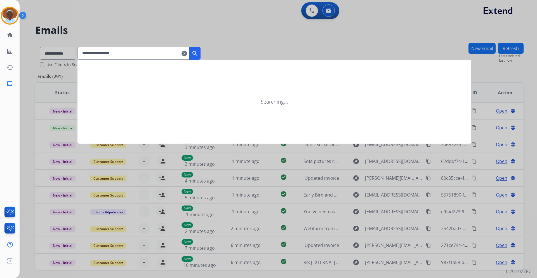
type input "**********"
click at [198, 54] on mat-icon "search" at bounding box center [194, 53] width 7 height 7
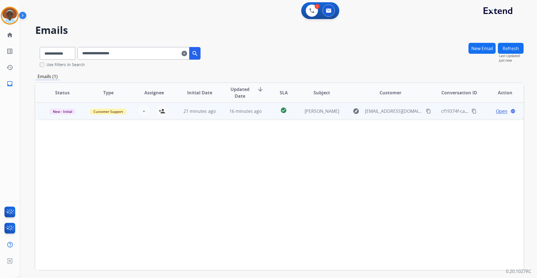
click at [496, 111] on span "Open" at bounding box center [501, 111] width 11 height 7
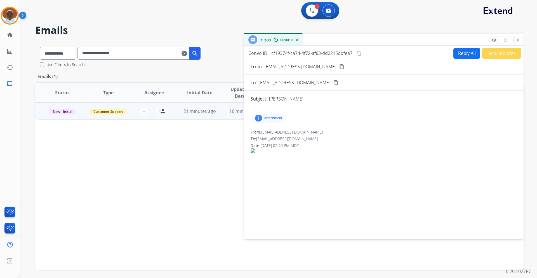
click at [261, 119] on div "1" at bounding box center [258, 118] width 7 height 7
click at [273, 134] on div at bounding box center [270, 132] width 28 height 20
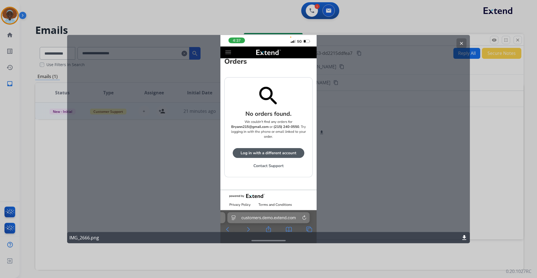
click at [463, 45] on button "clear" at bounding box center [461, 43] width 10 height 10
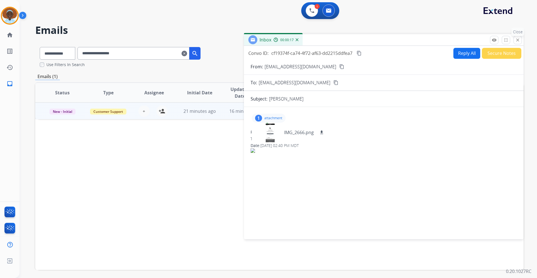
click at [518, 40] on mat-icon "close" at bounding box center [517, 39] width 5 height 5
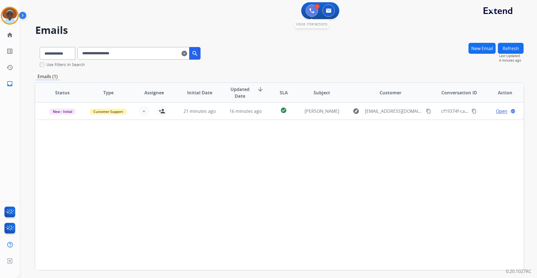
click at [310, 15] on button at bounding box center [312, 10] width 12 height 12
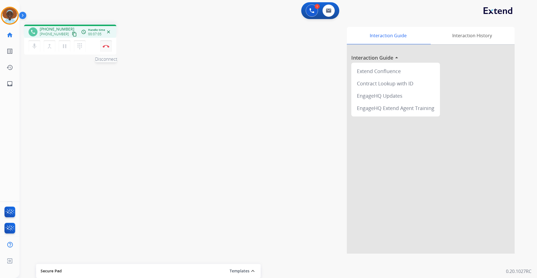
click at [108, 47] on img at bounding box center [106, 46] width 7 height 3
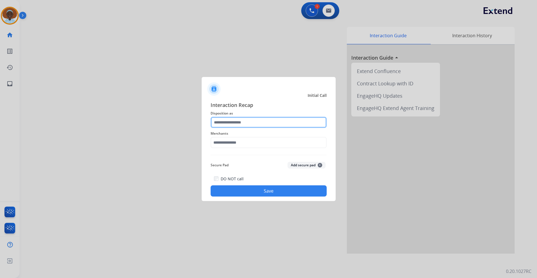
click at [252, 119] on input "text" at bounding box center [268, 122] width 116 height 11
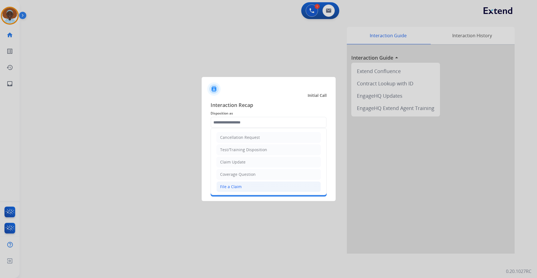
click at [245, 187] on li "File a Claim" at bounding box center [268, 186] width 104 height 11
type input "**********"
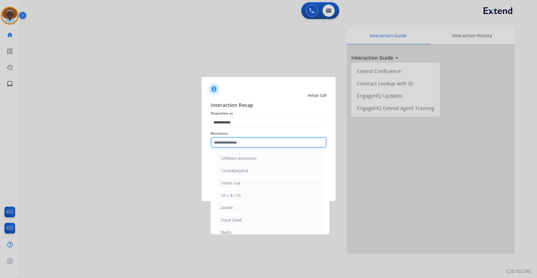
click at [256, 140] on input "text" at bounding box center [268, 142] width 116 height 11
type input "*"
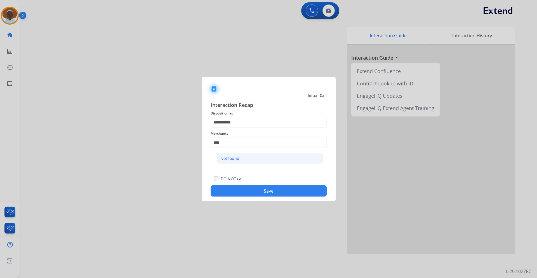
click at [236, 161] on div "Not found" at bounding box center [229, 158] width 19 height 6
type input "*********"
click at [274, 191] on button "Save" at bounding box center [268, 190] width 116 height 11
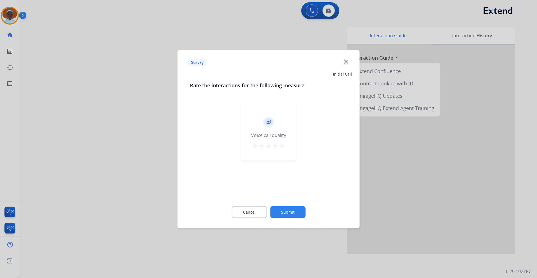
click at [282, 145] on mat-icon "star" at bounding box center [281, 145] width 7 height 7
click at [286, 210] on button "Submit" at bounding box center [287, 212] width 35 height 12
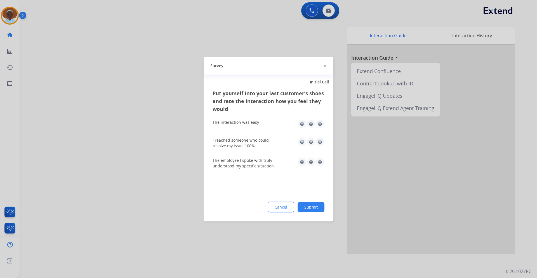
click at [318, 161] on img at bounding box center [319, 161] width 9 height 9
drag, startPoint x: 319, startPoint y: 142, endPoint x: 317, endPoint y: 131, distance: 11.3
click at [319, 141] on img at bounding box center [319, 141] width 9 height 9
click at [320, 124] on img at bounding box center [319, 123] width 9 height 9
click at [311, 208] on button "Submit" at bounding box center [310, 207] width 27 height 10
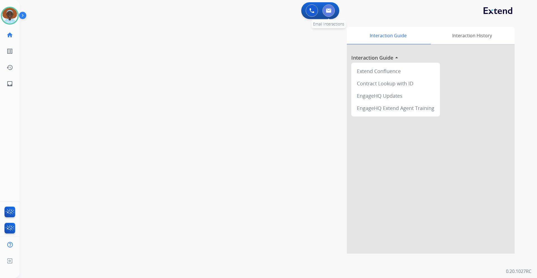
click at [328, 13] on button at bounding box center [328, 10] width 12 height 12
select select "**********"
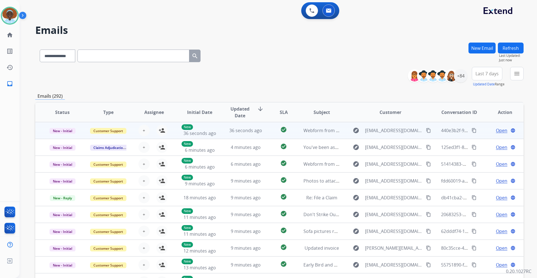
click at [502, 131] on span "Open" at bounding box center [501, 130] width 11 height 7
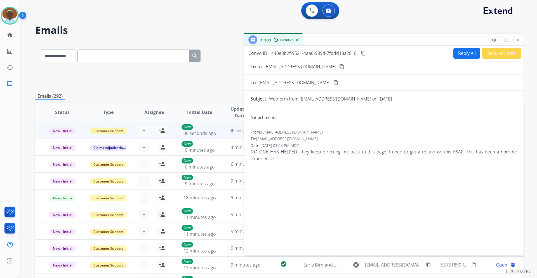
click at [339, 67] on mat-icon "content_copy" at bounding box center [341, 66] width 5 height 5
click at [517, 41] on mat-icon "close" at bounding box center [517, 39] width 5 height 5
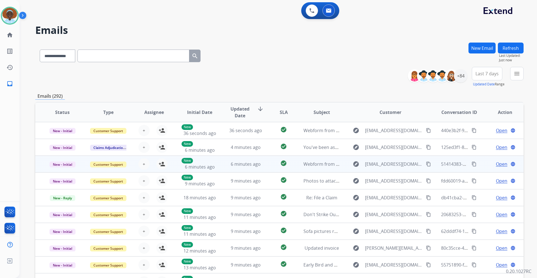
click at [496, 165] on span "Open" at bounding box center [501, 163] width 11 height 7
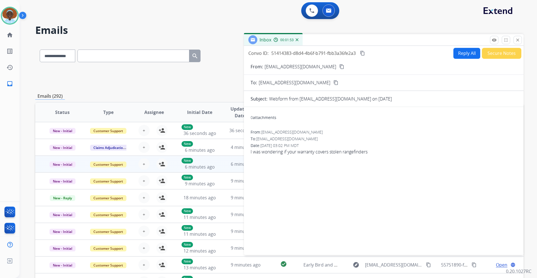
click at [339, 66] on mat-icon "content_copy" at bounding box center [341, 66] width 5 height 5
click at [457, 54] on button "Reply All" at bounding box center [466, 53] width 27 height 11
select select "**********"
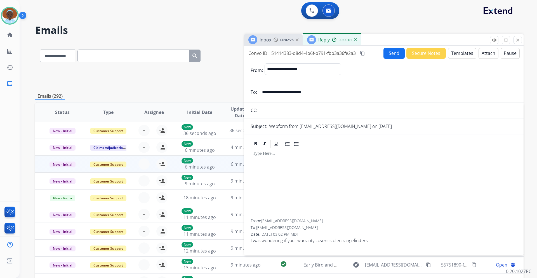
click at [460, 55] on button "Templates" at bounding box center [462, 53] width 28 height 11
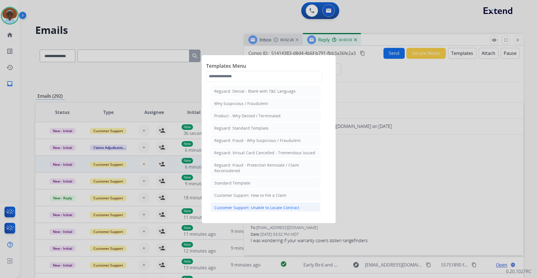
click at [267, 207] on div "Customer Support: Unable to Locate Contract" at bounding box center [256, 208] width 85 height 6
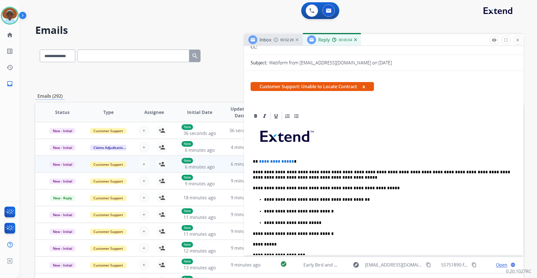
scroll to position [112, 0]
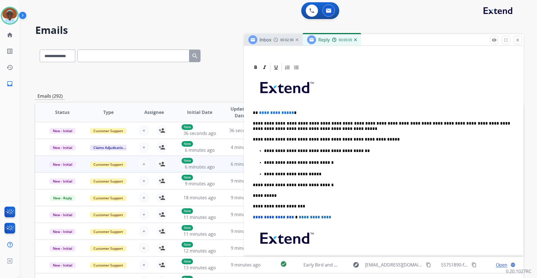
click at [291, 113] on p "**********" at bounding box center [381, 112] width 257 height 5
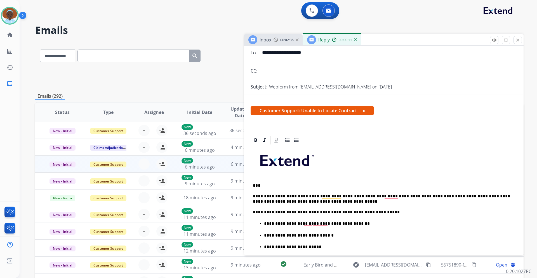
scroll to position [0, 0]
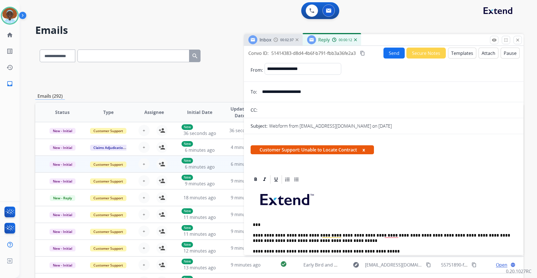
click at [390, 53] on button "Send" at bounding box center [393, 53] width 21 height 11
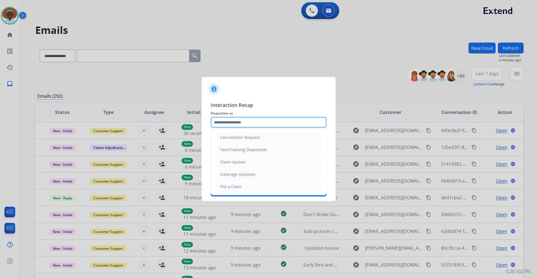
click at [266, 122] on input "text" at bounding box center [268, 122] width 116 height 11
click at [266, 174] on li "Coverage Question" at bounding box center [268, 174] width 104 height 11
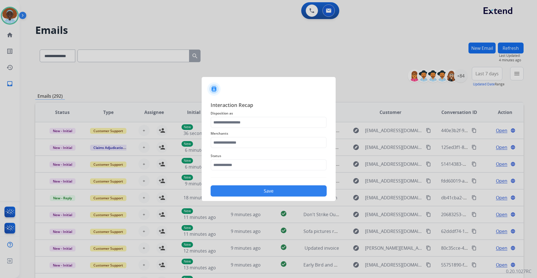
type input "**********"
click at [254, 141] on input "text" at bounding box center [268, 142] width 116 height 11
click at [250, 159] on li "Not found" at bounding box center [270, 158] width 107 height 11
type input "*********"
click at [243, 168] on input "text" at bounding box center [268, 164] width 116 height 11
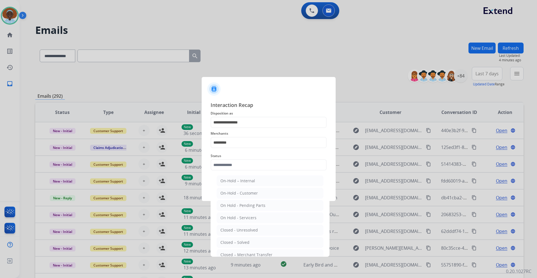
drag, startPoint x: 238, startPoint y: 241, endPoint x: 242, endPoint y: 229, distance: 13.0
click at [238, 242] on div "Closed – Solved" at bounding box center [234, 242] width 29 height 6
type input "**********"
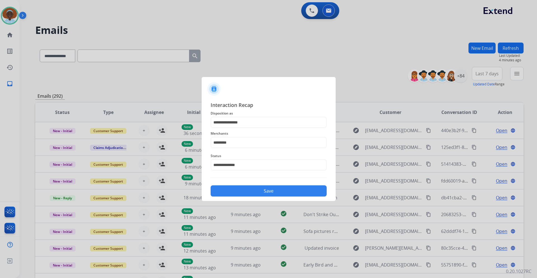
click at [263, 191] on button "Save" at bounding box center [268, 190] width 116 height 11
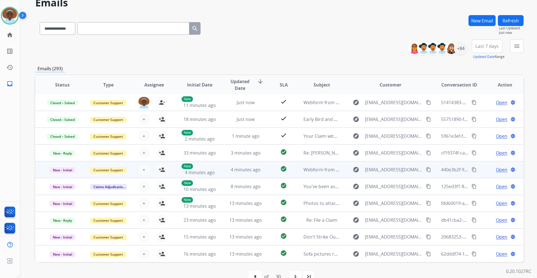
scroll to position [41, 0]
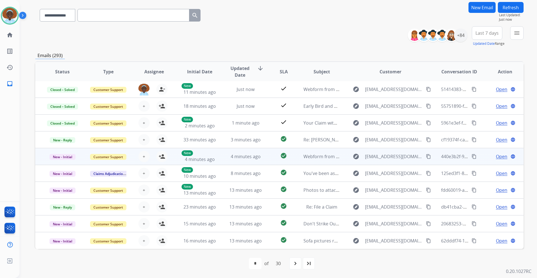
click at [496, 157] on span "Open" at bounding box center [501, 156] width 11 height 7
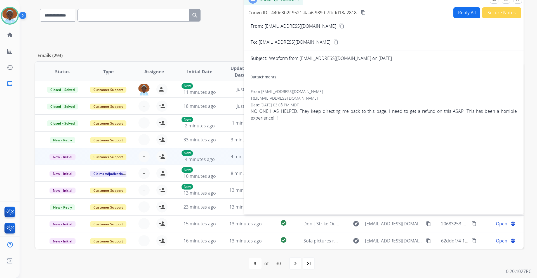
scroll to position [13, 0]
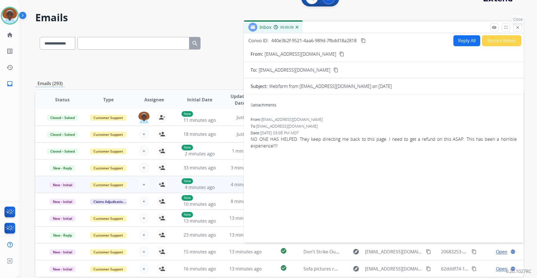
click at [515, 29] on mat-icon "close" at bounding box center [517, 27] width 5 height 5
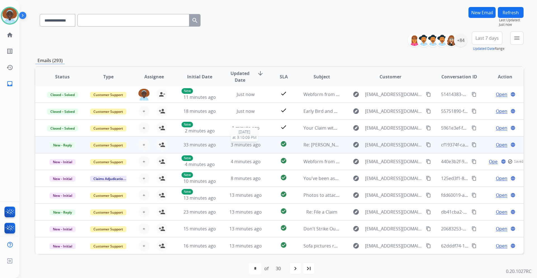
scroll to position [41, 0]
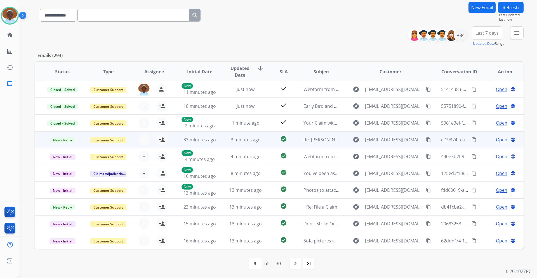
click at [498, 141] on span "Open" at bounding box center [501, 139] width 11 height 7
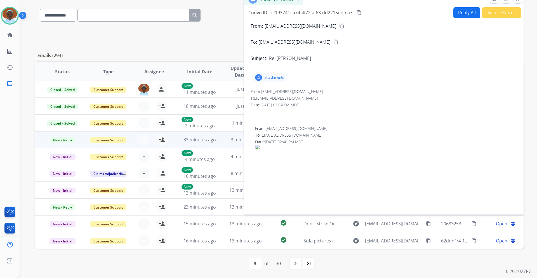
scroll to position [13, 0]
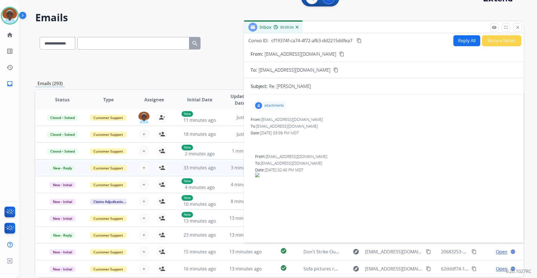
click at [518, 27] on mat-icon "close" at bounding box center [517, 27] width 5 height 5
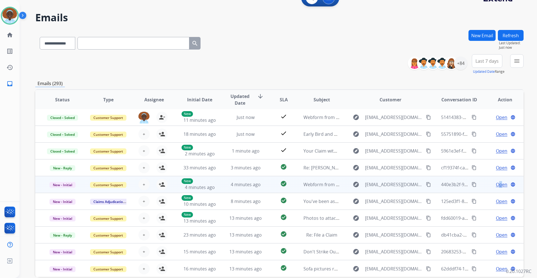
click at [496, 183] on span "Open" at bounding box center [501, 184] width 11 height 7
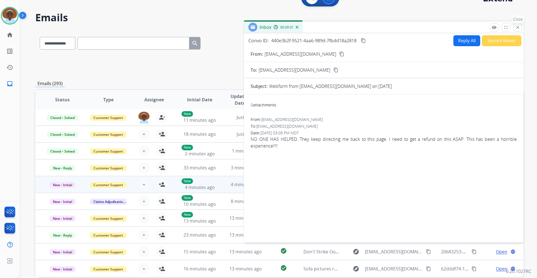
click at [515, 28] on button "close Close" at bounding box center [517, 27] width 8 height 8
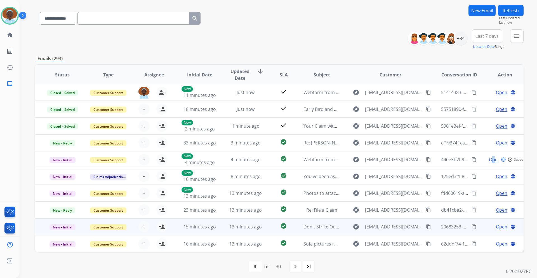
scroll to position [41, 0]
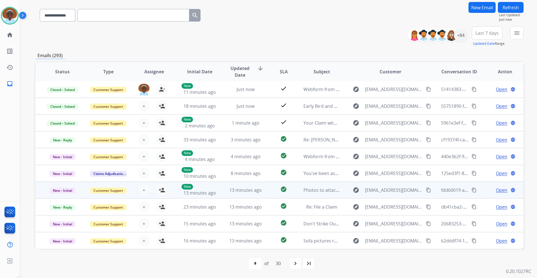
click at [496, 191] on span "Open" at bounding box center [501, 189] width 11 height 7
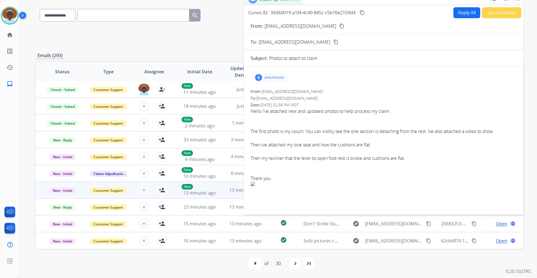
click at [260, 76] on div "6" at bounding box center [258, 77] width 7 height 7
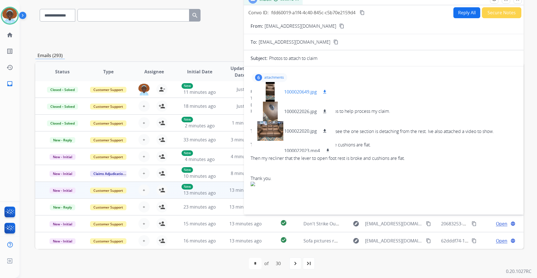
click at [269, 91] on div at bounding box center [270, 92] width 28 height 20
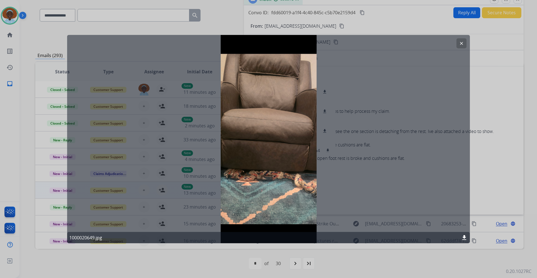
click at [462, 44] on mat-icon "clear" at bounding box center [461, 43] width 5 height 5
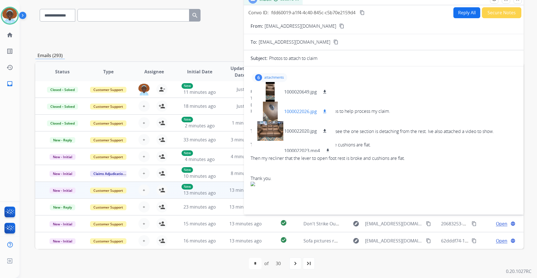
click at [270, 109] on div at bounding box center [270, 111] width 28 height 20
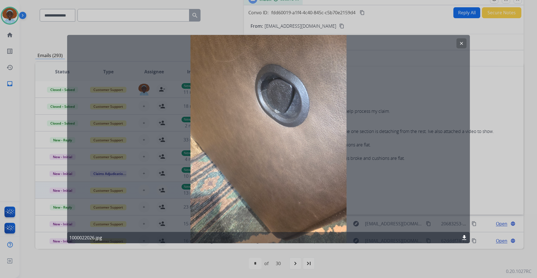
click at [462, 44] on mat-icon "clear" at bounding box center [461, 43] width 5 height 5
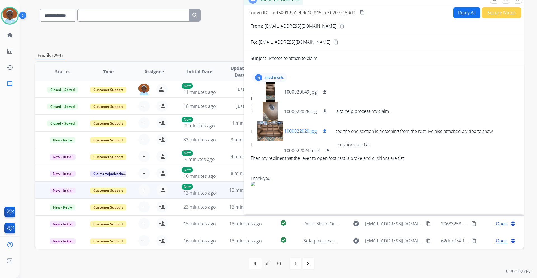
click at [273, 129] on div at bounding box center [270, 131] width 28 height 20
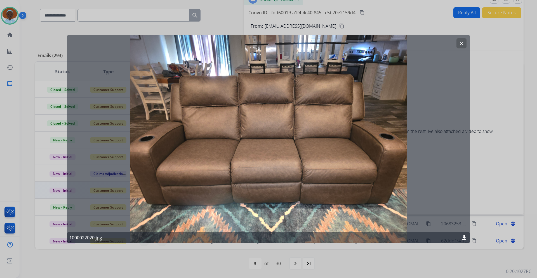
click at [460, 42] on mat-icon "clear" at bounding box center [461, 43] width 5 height 5
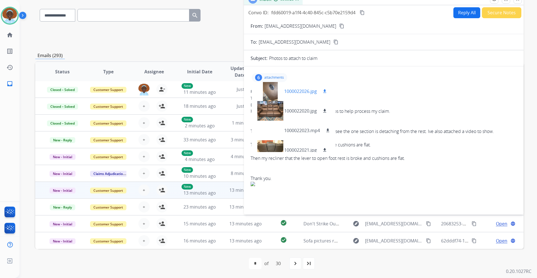
scroll to position [48, 0]
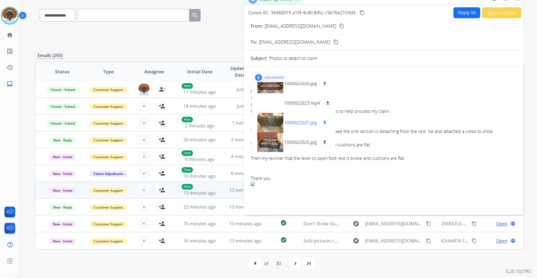
click at [276, 121] on div at bounding box center [270, 123] width 28 height 20
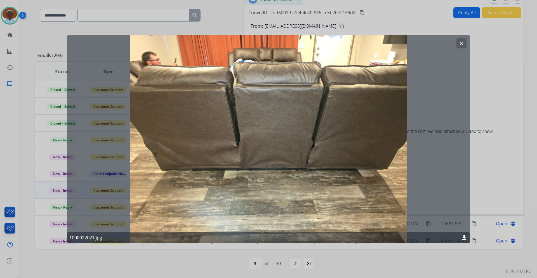
click at [463, 44] on mat-icon "clear" at bounding box center [461, 43] width 5 height 5
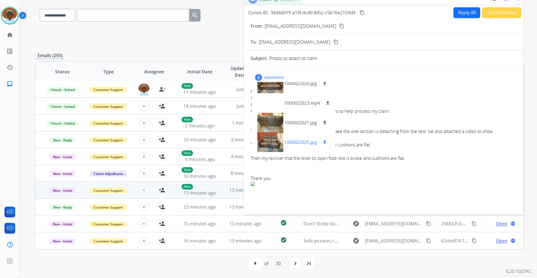
click at [272, 141] on div at bounding box center [270, 142] width 28 height 20
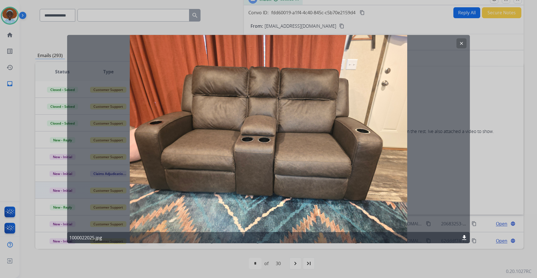
click at [462, 43] on mat-icon "clear" at bounding box center [461, 43] width 5 height 5
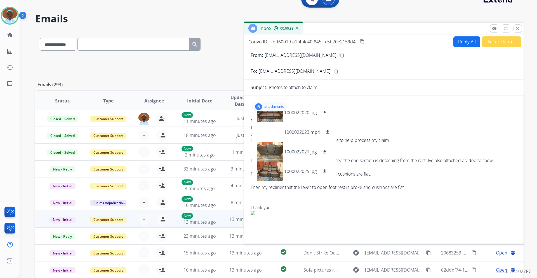
scroll to position [0, 0]
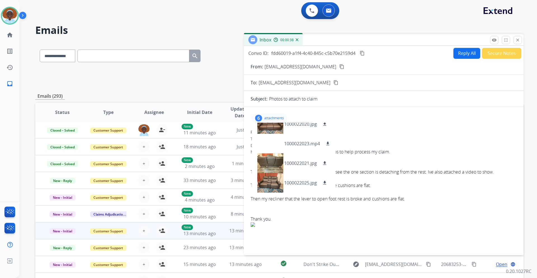
click at [521, 39] on button "close Close" at bounding box center [517, 40] width 8 height 8
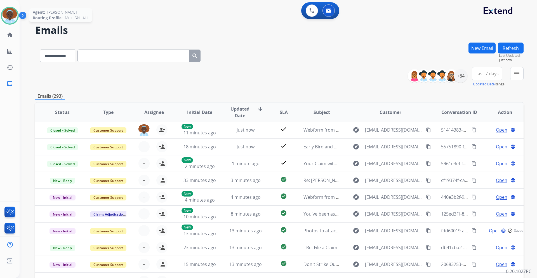
click at [8, 19] on img at bounding box center [10, 16] width 16 height 16
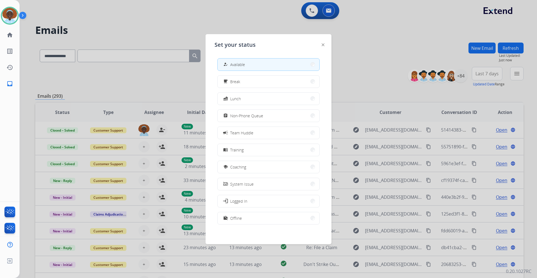
click at [323, 45] on img at bounding box center [322, 44] width 3 height 3
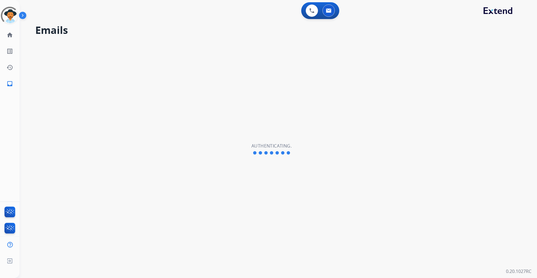
select select "**********"
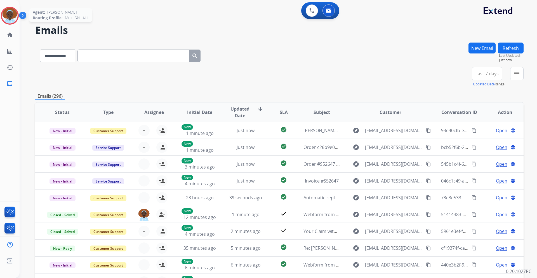
click at [7, 18] on img at bounding box center [10, 16] width 16 height 16
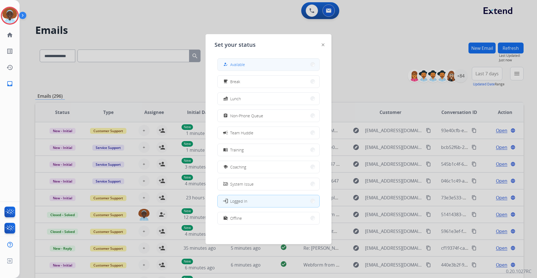
click at [260, 66] on button "how_to_reg Available" at bounding box center [268, 64] width 102 height 12
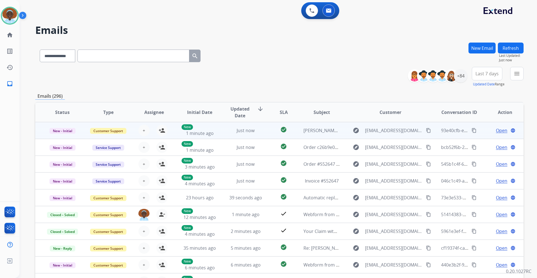
click at [496, 130] on span "Open" at bounding box center [501, 130] width 11 height 7
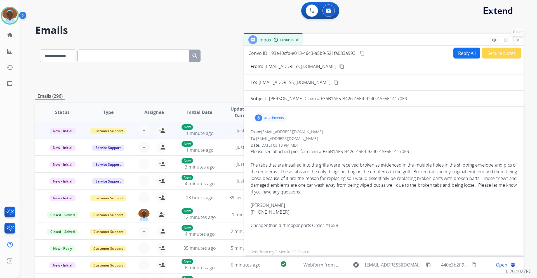
click at [515, 39] on mat-icon "close" at bounding box center [517, 39] width 5 height 5
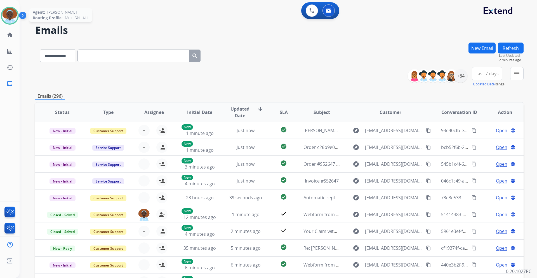
click at [9, 14] on img at bounding box center [10, 16] width 16 height 16
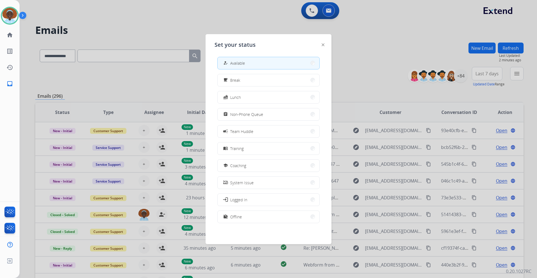
scroll to position [2, 0]
click at [351, 63] on div at bounding box center [268, 139] width 537 height 278
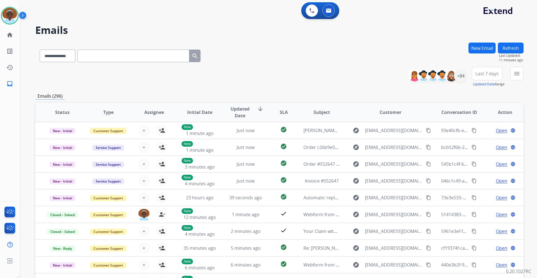
click at [487, 48] on button "New Email" at bounding box center [481, 47] width 27 height 11
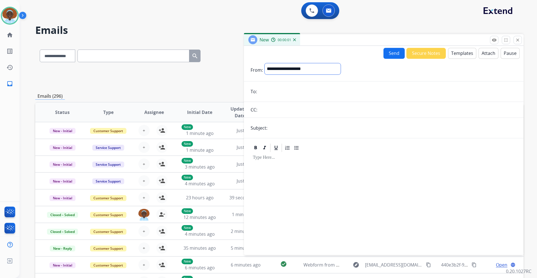
click at [289, 68] on select "**********" at bounding box center [302, 68] width 76 height 11
select select "**********"
click at [264, 63] on select "**********" at bounding box center [302, 68] width 76 height 11
click at [279, 87] on input "email" at bounding box center [388, 91] width 258 height 11
paste input "**********"
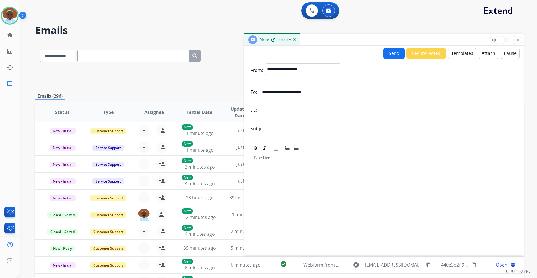
type input "**********"
click at [287, 129] on input "text" at bounding box center [393, 128] width 248 height 11
type input "**********"
click at [460, 54] on button "Templates" at bounding box center [462, 53] width 28 height 11
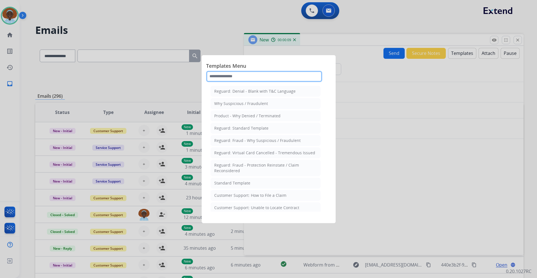
click at [217, 78] on input "text" at bounding box center [264, 76] width 116 height 11
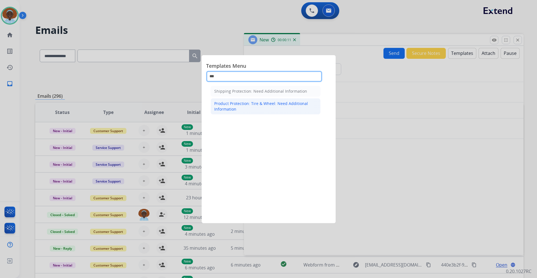
type input "***"
click at [242, 107] on div "Product Protection: Tire & Wheel: Need Additional Information" at bounding box center [265, 106] width 103 height 11
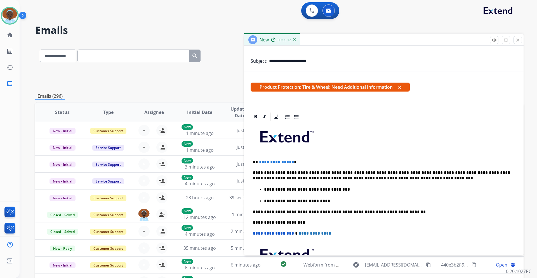
scroll to position [84, 0]
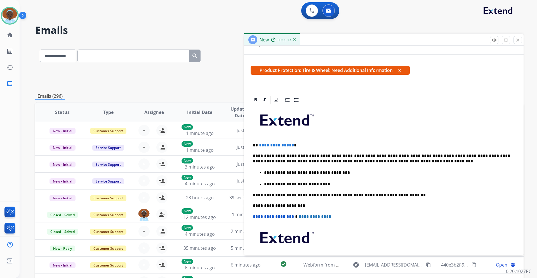
click at [291, 145] on p "**********" at bounding box center [381, 145] width 257 height 5
drag, startPoint x: 361, startPoint y: 155, endPoint x: 375, endPoint y: 169, distance: 20.0
click at [361, 154] on p "**********" at bounding box center [381, 158] width 257 height 10
click at [9, 18] on img at bounding box center [10, 16] width 16 height 16
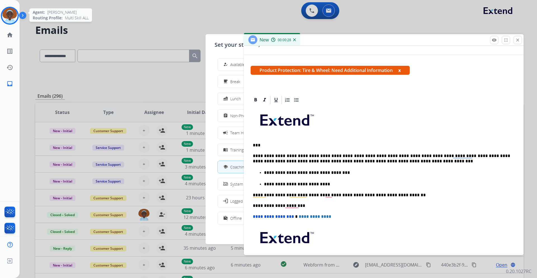
click at [6, 17] on img at bounding box center [10, 16] width 16 height 16
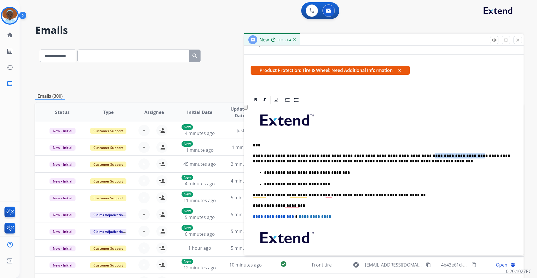
drag, startPoint x: 408, startPoint y: 155, endPoint x: 450, endPoint y: 157, distance: 42.0
click at [450, 157] on p "**********" at bounding box center [381, 158] width 257 height 10
drag, startPoint x: 339, startPoint y: 172, endPoint x: 264, endPoint y: 170, distance: 75.5
click at [264, 170] on p "**********" at bounding box center [387, 172] width 246 height 5
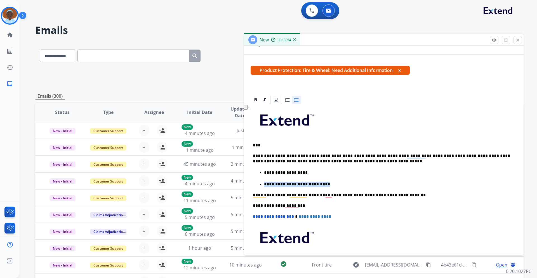
drag, startPoint x: 311, startPoint y: 183, endPoint x: 264, endPoint y: 183, distance: 47.5
click at [264, 183] on p "**********" at bounding box center [387, 183] width 246 height 5
drag, startPoint x: 270, startPoint y: 183, endPoint x: 264, endPoint y: 183, distance: 5.9
click at [267, 185] on p "To enrich screen reader interactions, please activate Accessibility in Grammarl…" at bounding box center [387, 183] width 246 height 5
drag, startPoint x: 255, startPoint y: 184, endPoint x: 272, endPoint y: 184, distance: 16.8
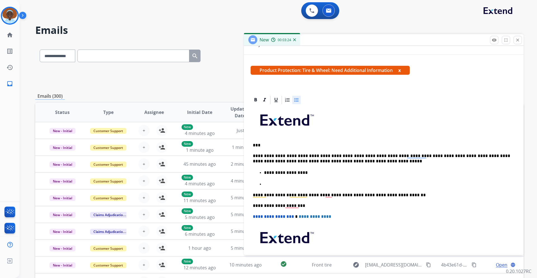
click at [272, 184] on ul "**********" at bounding box center [384, 178] width 262 height 18
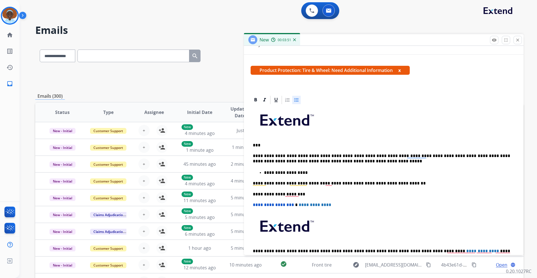
scroll to position [0, 0]
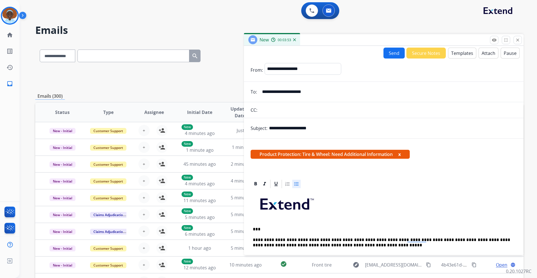
click at [391, 53] on button "Send" at bounding box center [393, 53] width 21 height 11
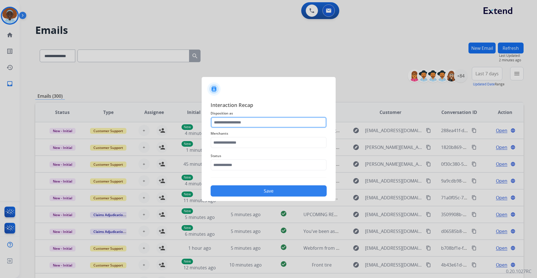
click at [232, 120] on input "text" at bounding box center [268, 122] width 116 height 11
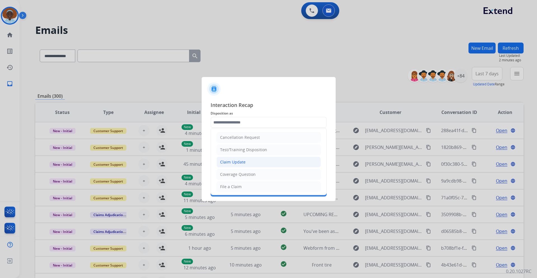
click at [246, 163] on li "Claim Update" at bounding box center [268, 162] width 104 height 11
type input "**********"
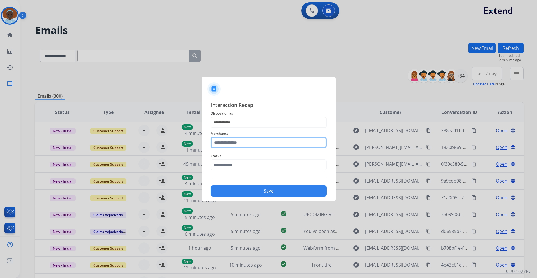
click at [252, 143] on input "text" at bounding box center [268, 142] width 116 height 11
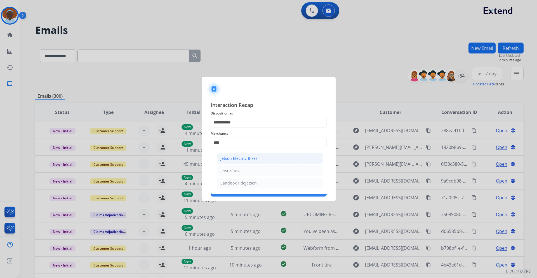
click at [250, 160] on div "Jetson Electric Bikes" at bounding box center [238, 158] width 37 height 6
type input "**********"
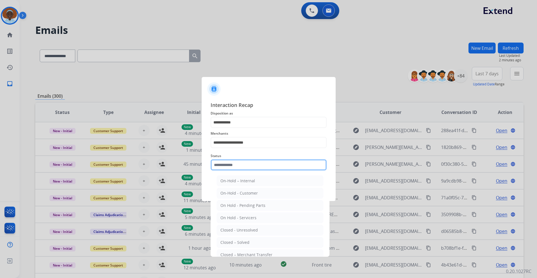
click at [247, 166] on input "text" at bounding box center [268, 164] width 116 height 11
click at [237, 242] on div "Closed – Solved" at bounding box center [234, 242] width 29 height 6
type input "**********"
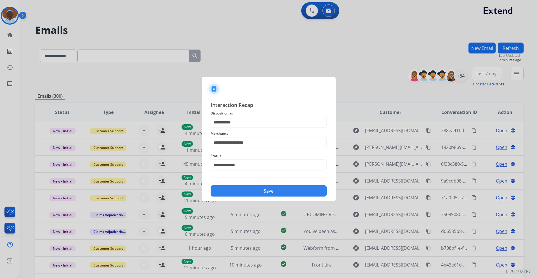
click at [267, 191] on button "Save" at bounding box center [268, 190] width 116 height 11
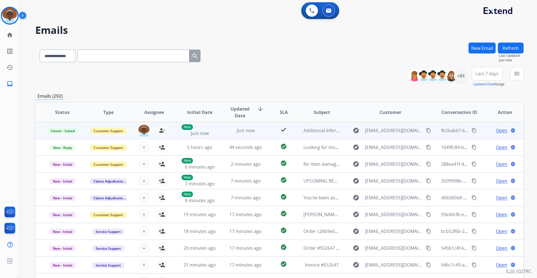
click at [471, 130] on mat-icon "content_copy" at bounding box center [473, 130] width 5 height 5
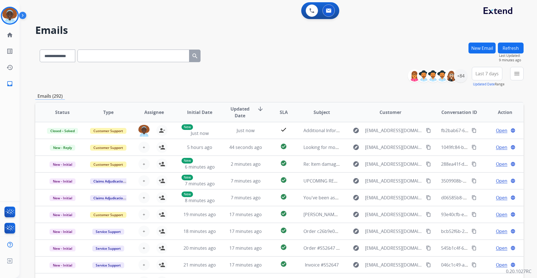
click at [490, 75] on span "Last 7 days" at bounding box center [486, 73] width 23 height 2
click at [480, 141] on div "Last 90 days" at bounding box center [485, 141] width 31 height 8
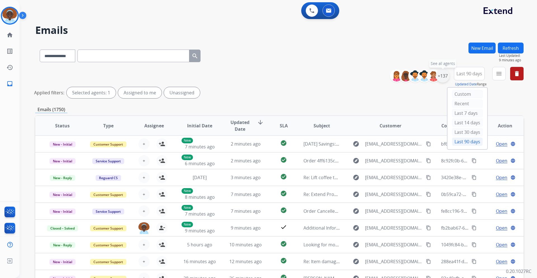
click at [441, 76] on div "+137" at bounding box center [442, 75] width 13 height 13
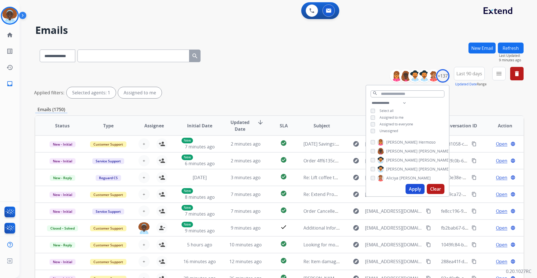
click at [410, 189] on button "Apply" at bounding box center [414, 189] width 19 height 10
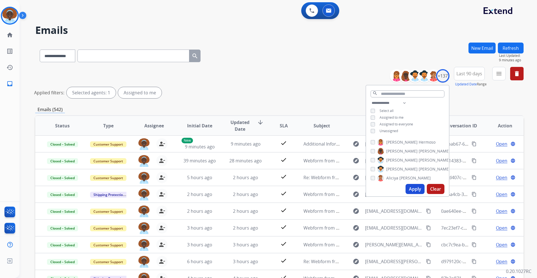
click at [328, 94] on div "Applied filters: Selected agents: 1 Assigned to me" at bounding box center [278, 92] width 488 height 11
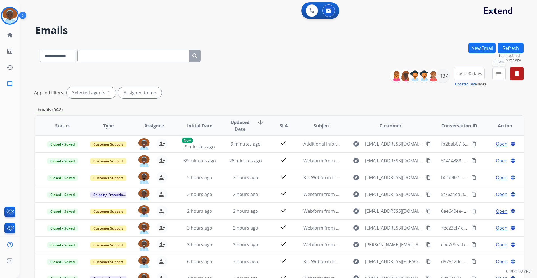
click at [498, 75] on mat-icon "menu" at bounding box center [498, 73] width 7 height 7
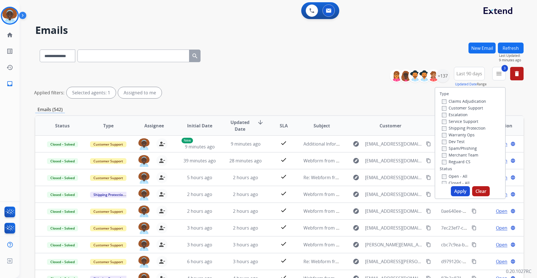
click at [456, 190] on button "Apply" at bounding box center [460, 191] width 19 height 10
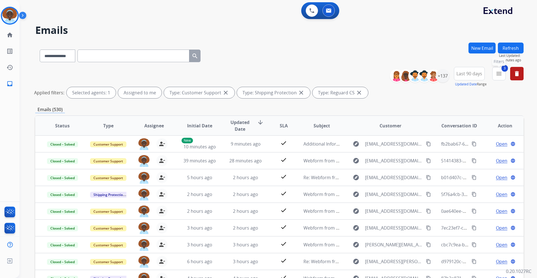
click at [497, 77] on mat-icon "menu" at bounding box center [498, 73] width 7 height 7
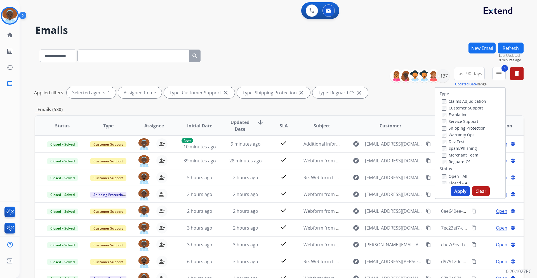
click at [460, 194] on button "Apply" at bounding box center [460, 191] width 19 height 10
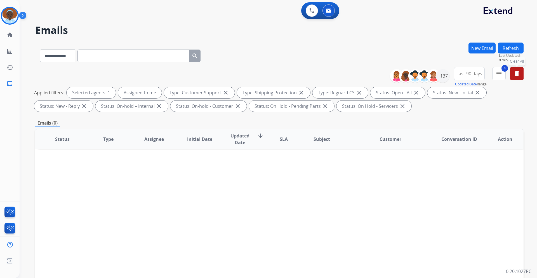
drag, startPoint x: 516, startPoint y: 75, endPoint x: 518, endPoint y: 86, distance: 10.8
click at [516, 75] on mat-icon "delete" at bounding box center [516, 73] width 7 height 7
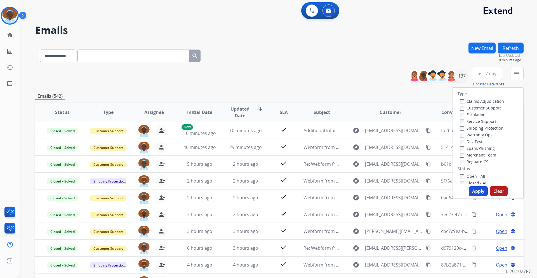
click at [340, 92] on div "**********" at bounding box center [279, 180] width 488 height 276
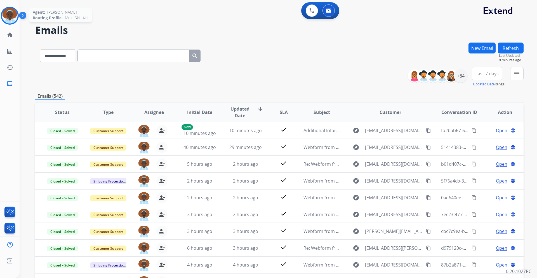
click at [7, 19] on img at bounding box center [10, 16] width 16 height 16
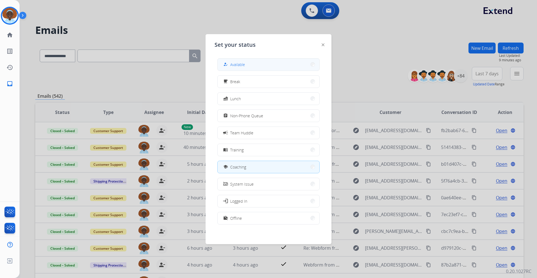
click at [242, 68] on button "how_to_reg Available" at bounding box center [268, 64] width 102 height 12
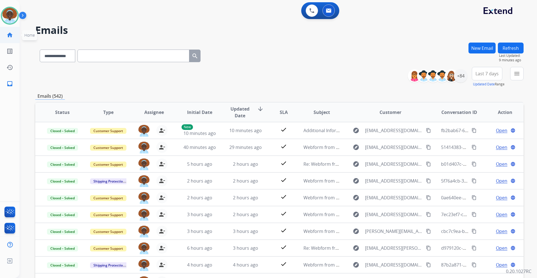
click at [9, 34] on mat-icon "home" at bounding box center [9, 35] width 7 height 7
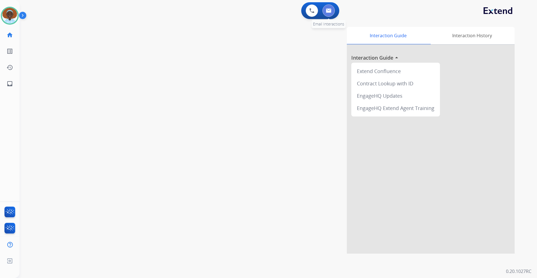
click at [327, 11] on img at bounding box center [329, 10] width 6 height 4
select select "**********"
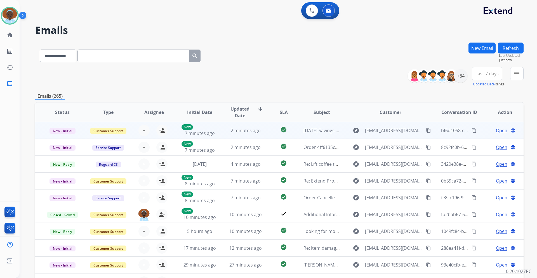
click at [497, 130] on span "Open" at bounding box center [501, 130] width 11 height 7
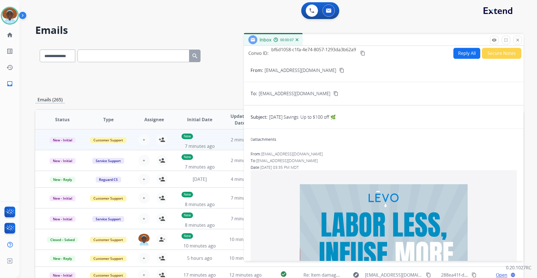
click at [500, 52] on button "Secure Notes" at bounding box center [501, 53] width 39 height 11
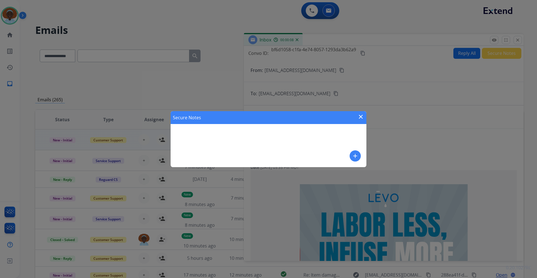
click at [356, 155] on mat-icon "add" at bounding box center [355, 155] width 7 height 7
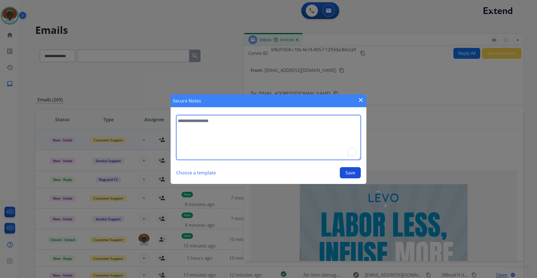
click at [201, 121] on textarea "To enrich screen reader interactions, please activate Accessibility in Grammarl…" at bounding box center [268, 137] width 185 height 45
type textarea "**********"
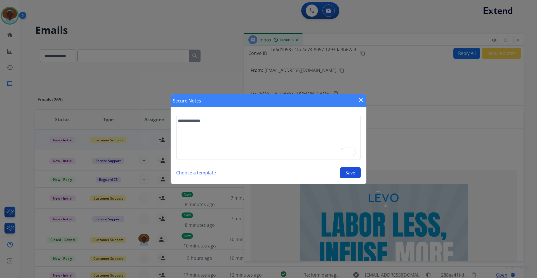
click at [353, 172] on button "Save" at bounding box center [350, 172] width 21 height 11
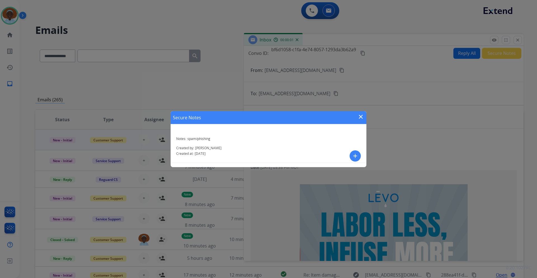
click at [359, 115] on mat-icon "close" at bounding box center [360, 116] width 7 height 7
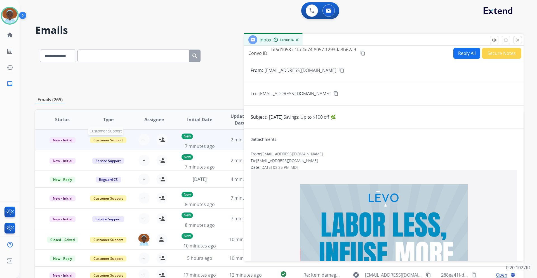
click at [106, 141] on span "Customer Support" at bounding box center [108, 140] width 36 height 6
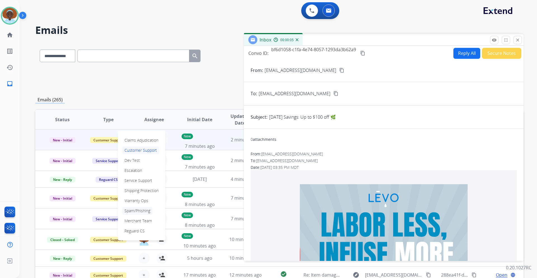
click at [139, 210] on p "Spam/Phishing" at bounding box center [137, 211] width 30 height 8
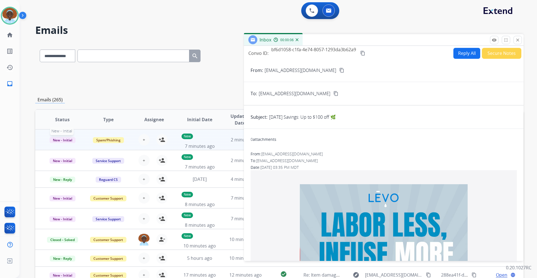
click at [65, 139] on span "New - Initial" at bounding box center [62, 140] width 26 height 6
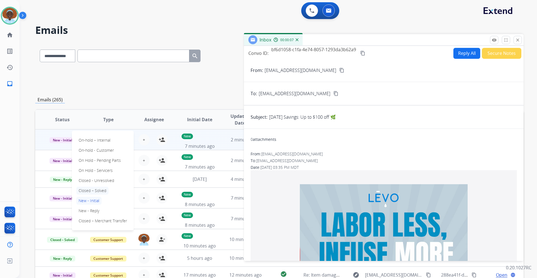
click at [98, 190] on p "Closed – Solved" at bounding box center [92, 190] width 32 height 8
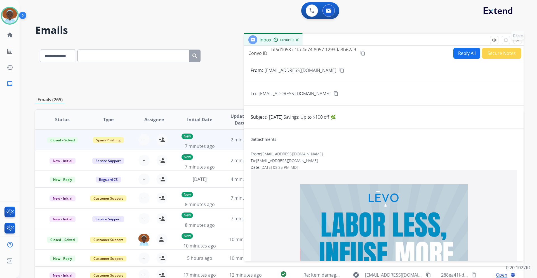
click at [515, 41] on mat-icon "close" at bounding box center [517, 39] width 5 height 5
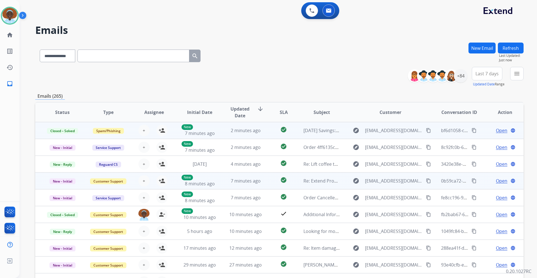
click at [501, 182] on span "Open" at bounding box center [501, 180] width 11 height 7
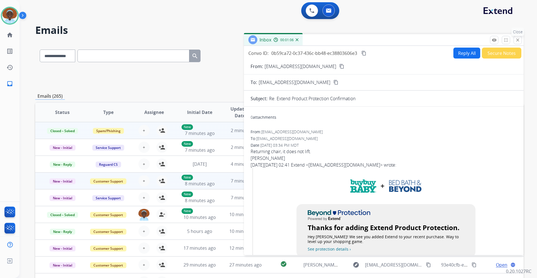
drag, startPoint x: 515, startPoint y: 41, endPoint x: 476, endPoint y: 121, distance: 88.9
click at [515, 42] on mat-icon "close" at bounding box center [517, 39] width 5 height 5
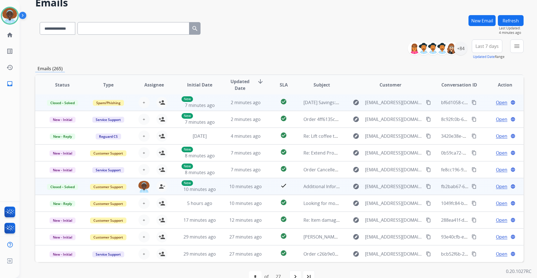
scroll to position [41, 0]
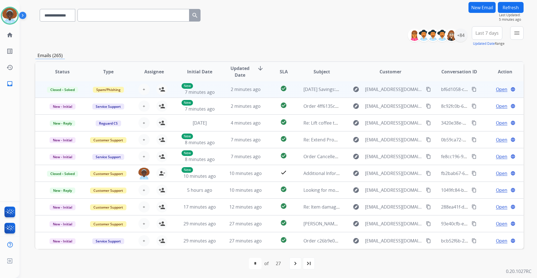
click at [508, 11] on button "Refresh" at bounding box center [511, 7] width 26 height 11
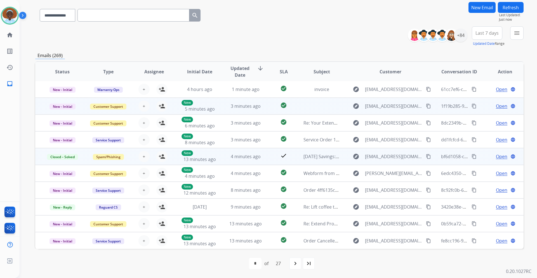
click at [496, 106] on span "Open" at bounding box center [501, 106] width 11 height 7
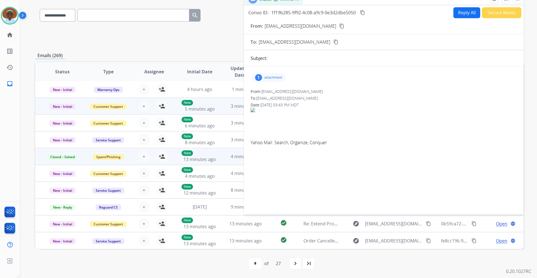
scroll to position [13, 0]
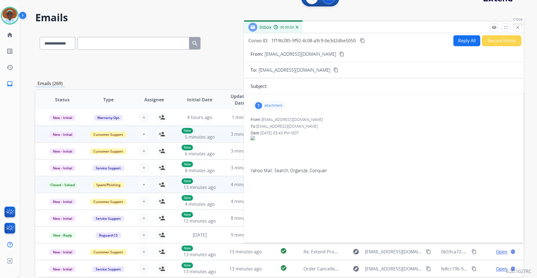
click at [517, 27] on mat-icon "close" at bounding box center [517, 27] width 5 height 5
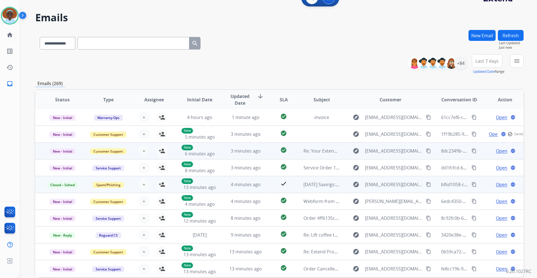
click at [498, 151] on span "Open" at bounding box center [501, 150] width 11 height 7
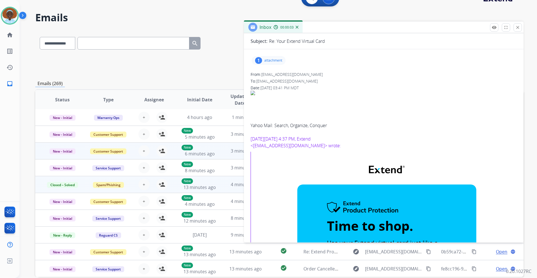
scroll to position [28, 0]
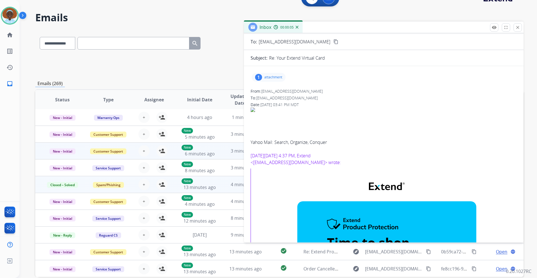
click at [258, 77] on div "1" at bounding box center [258, 77] width 7 height 7
click at [273, 90] on div at bounding box center [270, 92] width 28 height 20
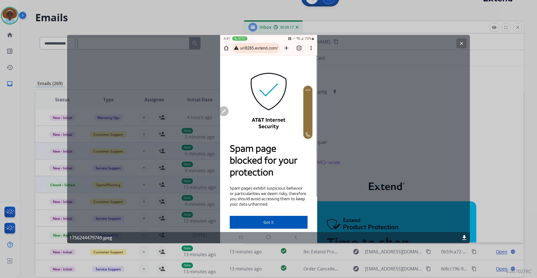
click at [460, 45] on mat-icon "clear" at bounding box center [461, 43] width 5 height 5
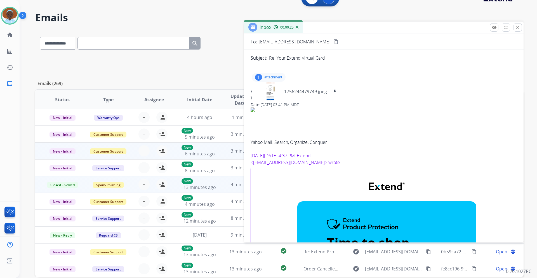
drag, startPoint x: 517, startPoint y: 27, endPoint x: 515, endPoint y: 32, distance: 5.2
click at [517, 27] on mat-icon "close" at bounding box center [517, 27] width 5 height 5
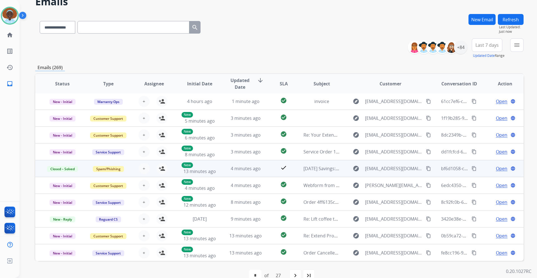
scroll to position [41, 0]
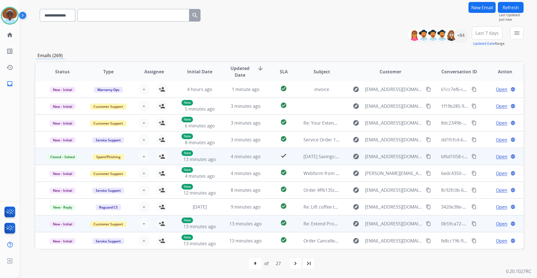
click at [496, 224] on span "Open" at bounding box center [501, 223] width 11 height 7
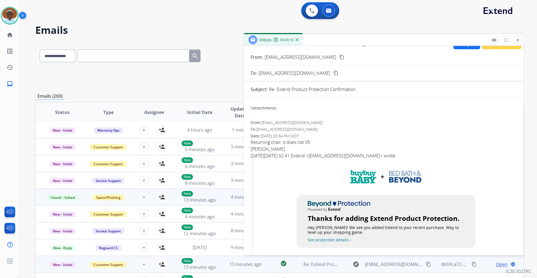
scroll to position [0, 0]
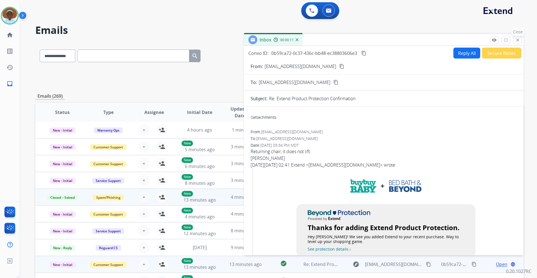
click at [517, 39] on mat-icon "close" at bounding box center [517, 39] width 5 height 5
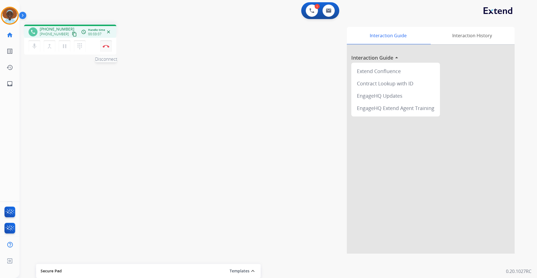
click at [106, 44] on button "Disconnect" at bounding box center [106, 46] width 12 height 12
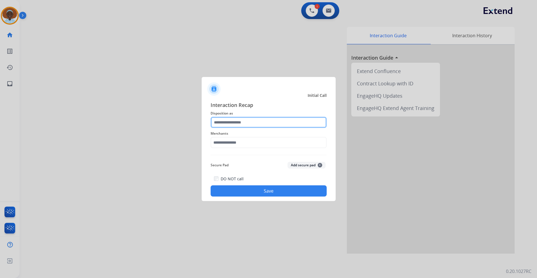
click at [262, 121] on input "text" at bounding box center [268, 122] width 116 height 11
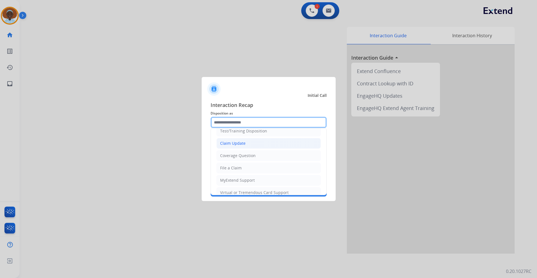
scroll to position [28, 0]
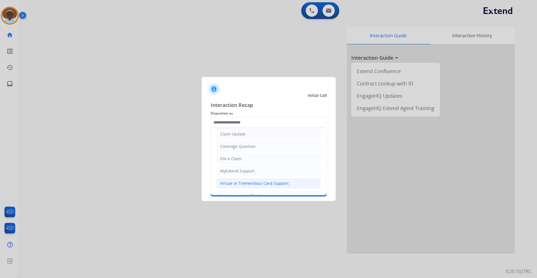
click at [255, 183] on div "Virtual or Tremendous Card Support" at bounding box center [254, 183] width 68 height 6
type input "**********"
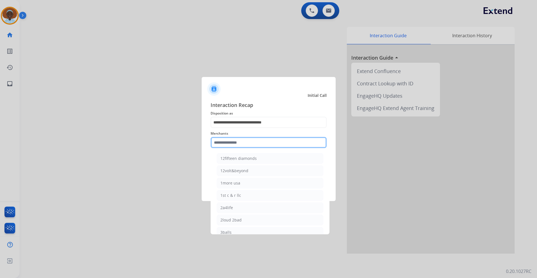
click at [265, 140] on input "text" at bounding box center [268, 142] width 116 height 11
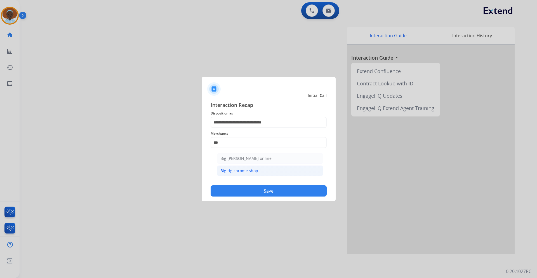
click at [261, 170] on li "Big rig chrome shop" at bounding box center [270, 170] width 107 height 11
type input "**********"
click at [273, 190] on button "Save" at bounding box center [268, 190] width 116 height 11
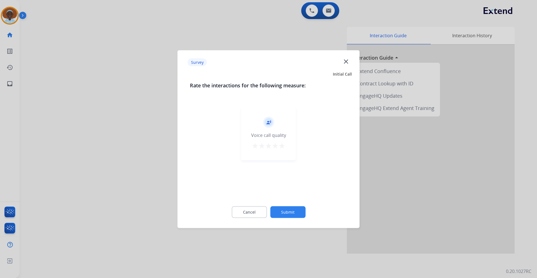
click at [283, 146] on mat-icon "star" at bounding box center [281, 145] width 7 height 7
click at [292, 211] on button "Submit" at bounding box center [287, 212] width 35 height 12
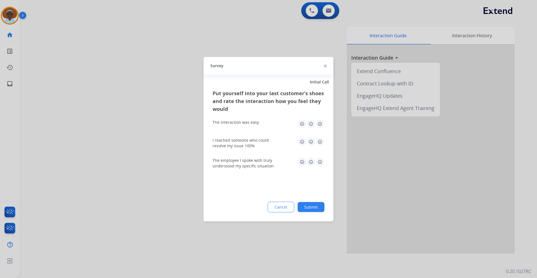
click at [318, 160] on img at bounding box center [319, 161] width 9 height 9
drag, startPoint x: 319, startPoint y: 143, endPoint x: 322, endPoint y: 127, distance: 15.6
click at [319, 142] on img at bounding box center [319, 141] width 9 height 9
click at [320, 122] on img at bounding box center [319, 123] width 9 height 9
click at [310, 205] on button "Submit" at bounding box center [310, 207] width 27 height 10
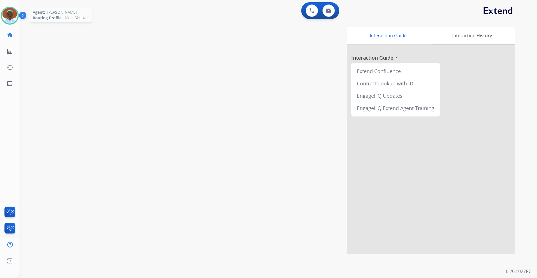
click at [7, 12] on img at bounding box center [10, 16] width 16 height 16
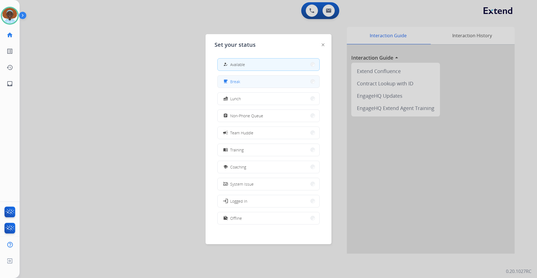
click at [245, 83] on button "free_breakfast Break" at bounding box center [268, 81] width 102 height 12
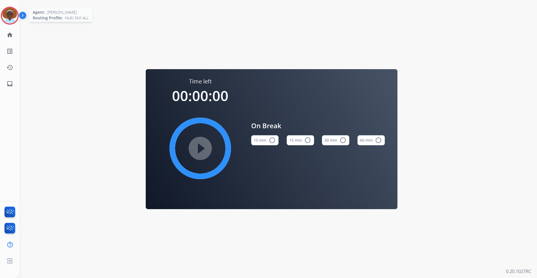
click at [15, 13] on img at bounding box center [10, 16] width 16 height 16
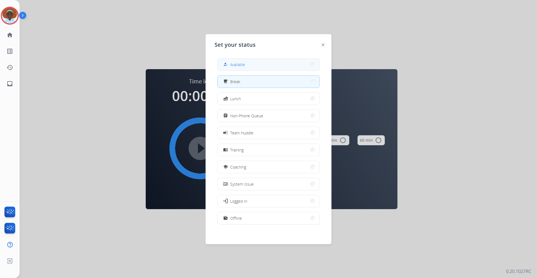
click at [241, 61] on div "how_to_reg Available" at bounding box center [233, 64] width 23 height 7
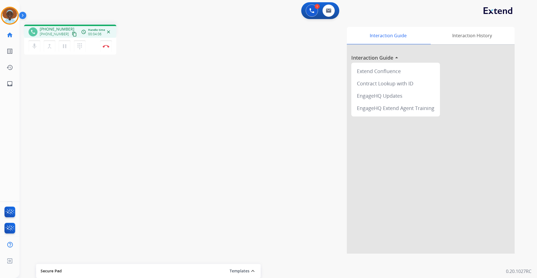
click at [110, 32] on mat-icon "close" at bounding box center [108, 31] width 5 height 5
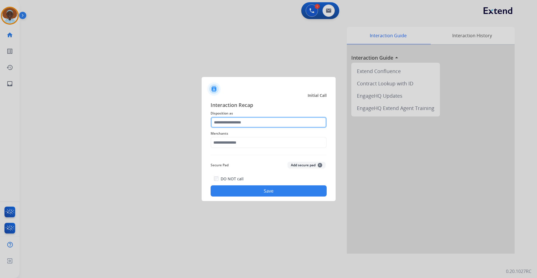
click at [236, 123] on input "text" at bounding box center [268, 122] width 116 height 11
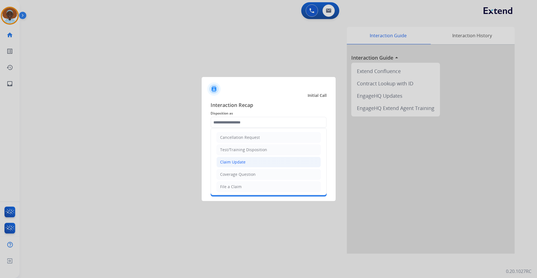
click at [246, 162] on li "Claim Update" at bounding box center [268, 162] width 104 height 11
type input "**********"
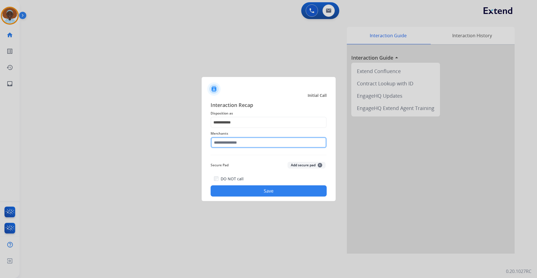
click at [229, 139] on input "text" at bounding box center [268, 142] width 116 height 11
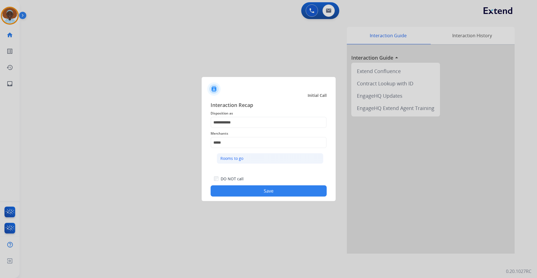
click at [238, 160] on div "Rooms to go" at bounding box center [231, 158] width 23 height 6
type input "**********"
click at [276, 196] on button "Save" at bounding box center [268, 190] width 116 height 11
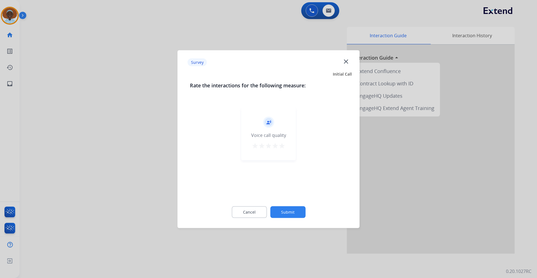
click at [282, 146] on mat-icon "star" at bounding box center [281, 145] width 7 height 7
click at [297, 211] on button "Submit" at bounding box center [287, 212] width 35 height 12
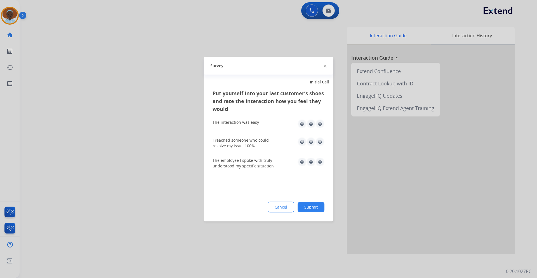
drag, startPoint x: 320, startPoint y: 161, endPoint x: 320, endPoint y: 143, distance: 17.3
click at [320, 160] on img at bounding box center [319, 161] width 9 height 9
click at [319, 124] on img at bounding box center [319, 123] width 9 height 9
click at [320, 141] on img at bounding box center [319, 141] width 9 height 9
click at [315, 205] on button "Submit" at bounding box center [310, 207] width 27 height 10
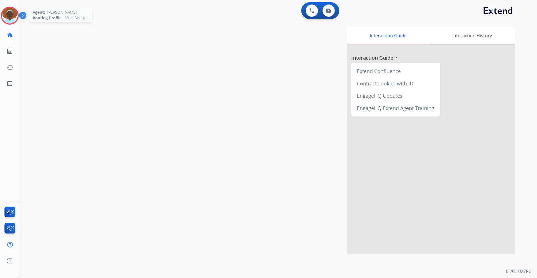
click at [10, 16] on img at bounding box center [10, 16] width 16 height 16
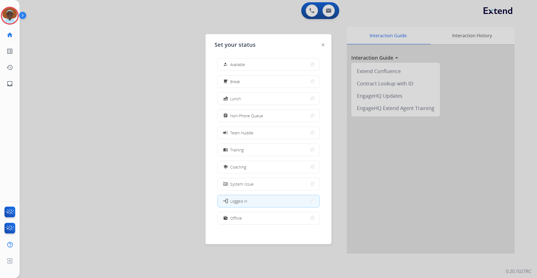
click at [247, 62] on button "how_to_reg Available" at bounding box center [268, 64] width 102 height 12
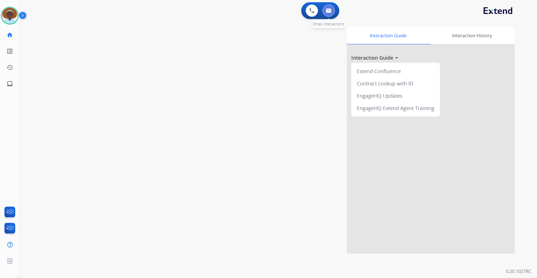
click at [327, 10] on img at bounding box center [329, 10] width 6 height 4
select select "**********"
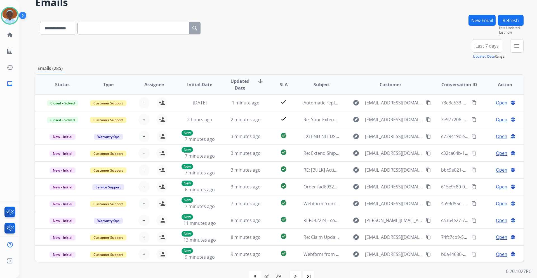
scroll to position [28, 0]
click at [482, 47] on span "Last 7 days" at bounding box center [486, 45] width 23 height 2
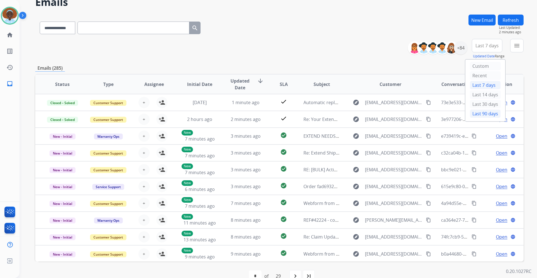
click at [471, 113] on div "Last 90 days" at bounding box center [485, 113] width 31 height 8
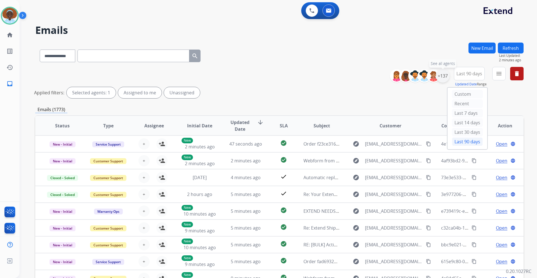
click at [441, 77] on div "+137" at bounding box center [442, 75] width 13 height 13
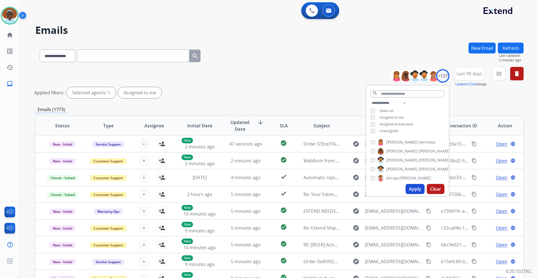
click at [415, 188] on button "Apply" at bounding box center [414, 189] width 19 height 10
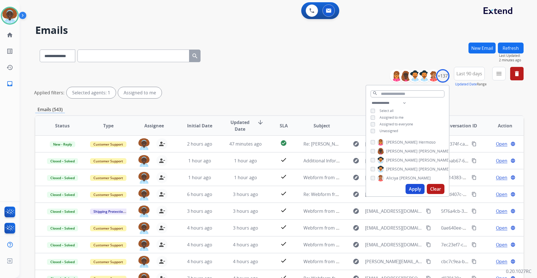
click at [306, 93] on div "Applied filters: Selected agents: 1 Assigned to me" at bounding box center [278, 92] width 488 height 11
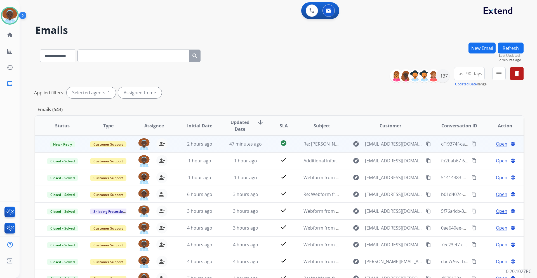
click at [500, 144] on span "Open" at bounding box center [501, 143] width 11 height 7
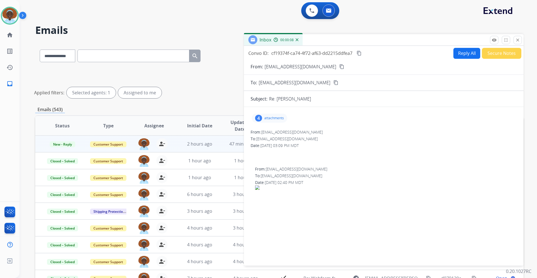
click at [260, 116] on div "4" at bounding box center [258, 118] width 7 height 7
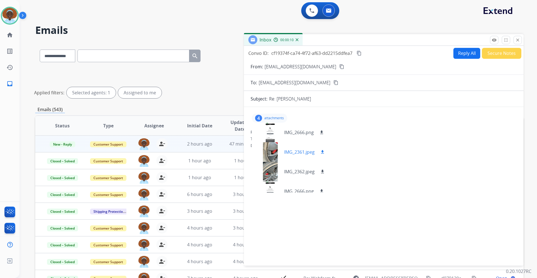
click at [269, 152] on div at bounding box center [270, 152] width 28 height 20
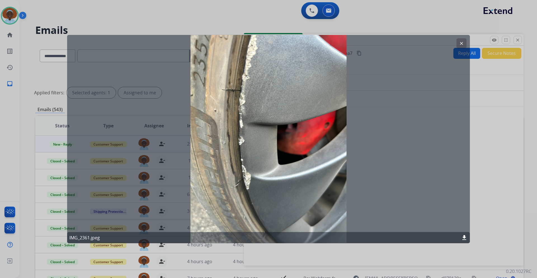
click at [460, 42] on mat-icon "clear" at bounding box center [461, 43] width 5 height 5
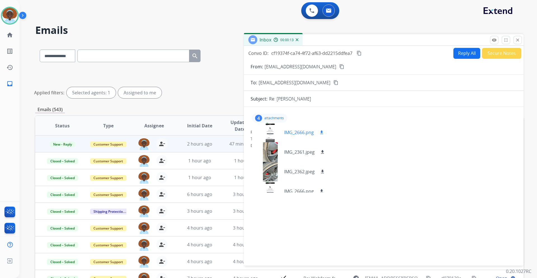
click at [267, 132] on div at bounding box center [270, 132] width 28 height 20
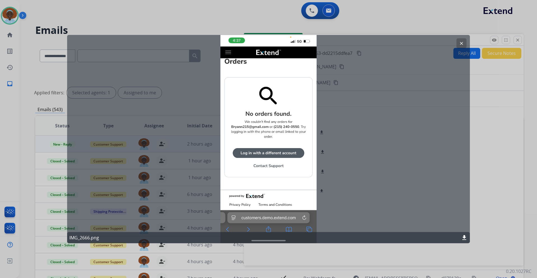
click at [459, 43] on mat-icon "clear" at bounding box center [461, 43] width 5 height 5
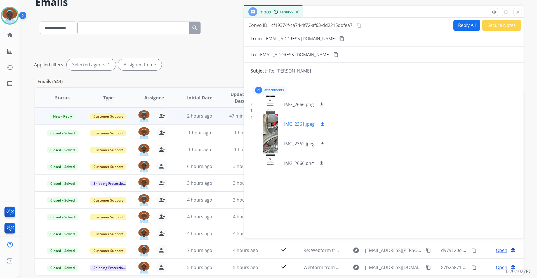
click at [271, 121] on div at bounding box center [270, 124] width 28 height 20
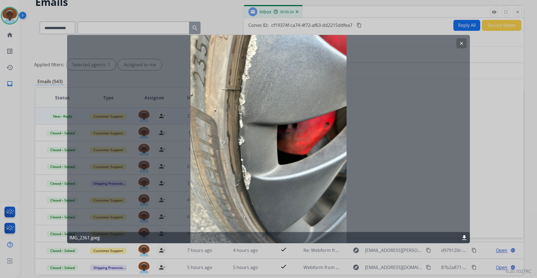
click at [464, 235] on mat-icon "download" at bounding box center [464, 237] width 7 height 7
click at [491, 72] on div at bounding box center [268, 139] width 537 height 278
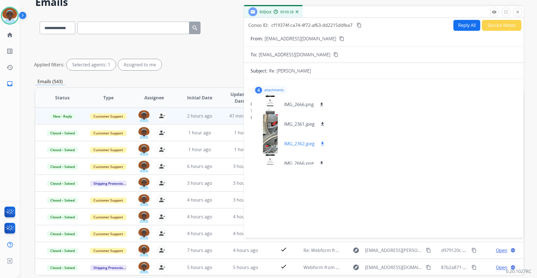
click at [271, 145] on div at bounding box center [270, 144] width 28 height 20
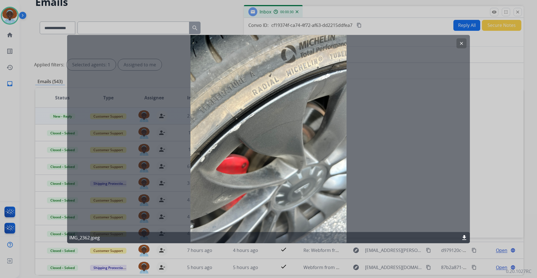
click at [465, 236] on mat-icon "download" at bounding box center [464, 237] width 7 height 7
click at [461, 42] on mat-icon "clear" at bounding box center [461, 43] width 5 height 5
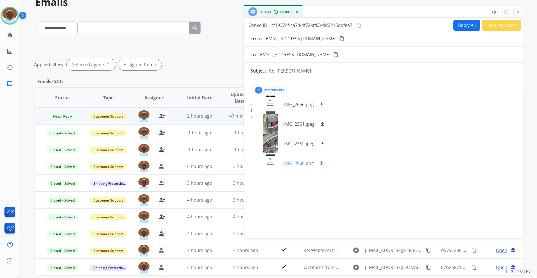
click at [269, 158] on div at bounding box center [270, 163] width 28 height 20
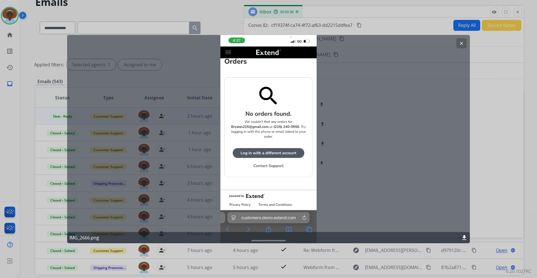
click at [462, 40] on button "clear" at bounding box center [461, 43] width 10 height 10
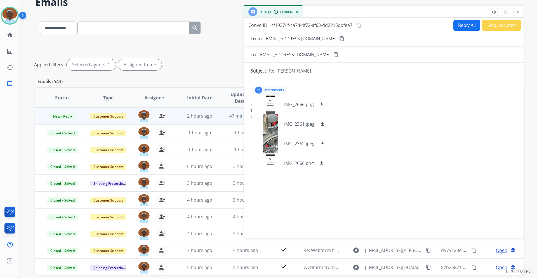
click at [461, 27] on button "Reply All" at bounding box center [466, 25] width 27 height 11
select select "**********"
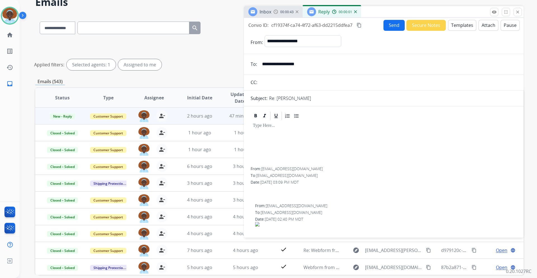
click at [454, 28] on button "Templates" at bounding box center [462, 25] width 28 height 11
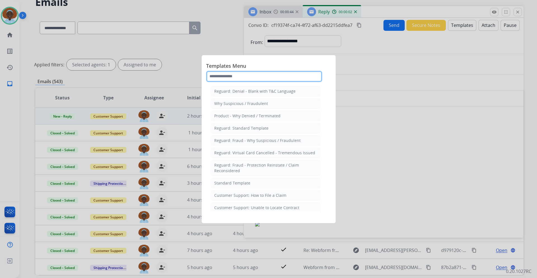
click at [231, 77] on input "text" at bounding box center [264, 76] width 116 height 11
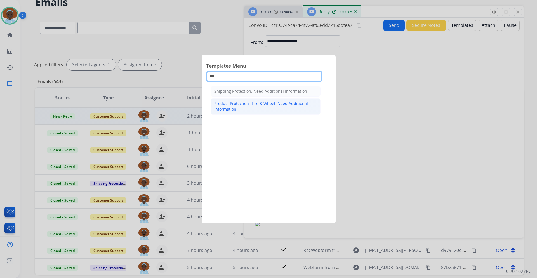
type input "***"
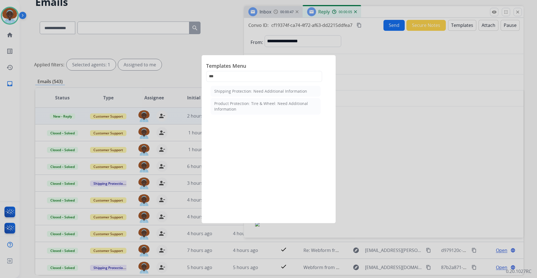
click at [239, 108] on div "Product Protection: Tire & Wheel: Need Additional Information" at bounding box center [265, 106] width 103 height 11
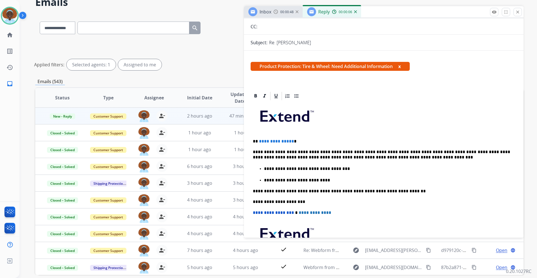
scroll to position [56, 0]
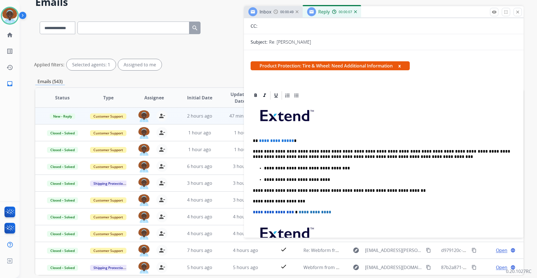
drag, startPoint x: 291, startPoint y: 141, endPoint x: 297, endPoint y: 137, distance: 7.1
click at [291, 140] on p "**********" at bounding box center [381, 140] width 257 height 5
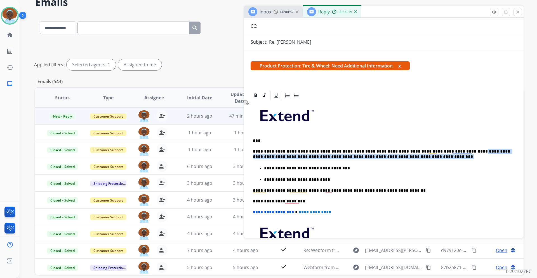
drag, startPoint x: 451, startPoint y: 150, endPoint x: 513, endPoint y: 160, distance: 62.3
click at [513, 160] on div "**********" at bounding box center [384, 218] width 280 height 257
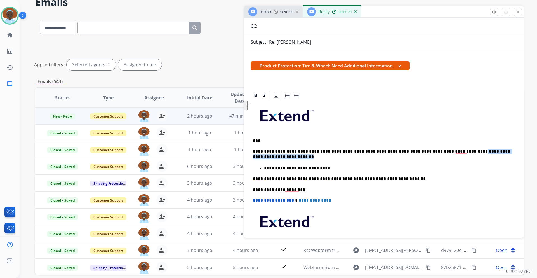
drag, startPoint x: 457, startPoint y: 150, endPoint x: 514, endPoint y: 157, distance: 57.1
click at [514, 157] on div "**********" at bounding box center [384, 212] width 280 height 245
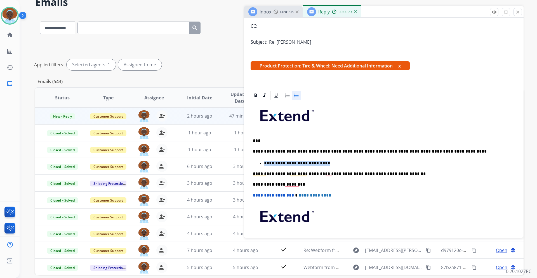
drag, startPoint x: 311, startPoint y: 161, endPoint x: 247, endPoint y: 161, distance: 64.0
click at [247, 161] on div "**********" at bounding box center [384, 210] width 280 height 240
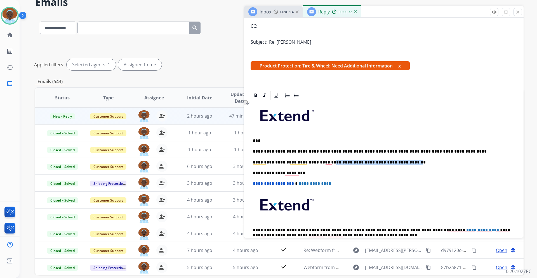
drag, startPoint x: 325, startPoint y: 161, endPoint x: 399, endPoint y: 164, distance: 74.1
click at [399, 164] on p "**********" at bounding box center [381, 162] width 257 height 5
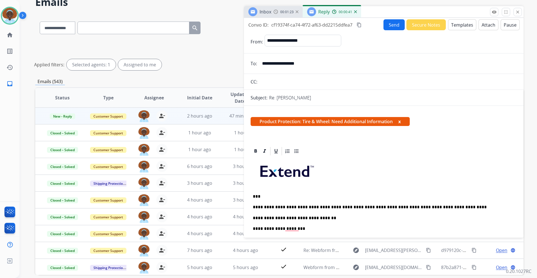
scroll to position [0, 0]
drag, startPoint x: 313, startPoint y: 63, endPoint x: 261, endPoint y: 61, distance: 51.5
click at [261, 61] on input "**********" at bounding box center [388, 63] width 258 height 11
click at [388, 26] on button "Send" at bounding box center [393, 25] width 21 height 11
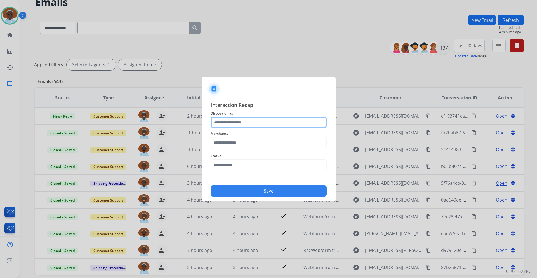
click at [235, 119] on input "text" at bounding box center [268, 122] width 116 height 11
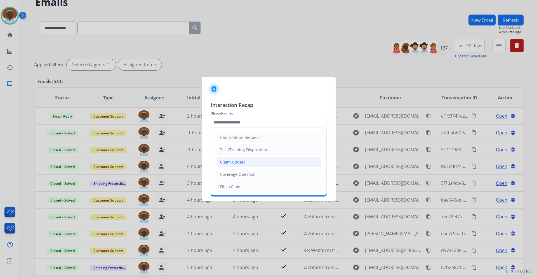
click at [246, 162] on li "Claim Update" at bounding box center [268, 162] width 104 height 11
type input "**********"
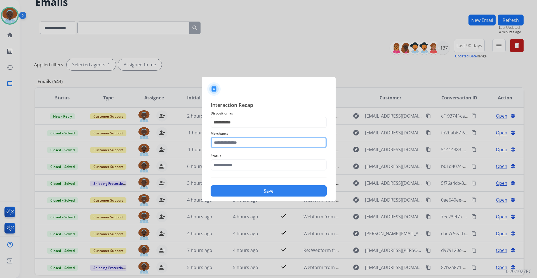
click at [243, 139] on input "text" at bounding box center [268, 142] width 116 height 11
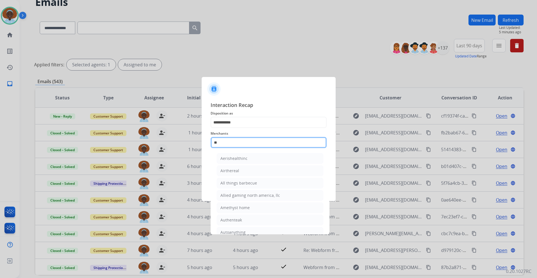
type input "*"
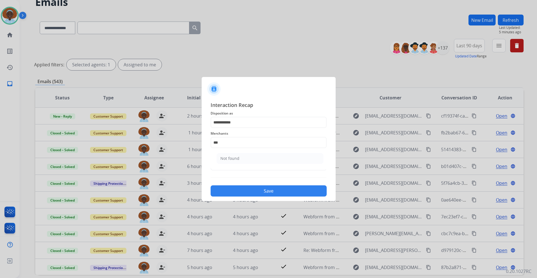
click at [237, 158] on div "Not found" at bounding box center [229, 158] width 19 height 6
type input "*********"
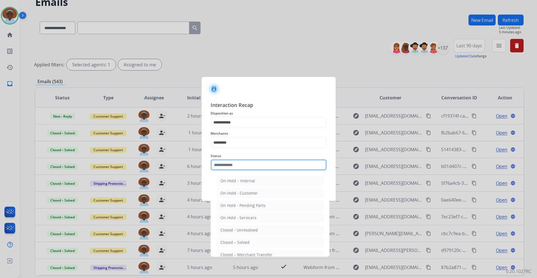
click at [240, 160] on input "text" at bounding box center [268, 164] width 116 height 11
click at [238, 241] on div "Closed – Solved" at bounding box center [234, 242] width 29 height 6
type input "**********"
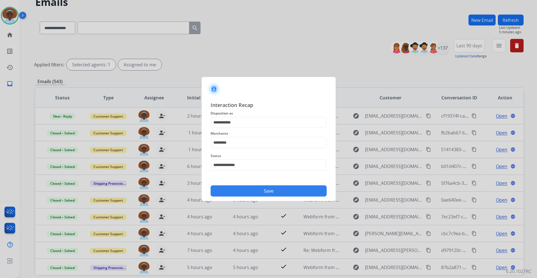
click at [269, 189] on button "Save" at bounding box center [268, 190] width 116 height 11
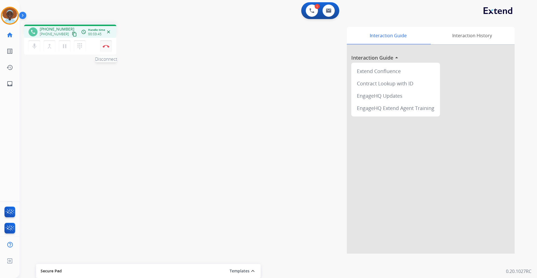
click at [107, 48] on button "Disconnect" at bounding box center [106, 46] width 12 height 12
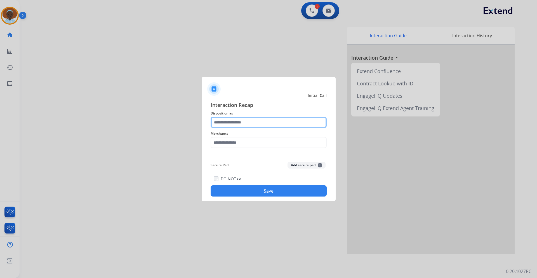
click at [252, 121] on input "text" at bounding box center [268, 122] width 116 height 11
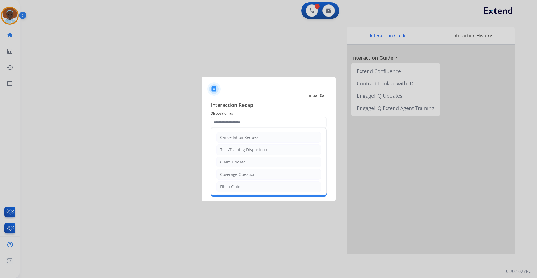
click at [242, 188] on li "File a Claim" at bounding box center [268, 186] width 104 height 11
type input "**********"
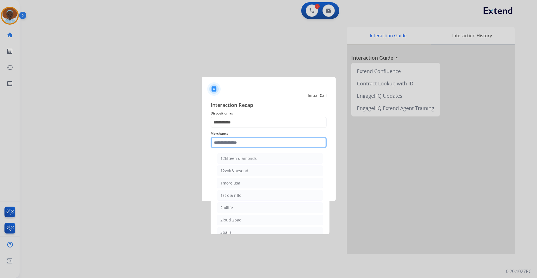
click at [239, 145] on input "text" at bounding box center [268, 142] width 116 height 11
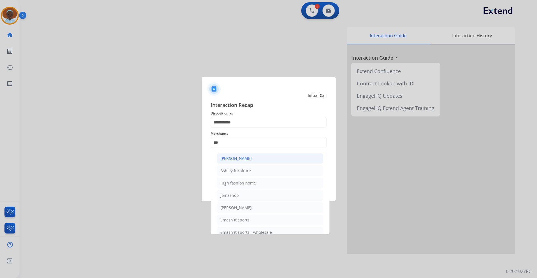
click at [242, 160] on div "[PERSON_NAME]" at bounding box center [235, 158] width 31 height 6
type input "**********"
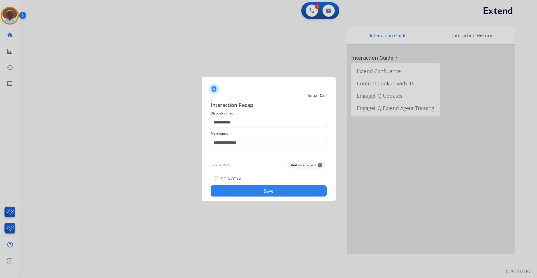
click at [261, 190] on button "Save" at bounding box center [268, 190] width 116 height 11
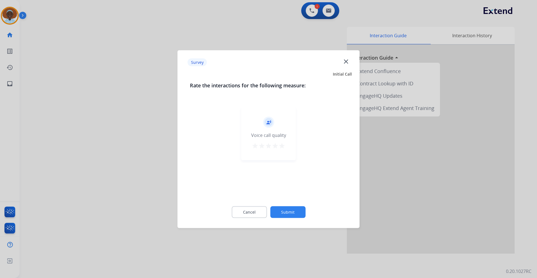
click at [281, 145] on mat-icon "star" at bounding box center [281, 145] width 7 height 7
click at [295, 209] on button "Submit" at bounding box center [287, 212] width 35 height 12
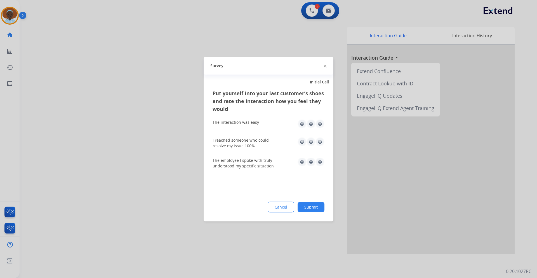
drag, startPoint x: 318, startPoint y: 163, endPoint x: 317, endPoint y: 157, distance: 5.3
click at [317, 163] on img at bounding box center [319, 161] width 9 height 9
click at [320, 140] on img at bounding box center [319, 141] width 9 height 9
click at [320, 126] on img at bounding box center [319, 123] width 9 height 9
drag, startPoint x: 316, startPoint y: 205, endPoint x: 301, endPoint y: 195, distance: 18.1
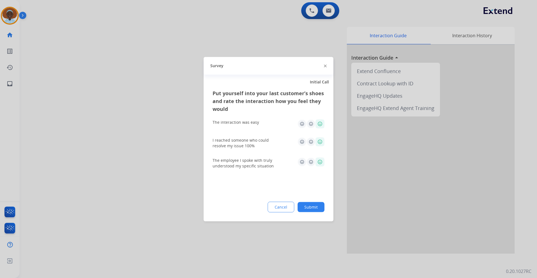
click at [315, 205] on button "Submit" at bounding box center [310, 207] width 27 height 10
